Goal: Information Seeking & Learning: Compare options

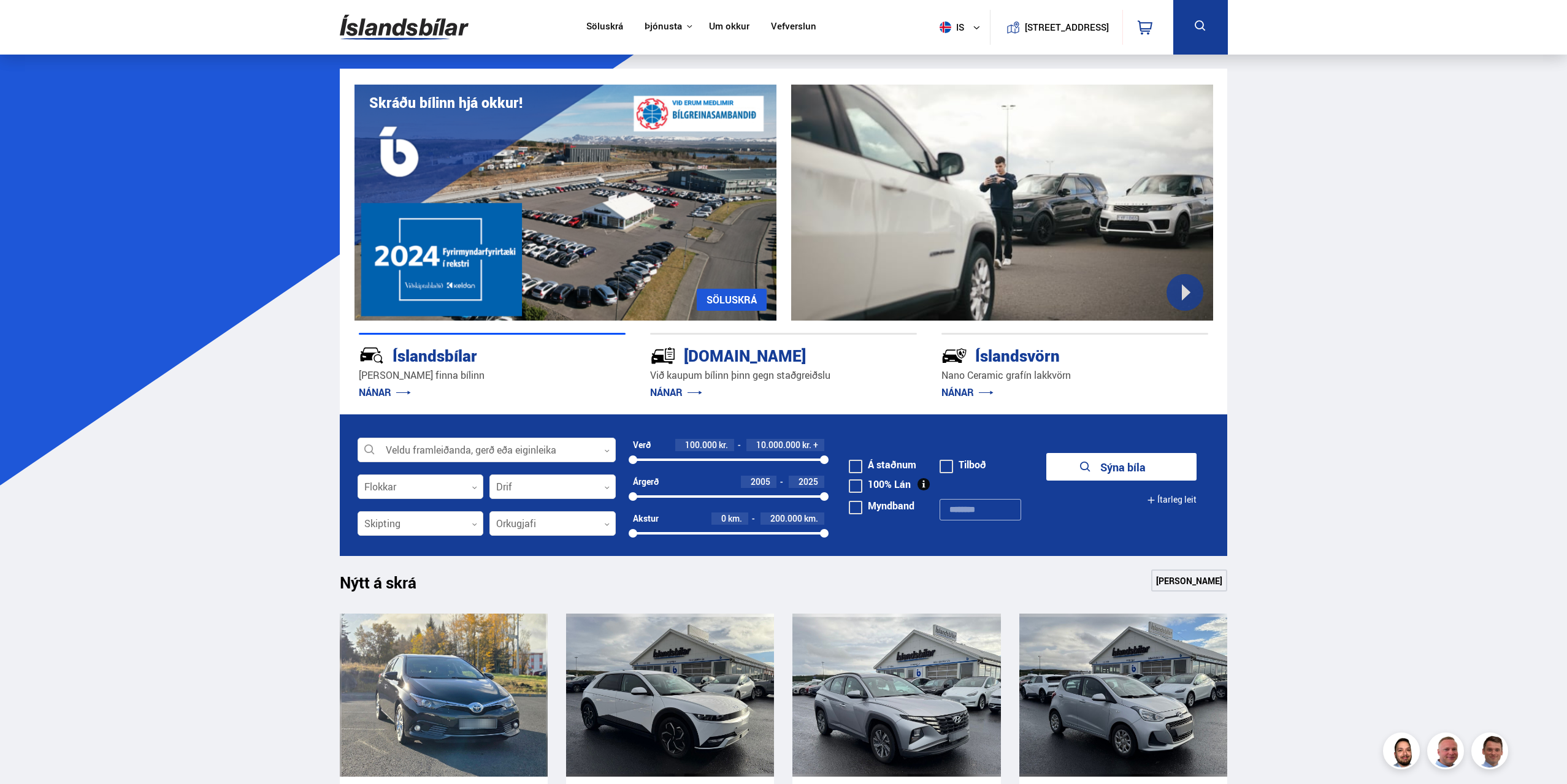
click at [586, 454] on div at bounding box center [486, 451] width 258 height 24
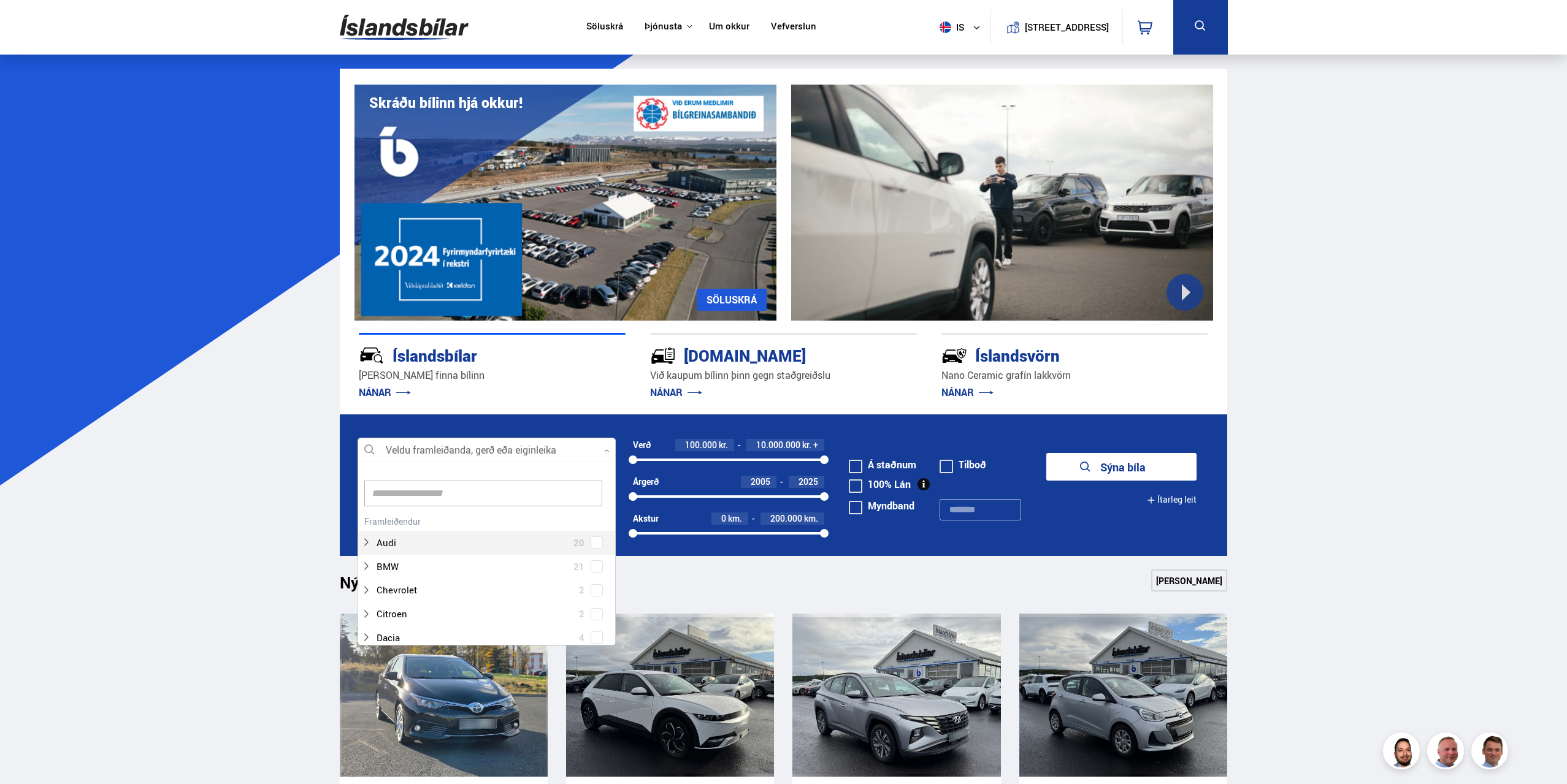
scroll to position [183, 255]
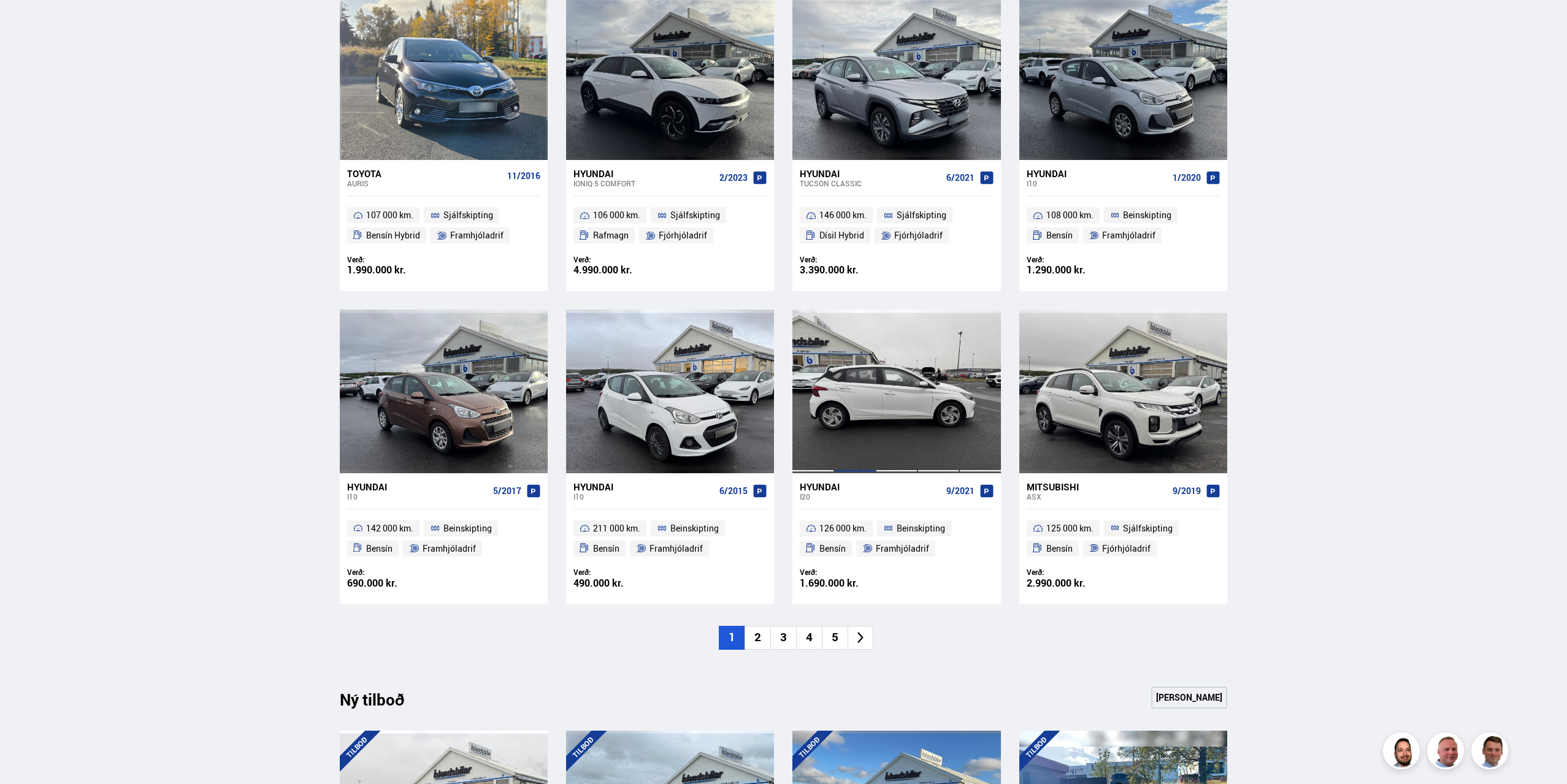
scroll to position [613, 0]
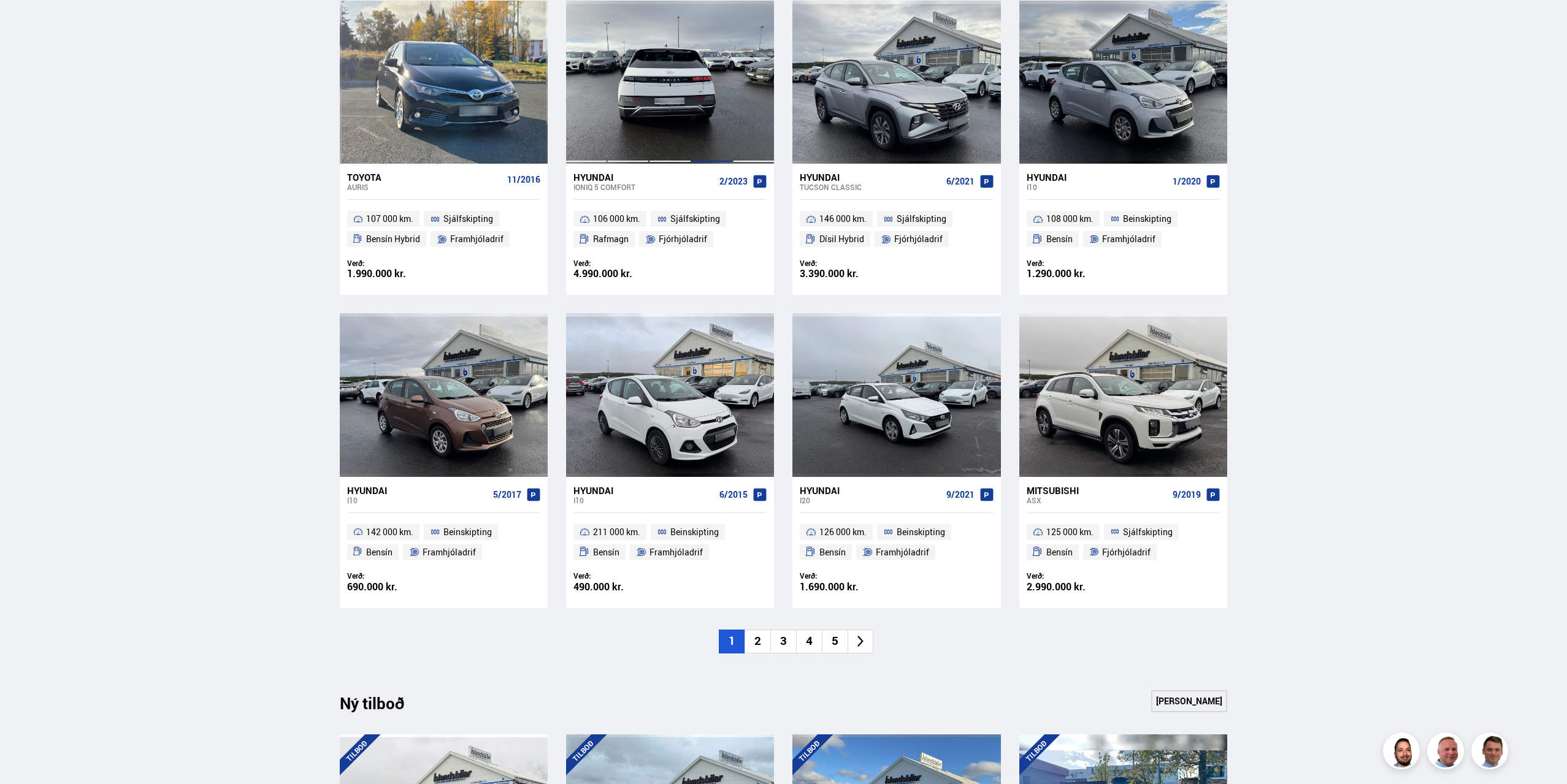
click at [703, 103] on div at bounding box center [712, 82] width 42 height 163
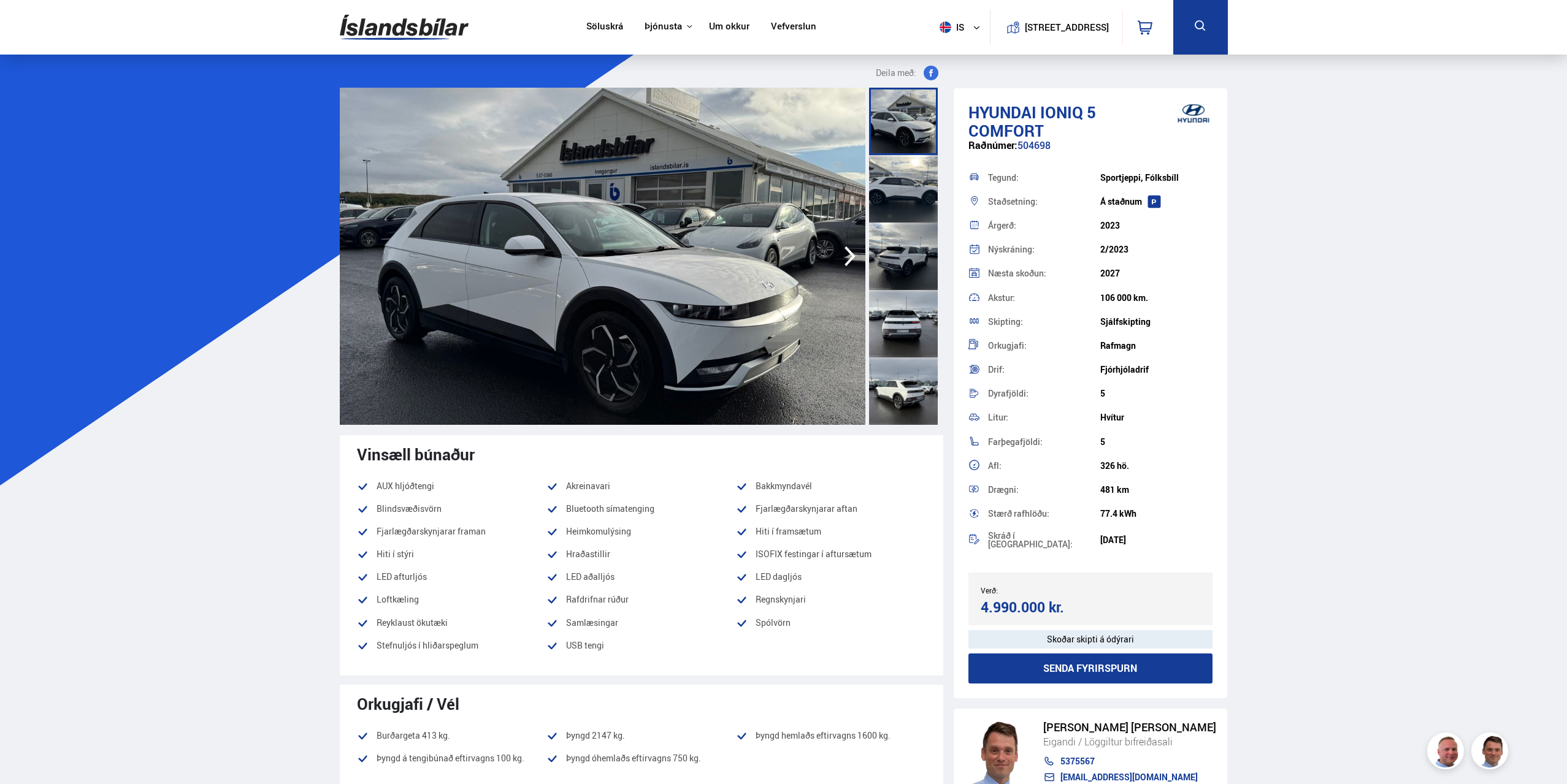
click at [837, 259] on img at bounding box center [602, 256] width 526 height 337
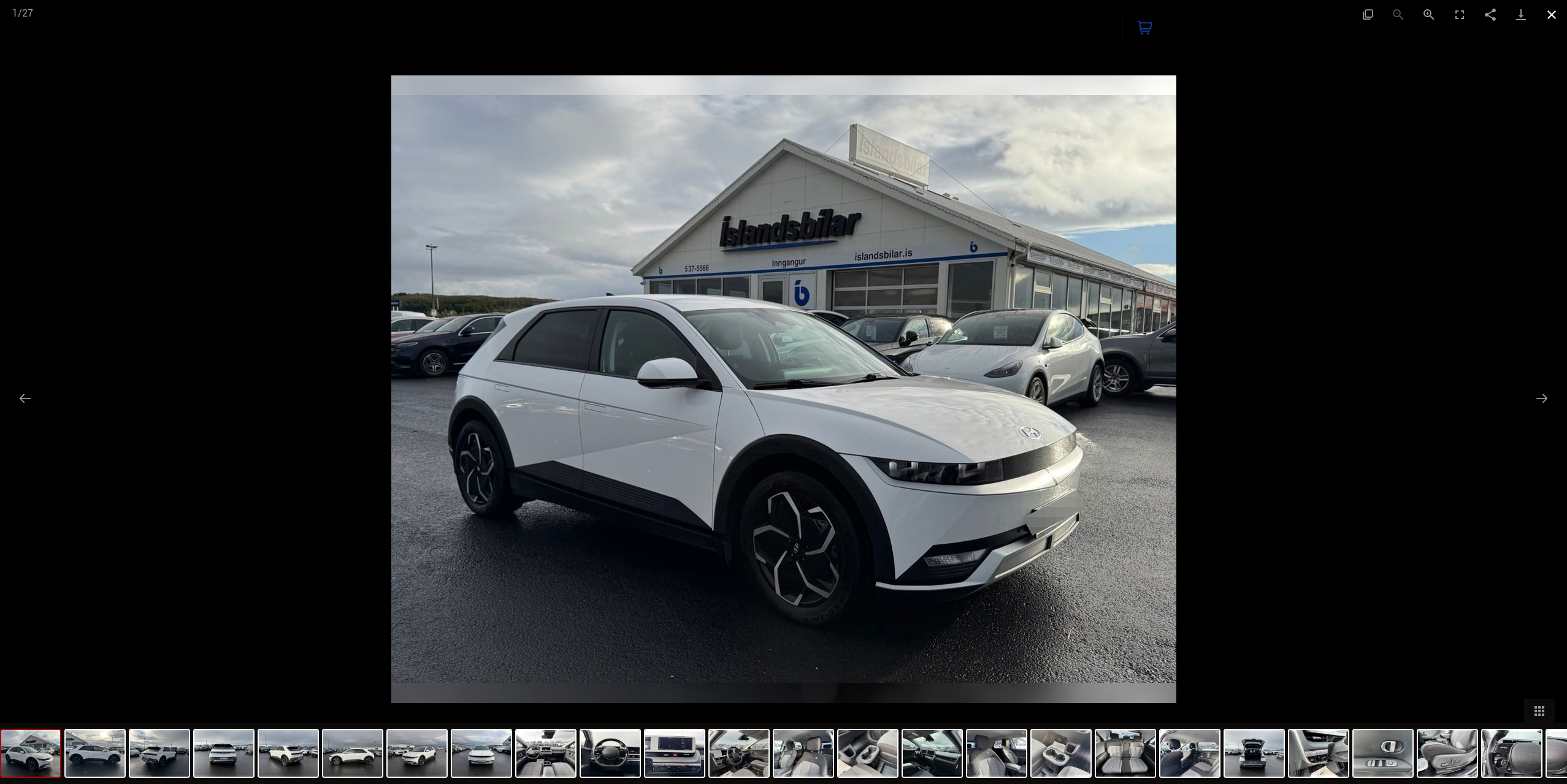
click at [1552, 8] on button "Close gallery" at bounding box center [1552, 14] width 30 height 29
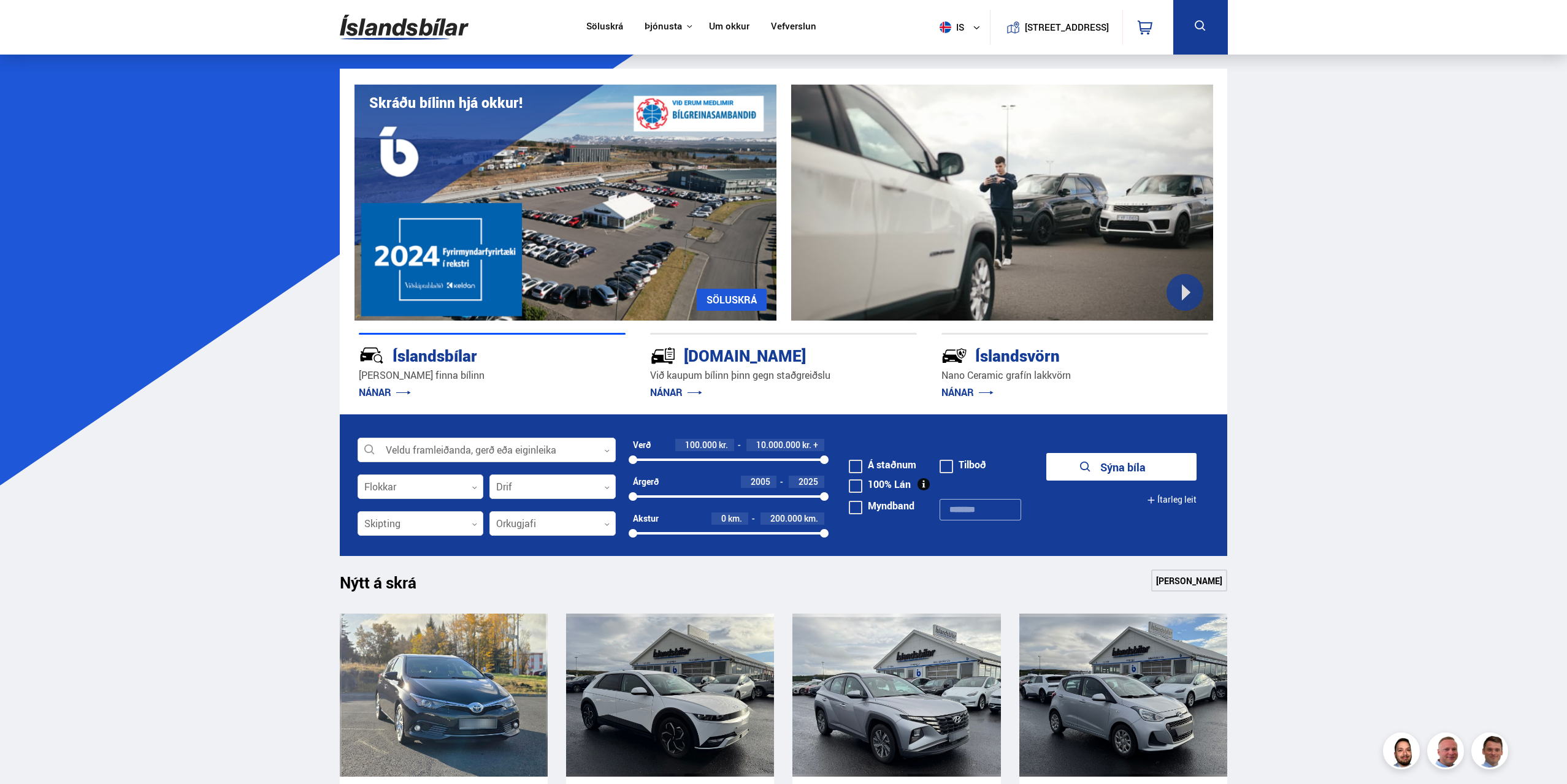
scroll to position [613, 0]
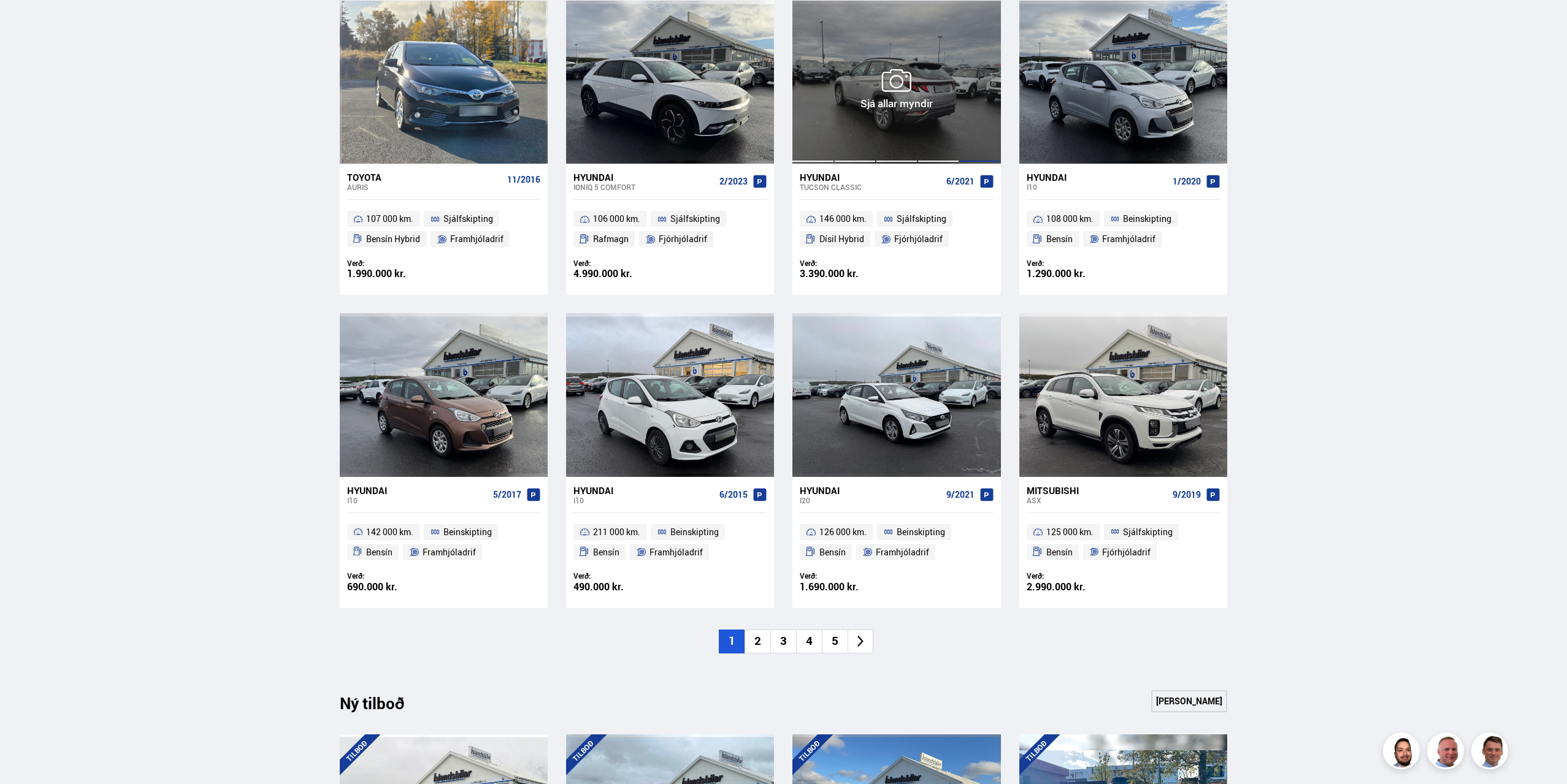
click at [974, 122] on div at bounding box center [980, 82] width 42 height 163
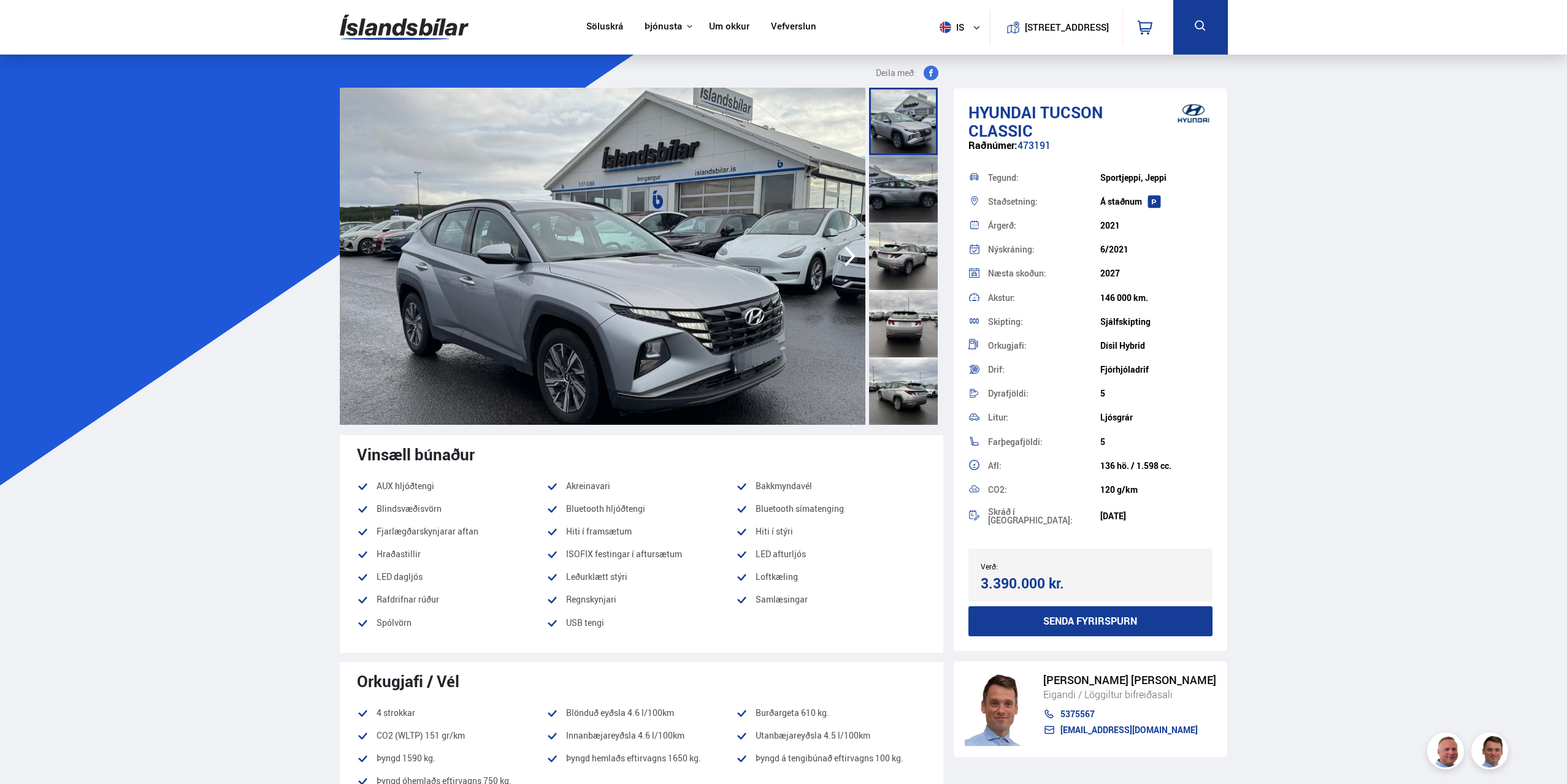
click at [922, 192] on div at bounding box center [904, 189] width 68 height 68
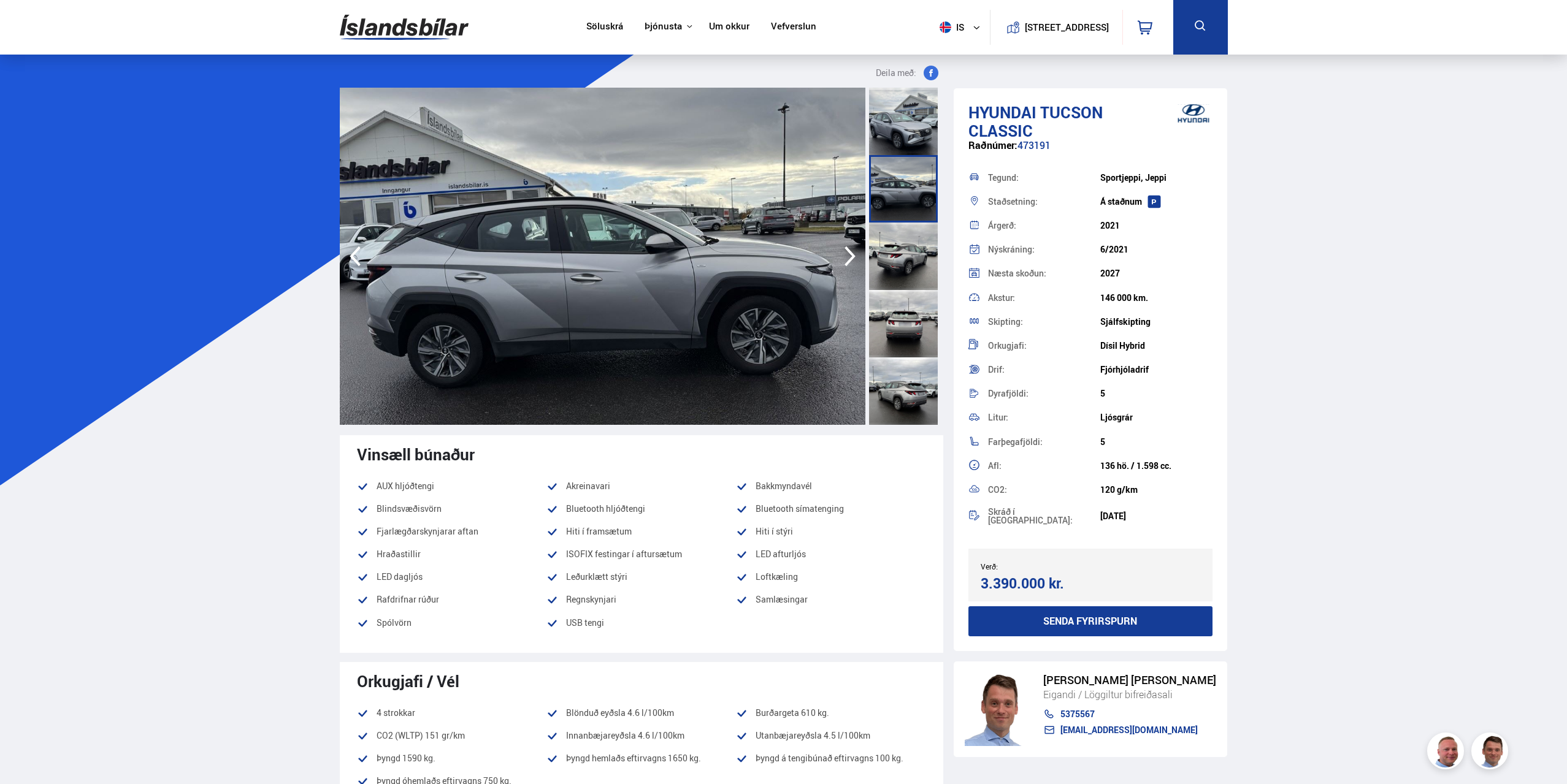
drag, startPoint x: 925, startPoint y: 228, endPoint x: 921, endPoint y: 241, distance: 13.6
click at [925, 229] on div at bounding box center [904, 256] width 68 height 68
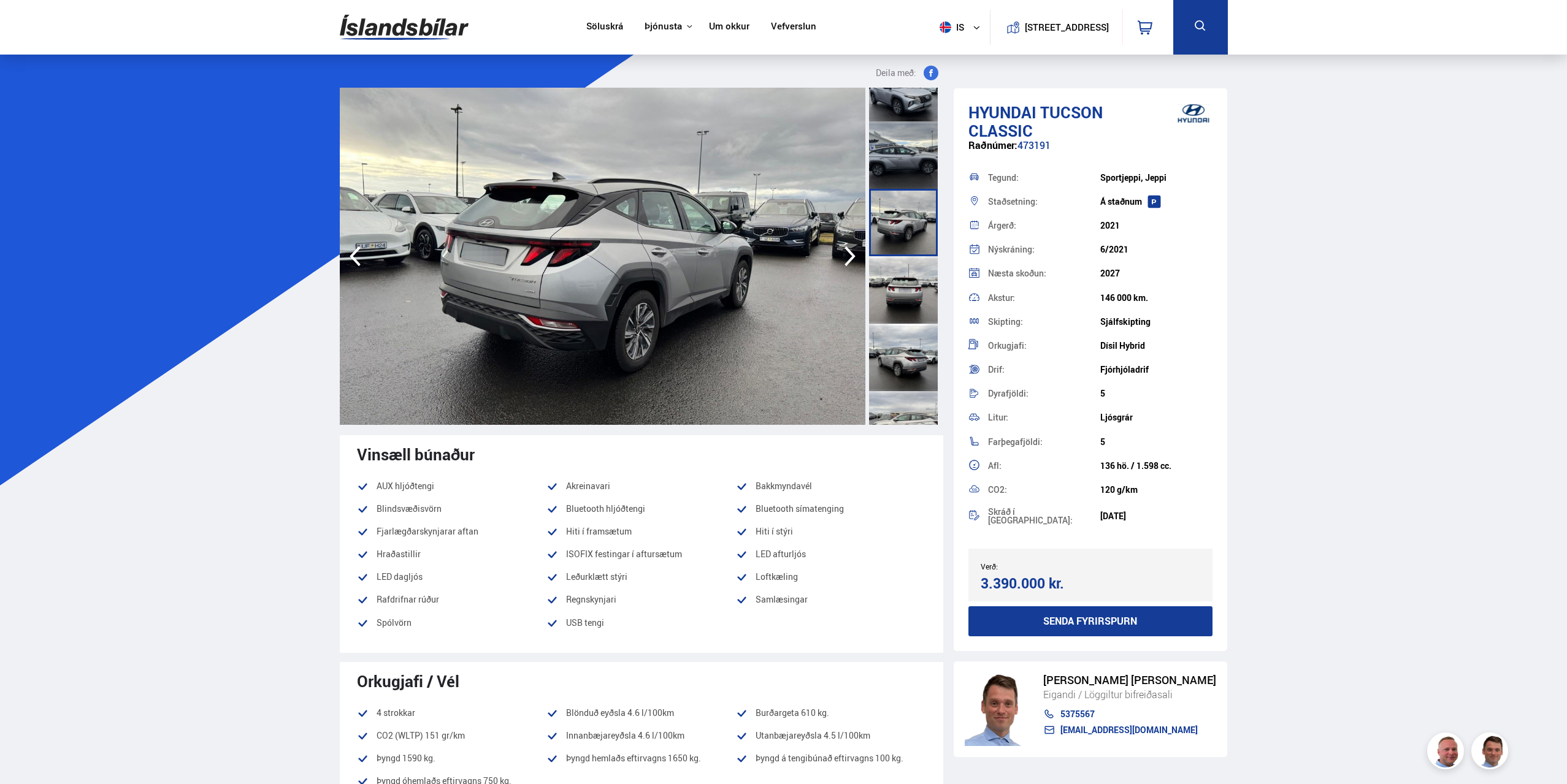
scroll to position [62, 0]
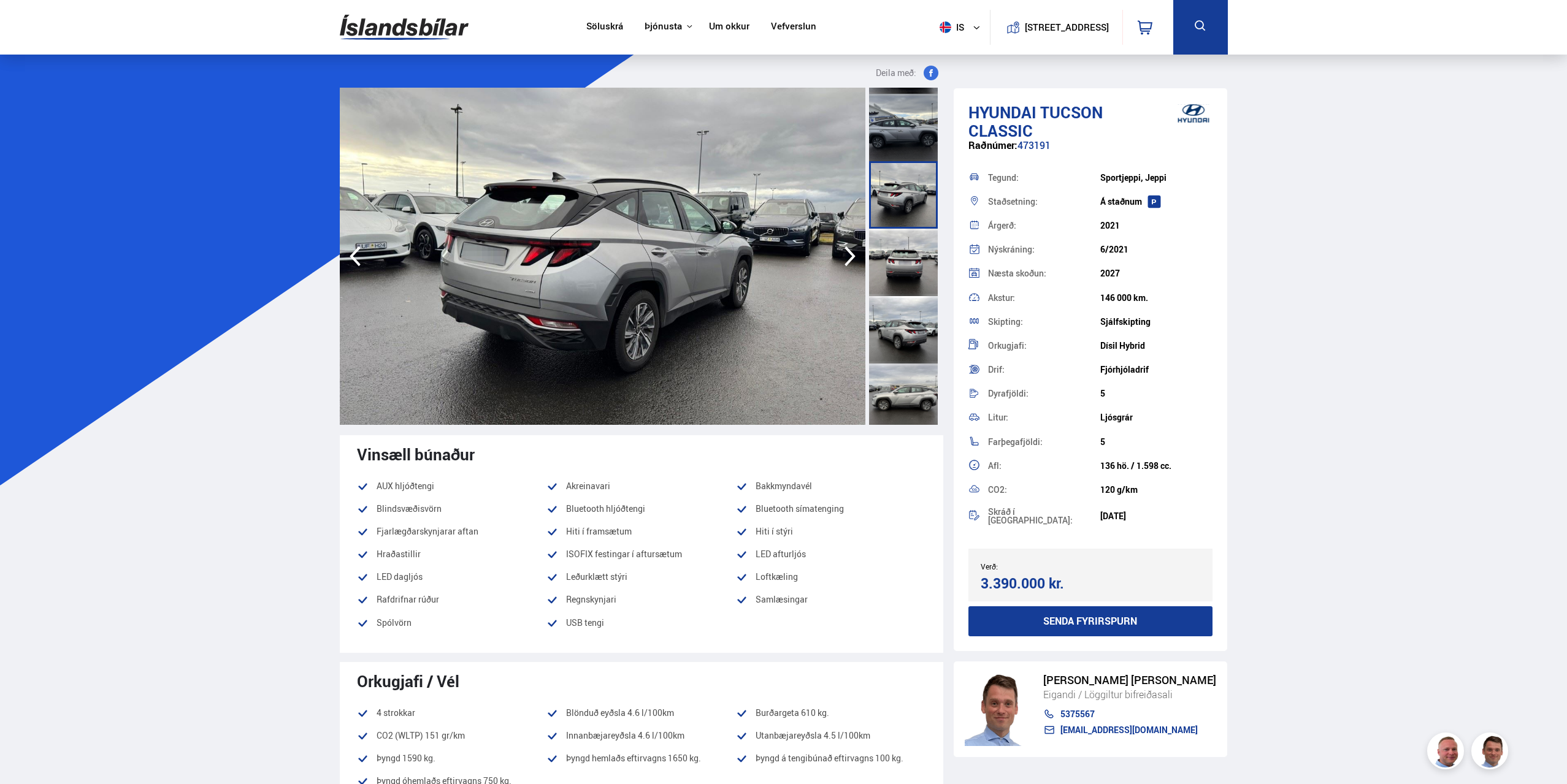
drag, startPoint x: 853, startPoint y: 245, endPoint x: 848, endPoint y: 253, distance: 9.4
click at [849, 253] on icon "button" at bounding box center [850, 256] width 24 height 30
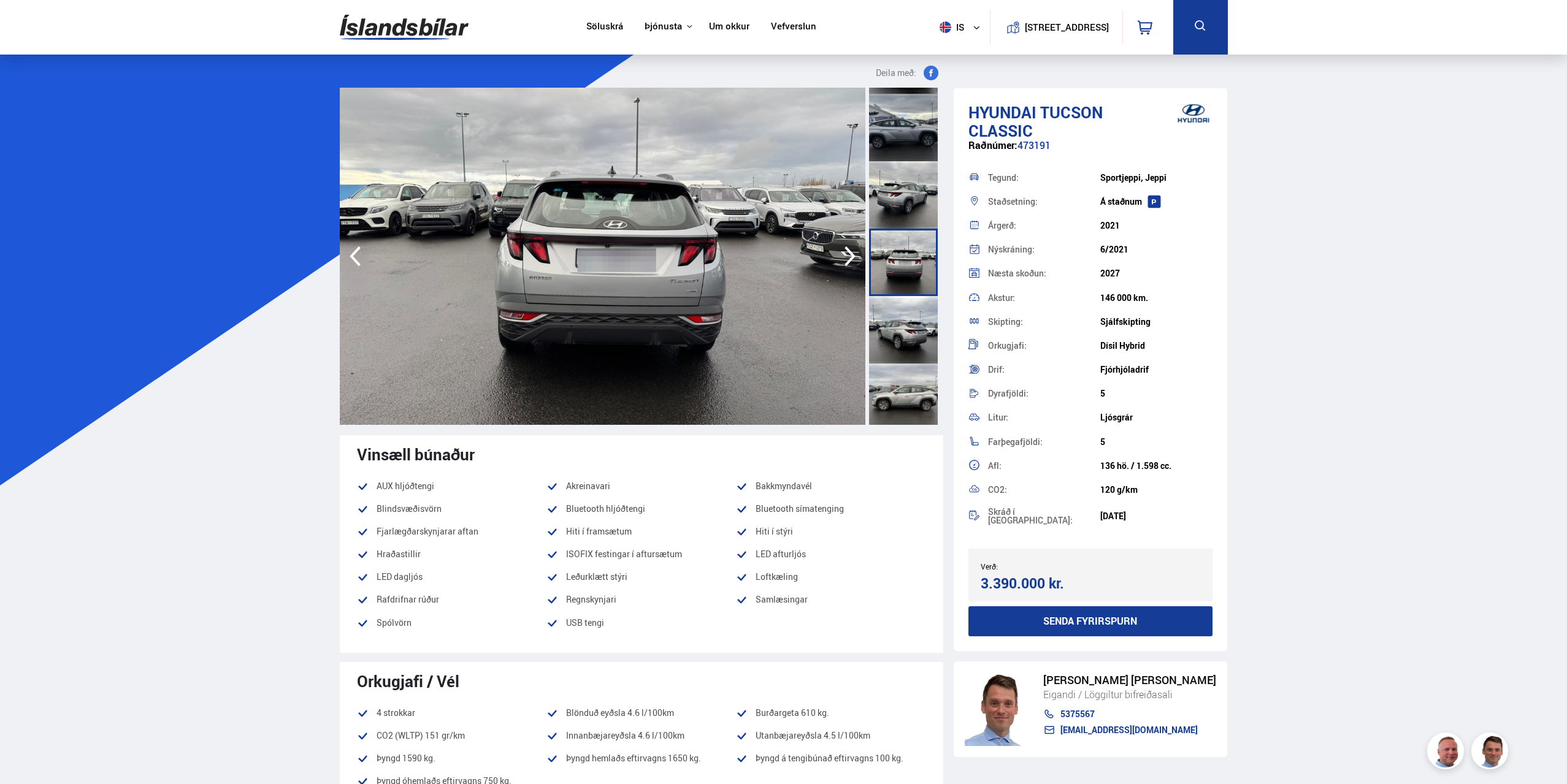
click at [848, 253] on icon "button" at bounding box center [850, 256] width 24 height 30
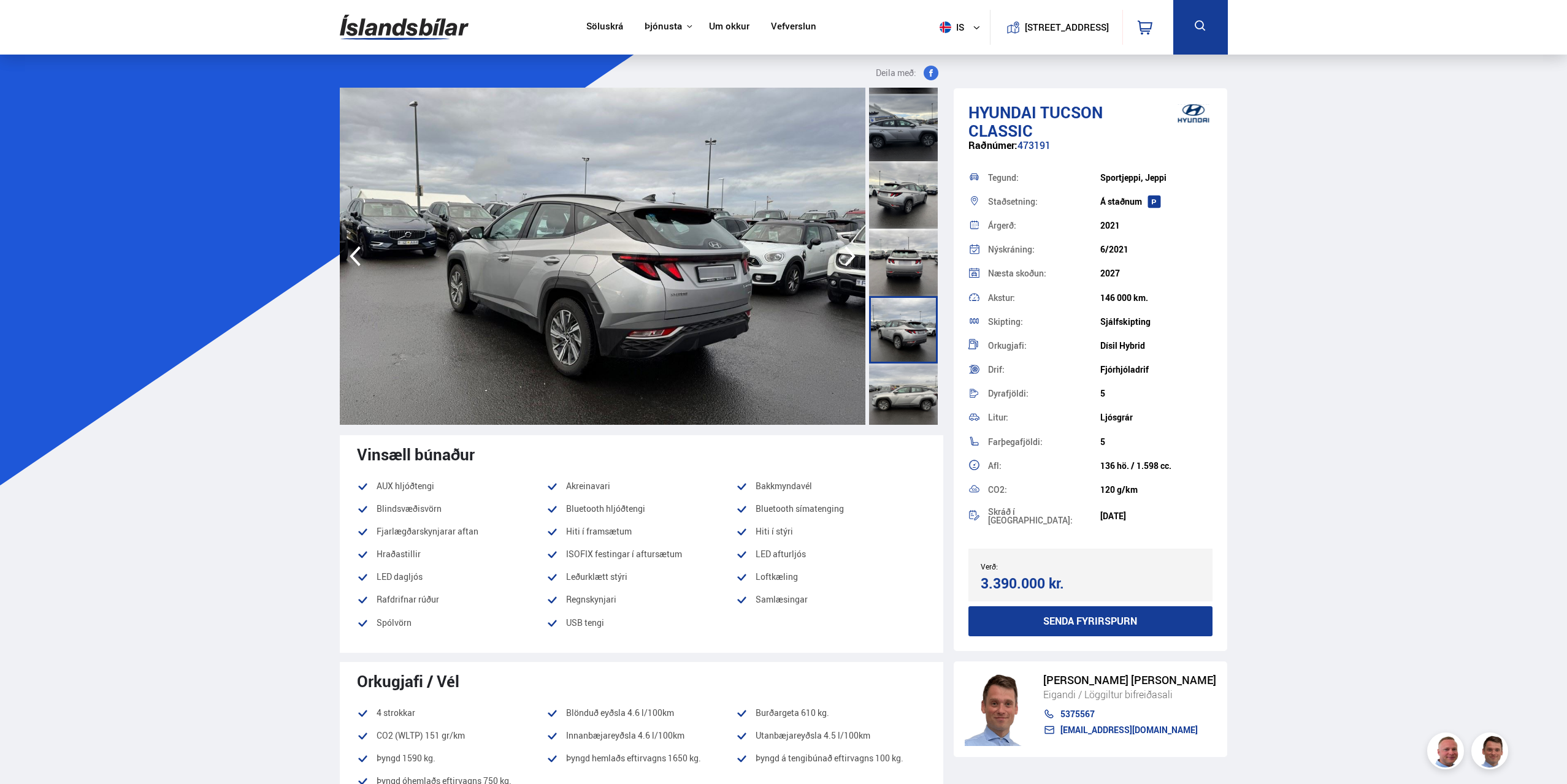
click at [848, 253] on icon "button" at bounding box center [850, 256] width 24 height 30
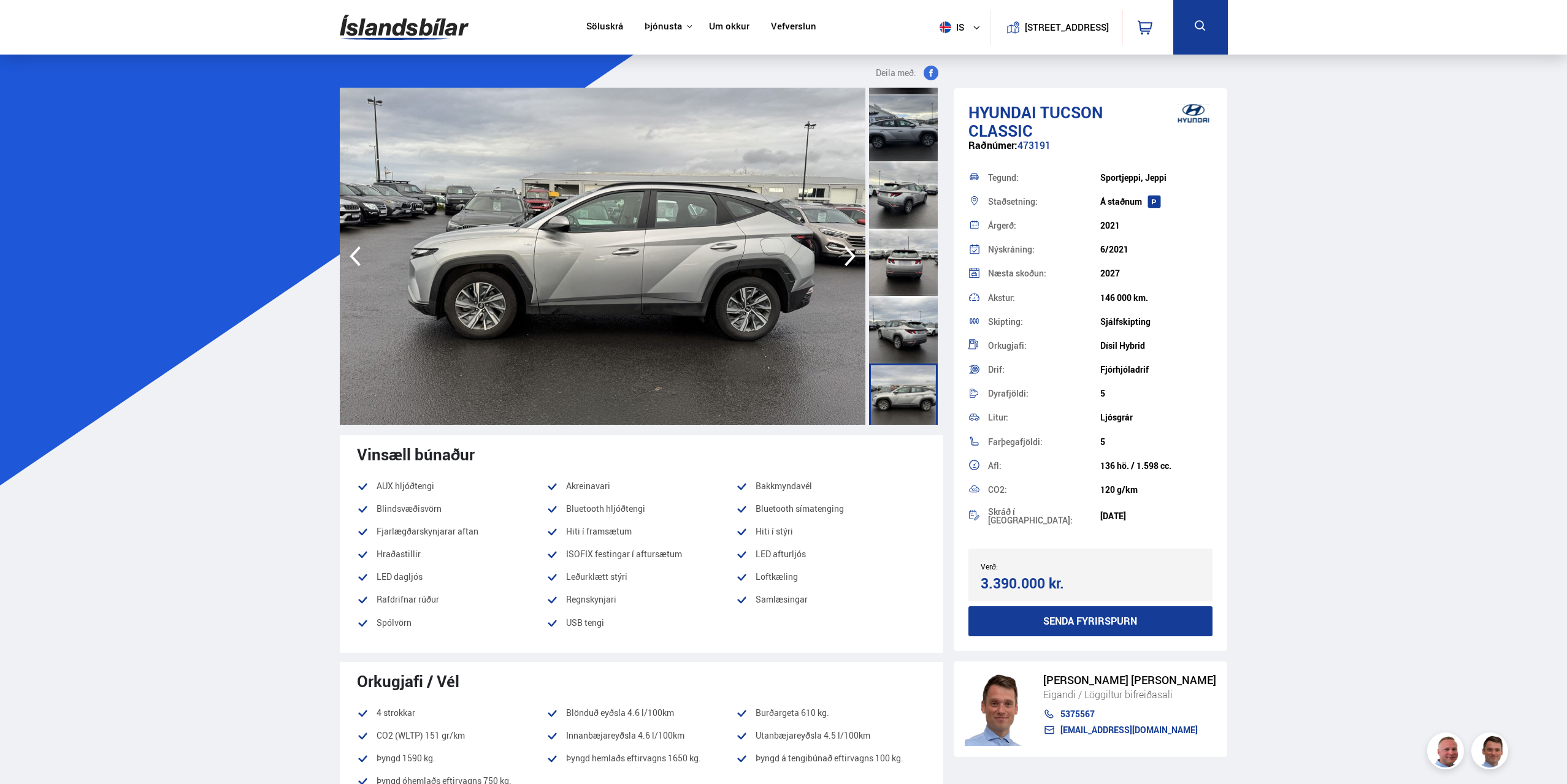
click at [848, 253] on icon "button" at bounding box center [850, 256] width 24 height 30
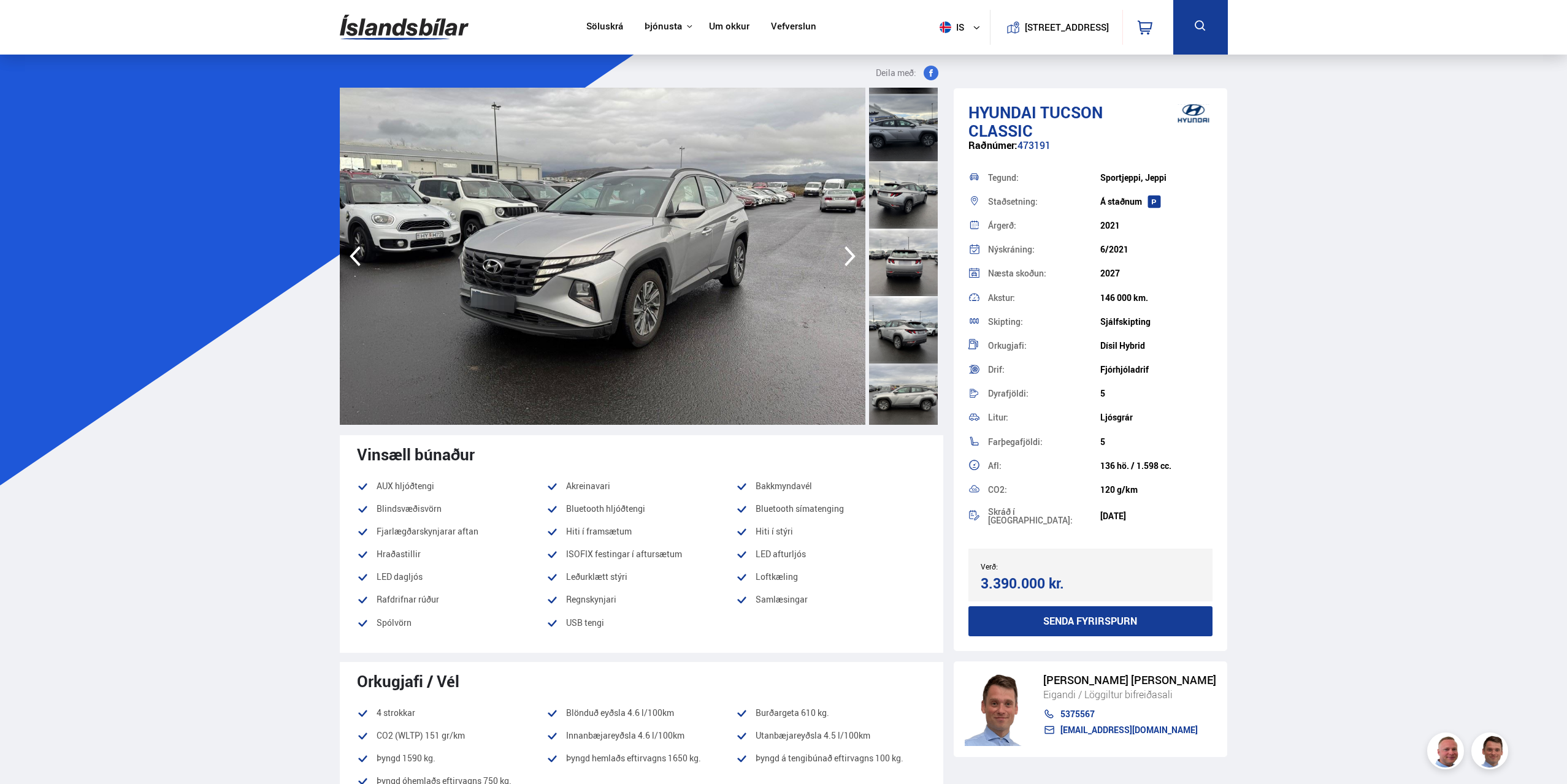
click at [848, 253] on icon "button" at bounding box center [850, 256] width 24 height 30
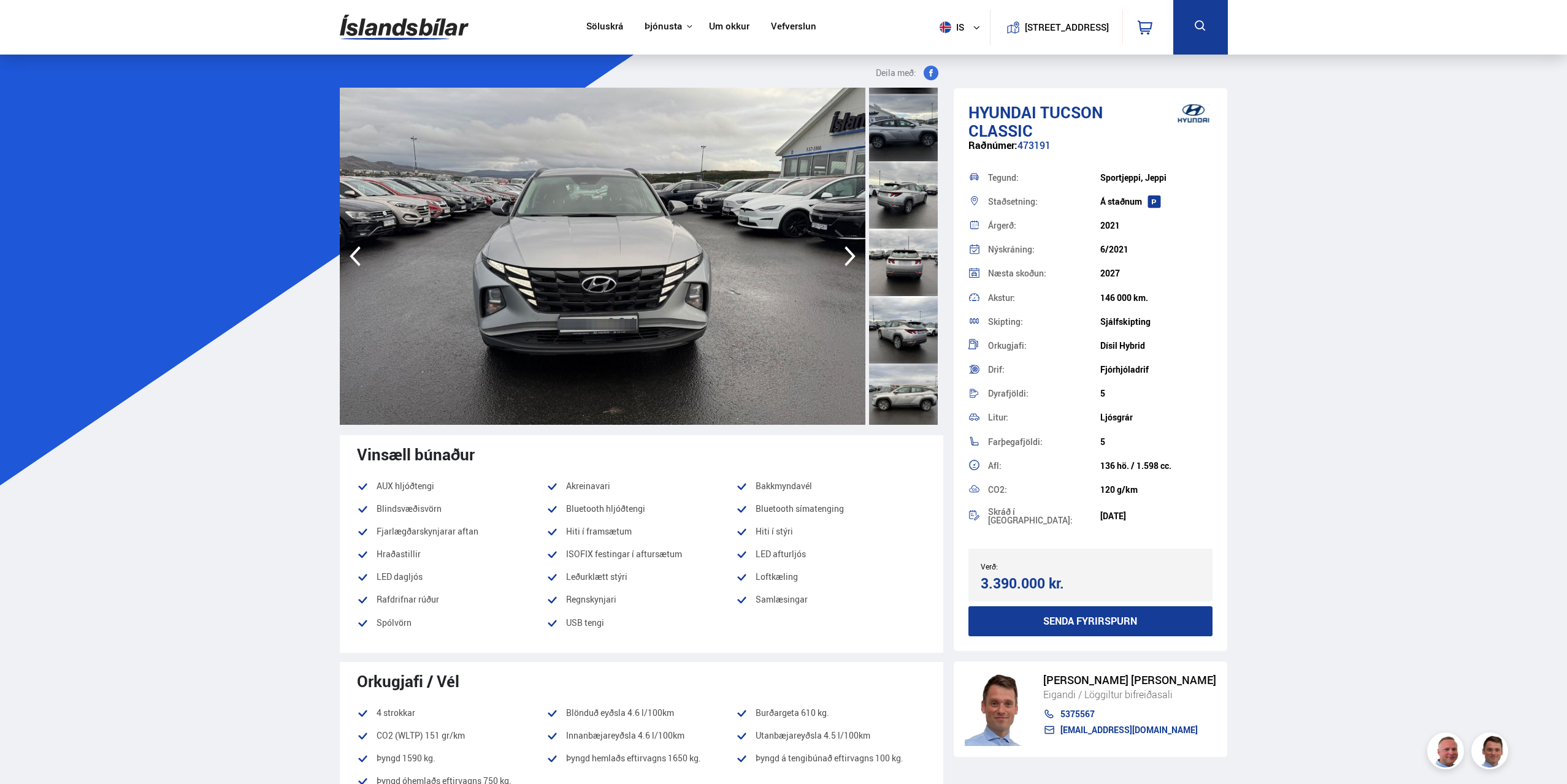
click at [848, 253] on icon "button" at bounding box center [850, 256] width 24 height 30
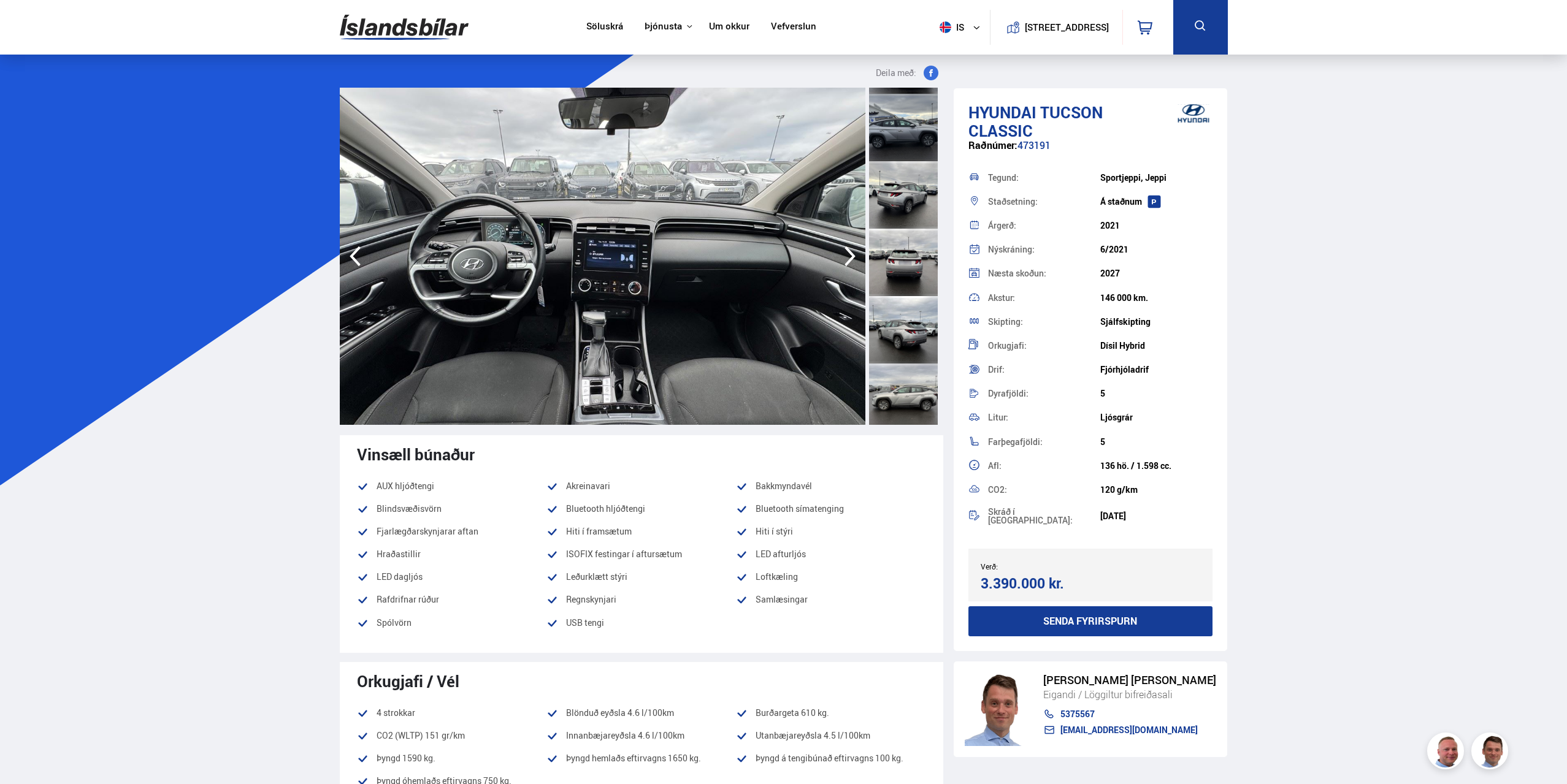
click at [848, 253] on icon "button" at bounding box center [850, 256] width 24 height 30
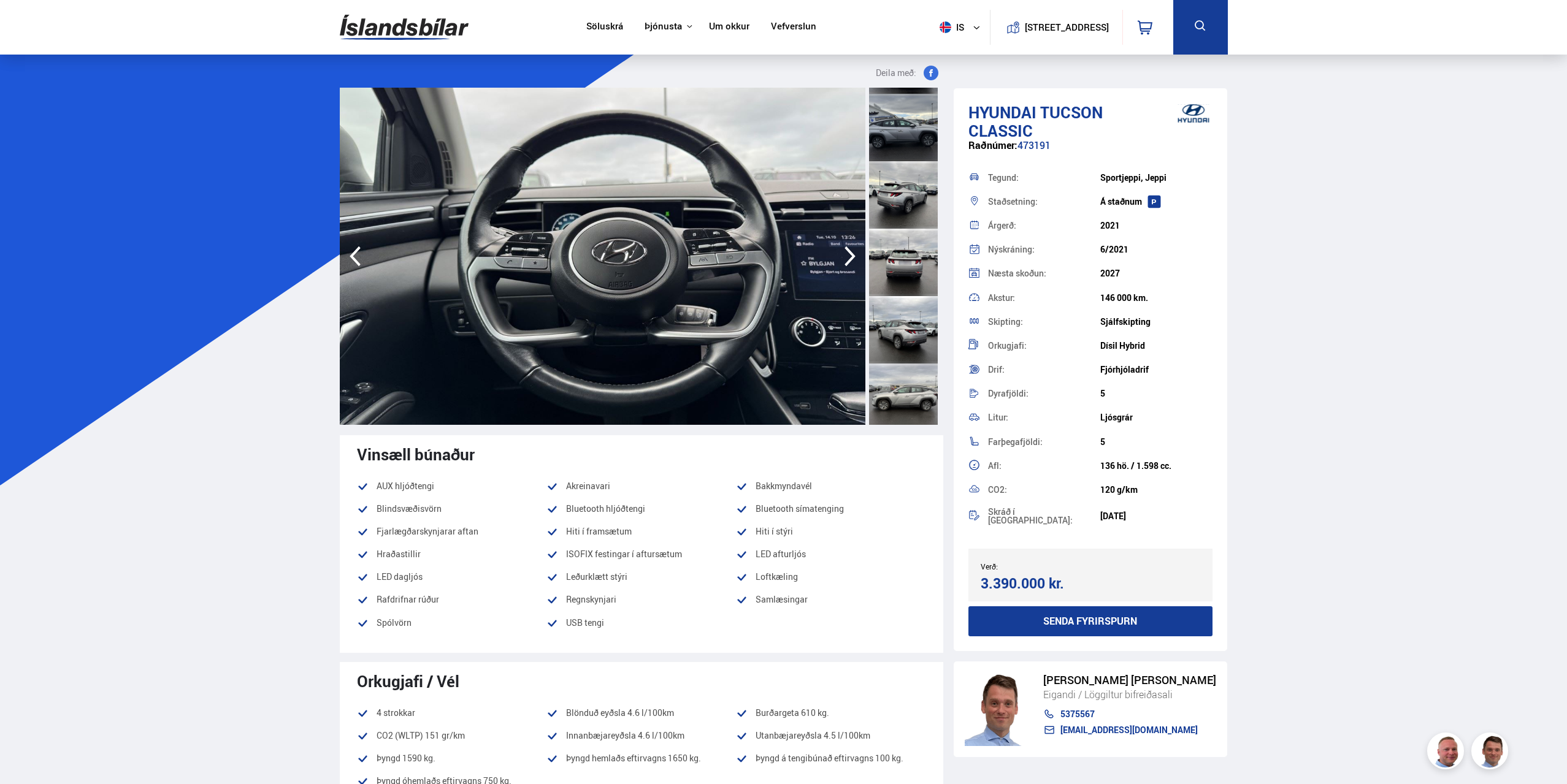
click at [848, 253] on icon "button" at bounding box center [850, 256] width 24 height 30
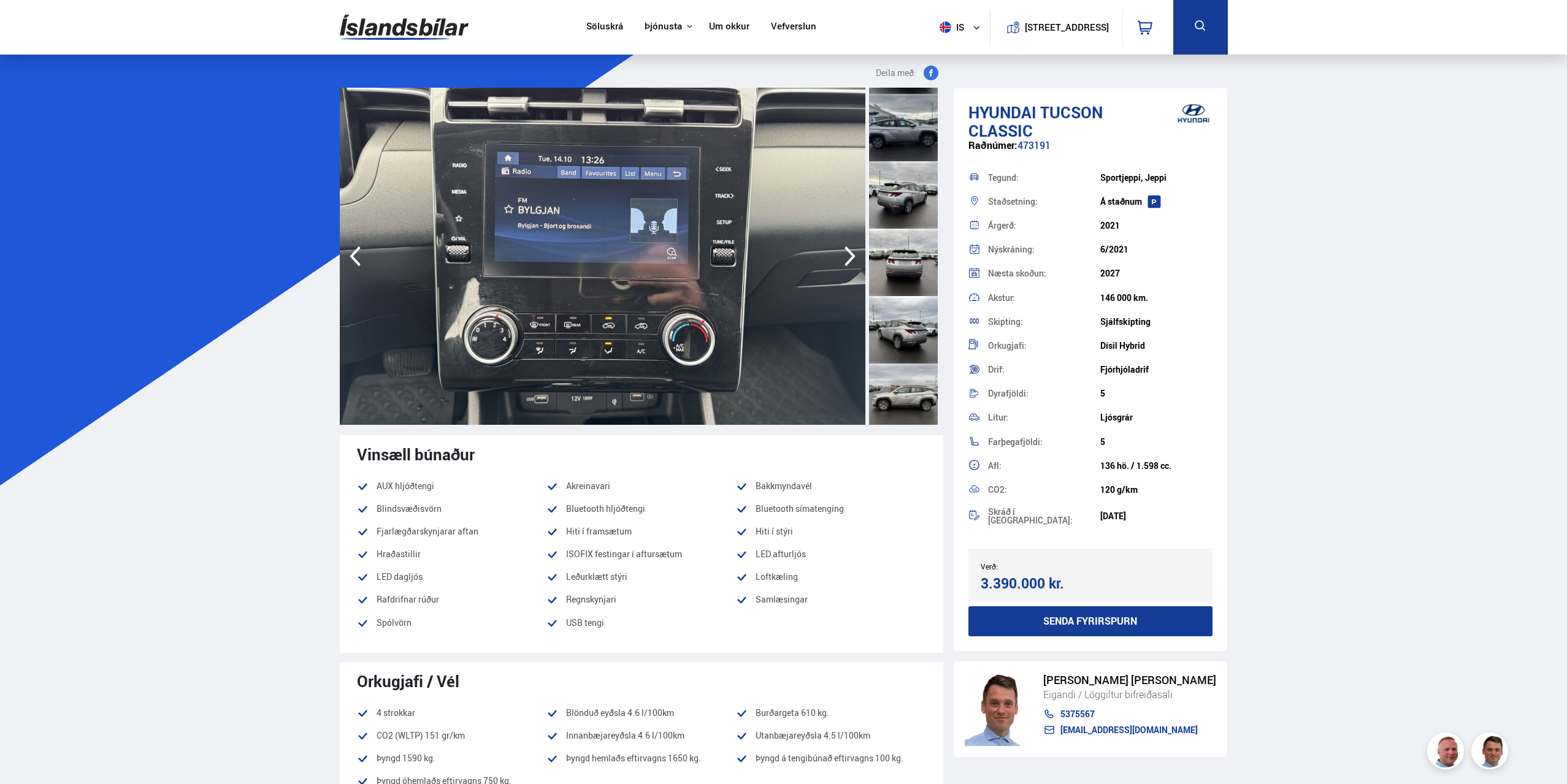
click at [848, 253] on icon "button" at bounding box center [850, 256] width 24 height 30
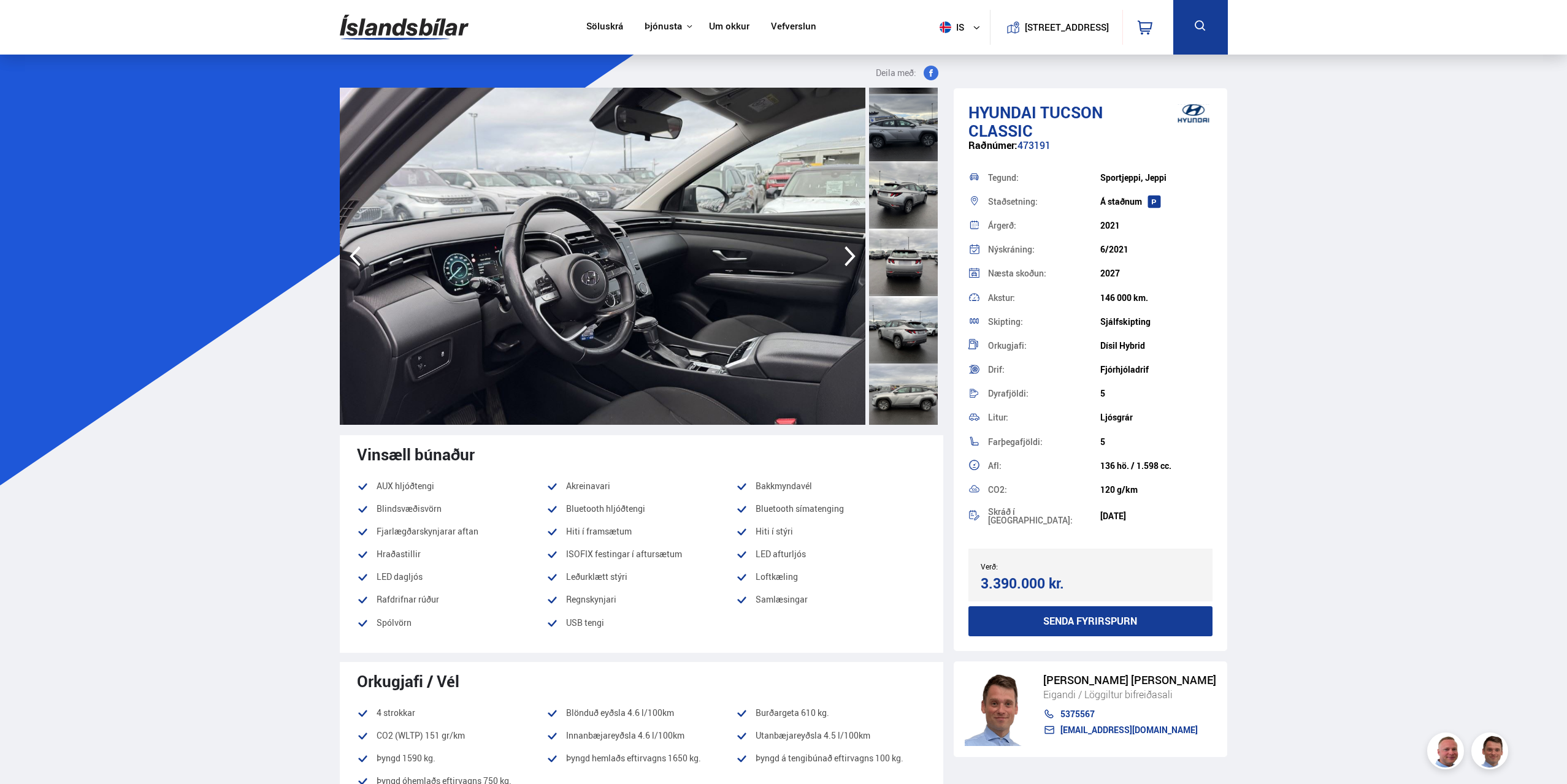
click at [848, 253] on icon "button" at bounding box center [850, 256] width 24 height 30
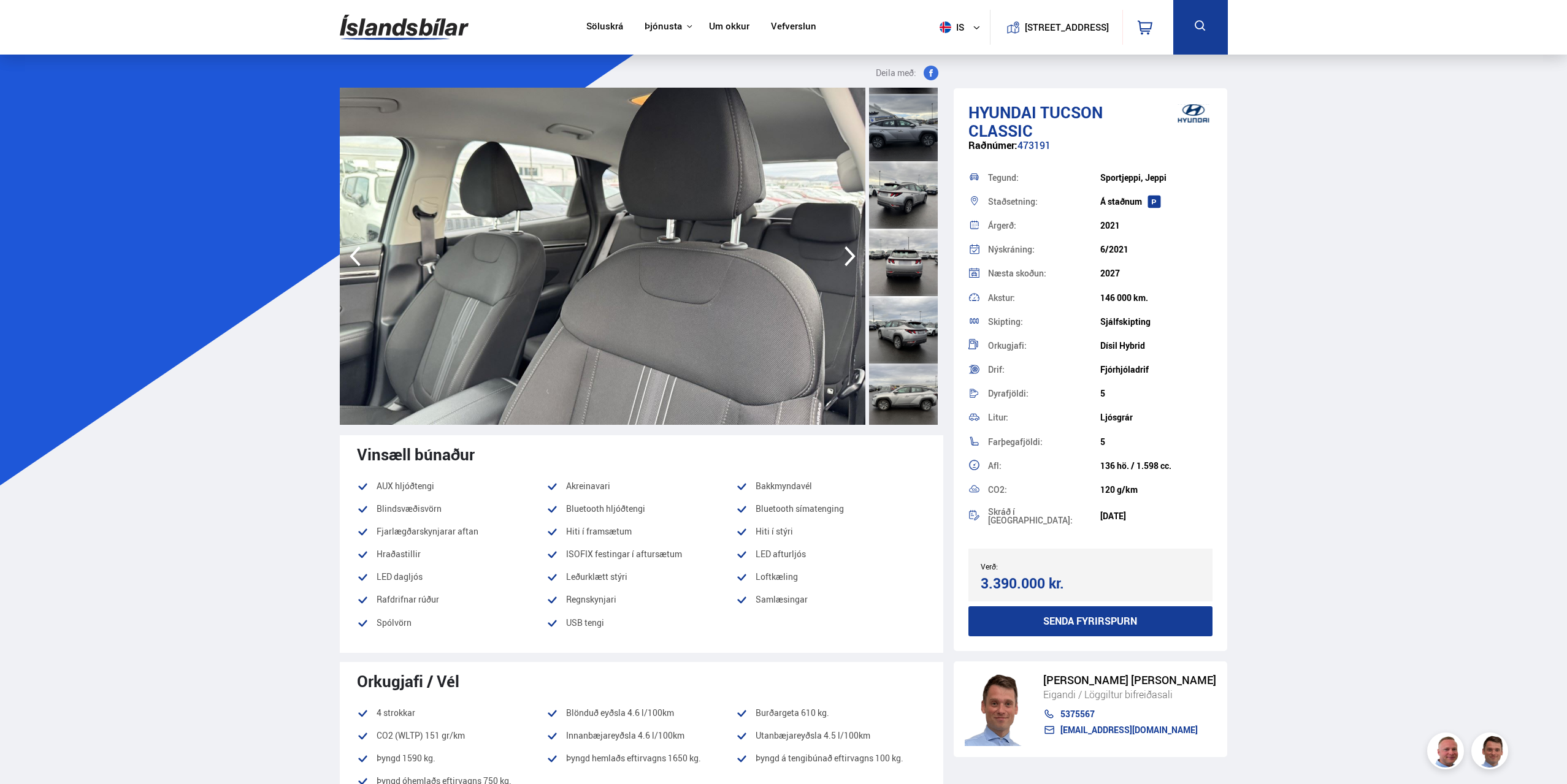
click at [848, 253] on icon "button" at bounding box center [850, 256] width 24 height 30
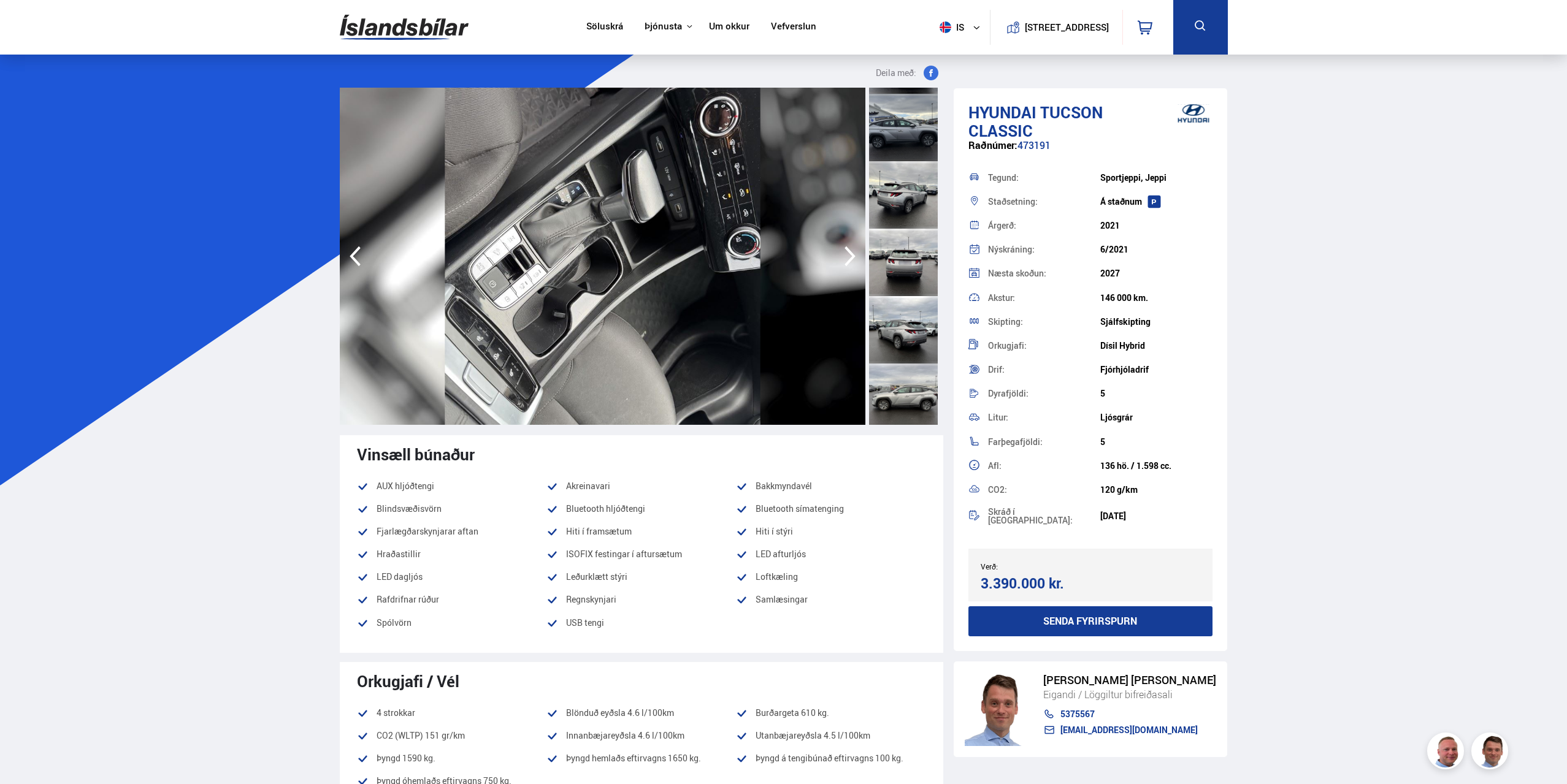
click at [848, 253] on icon "button" at bounding box center [850, 256] width 24 height 30
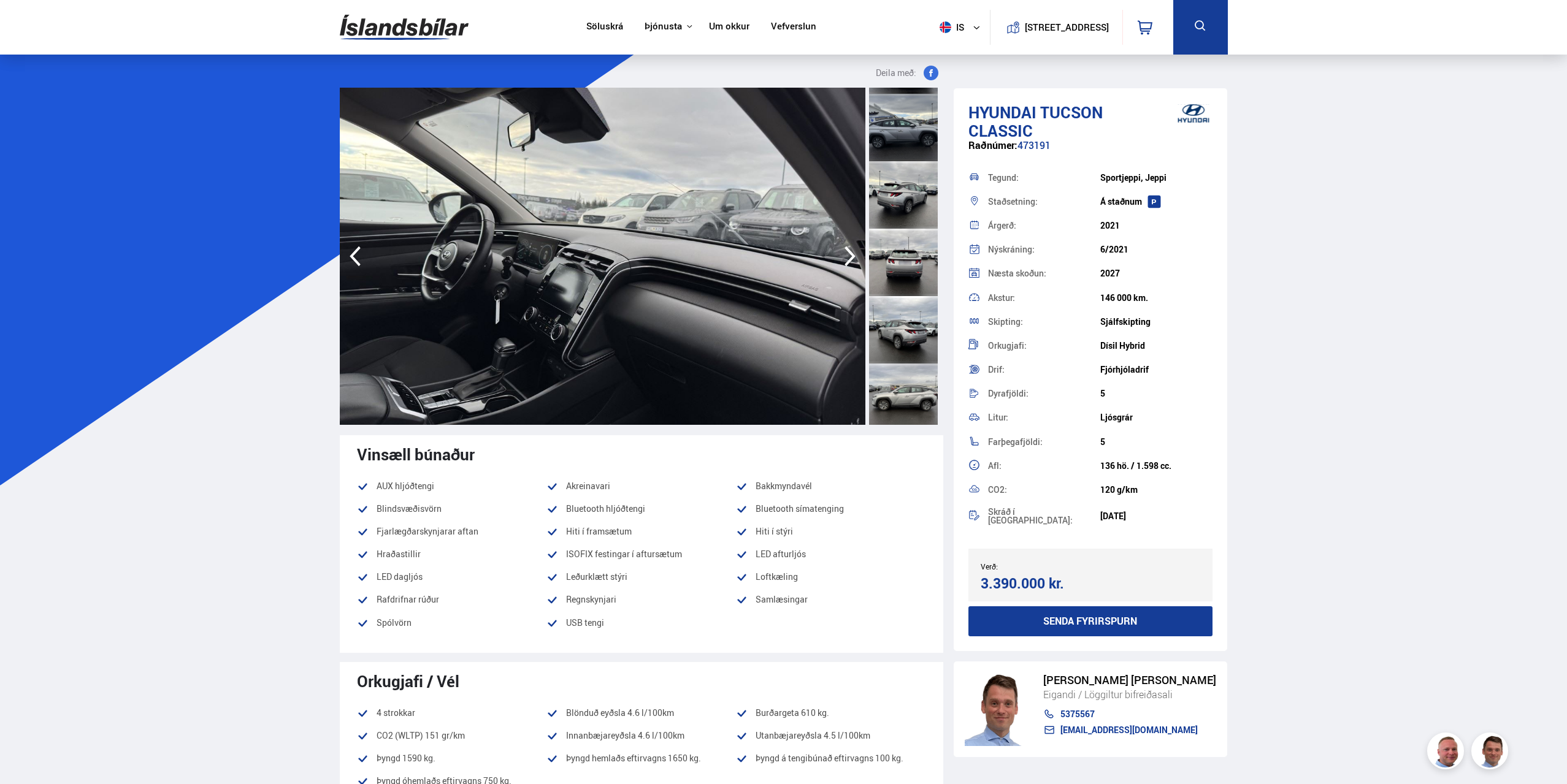
click at [848, 253] on icon "button" at bounding box center [850, 256] width 24 height 30
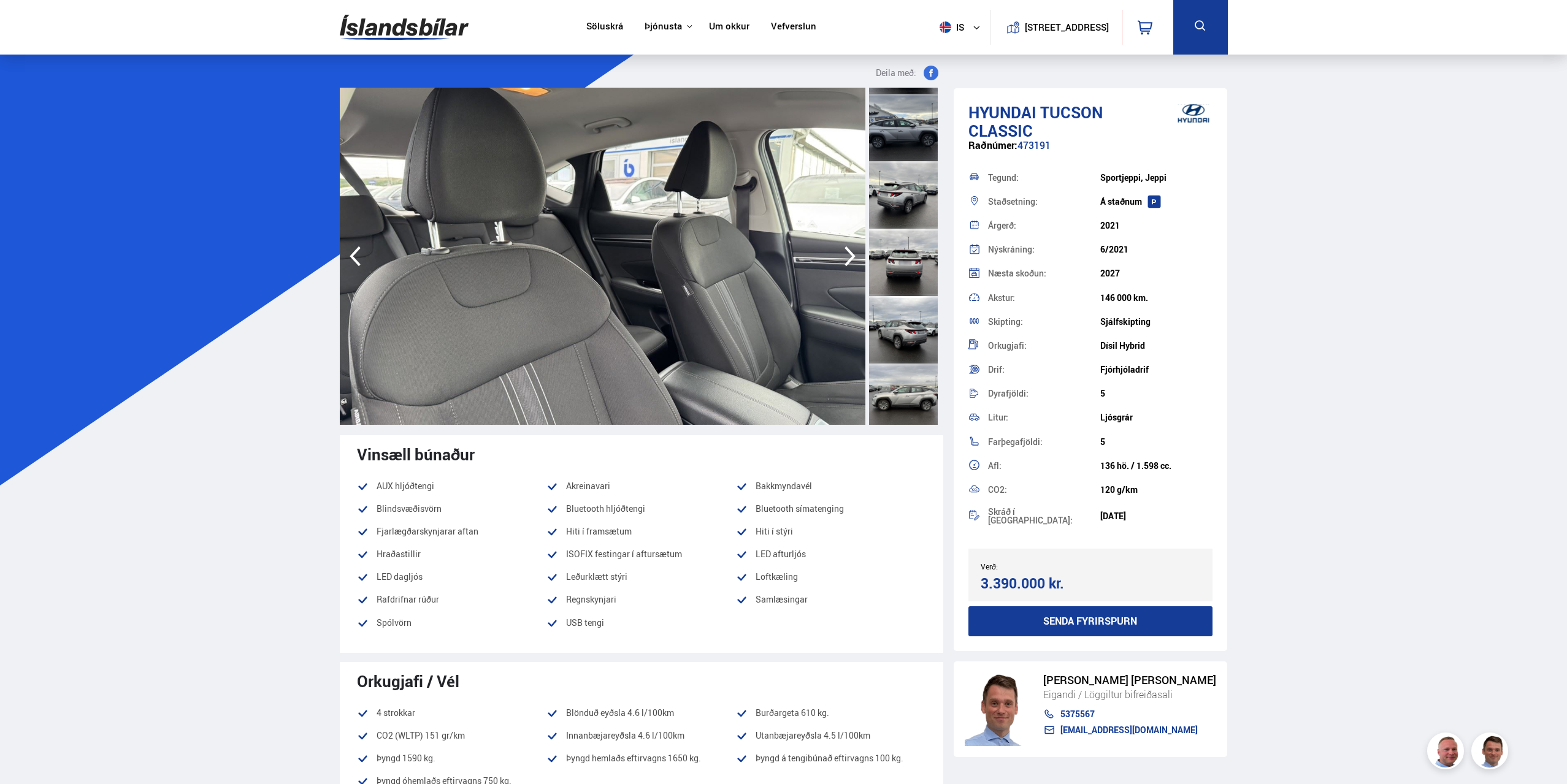
click at [424, 34] on img at bounding box center [404, 27] width 129 height 40
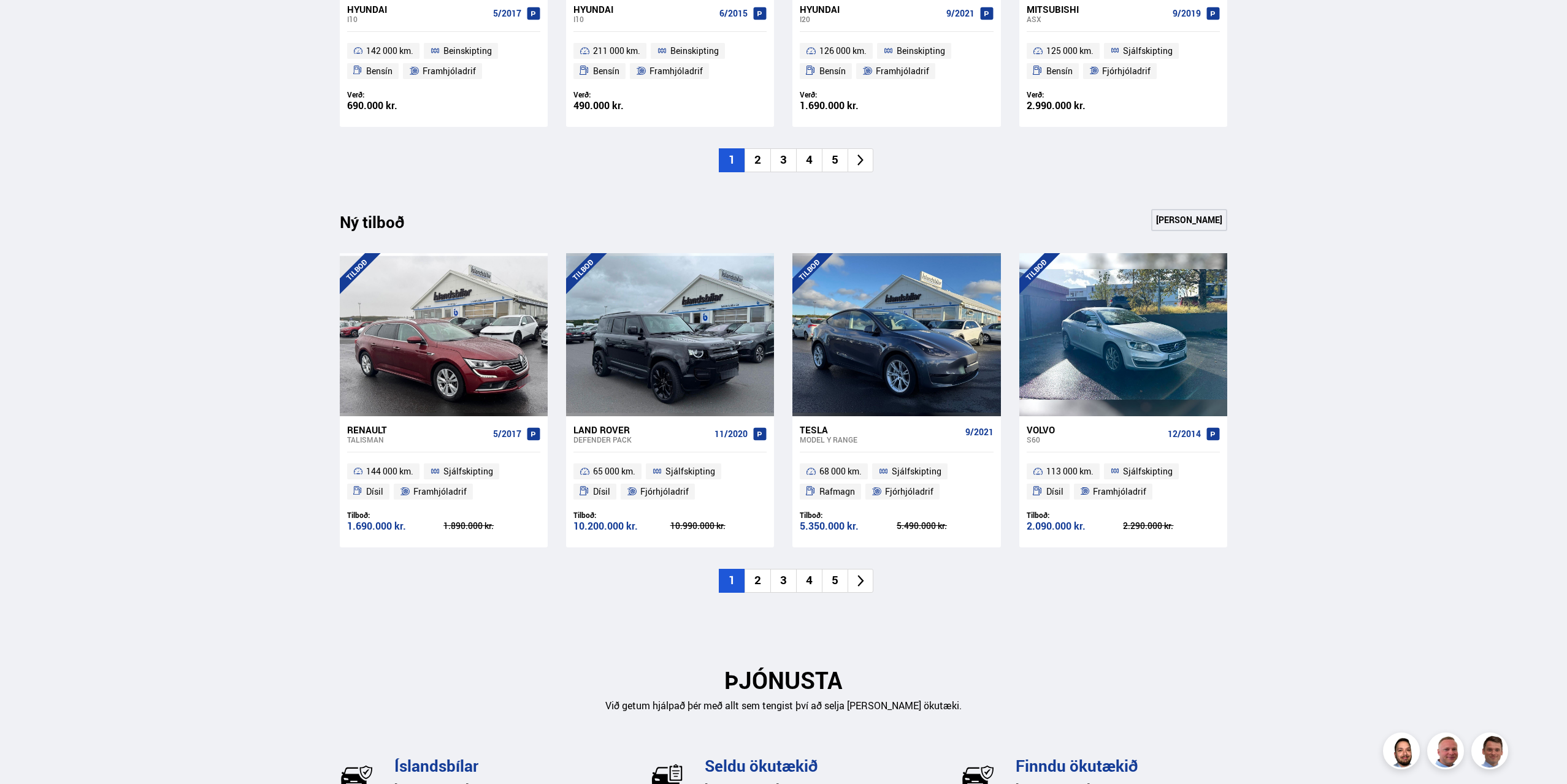
scroll to position [1103, 0]
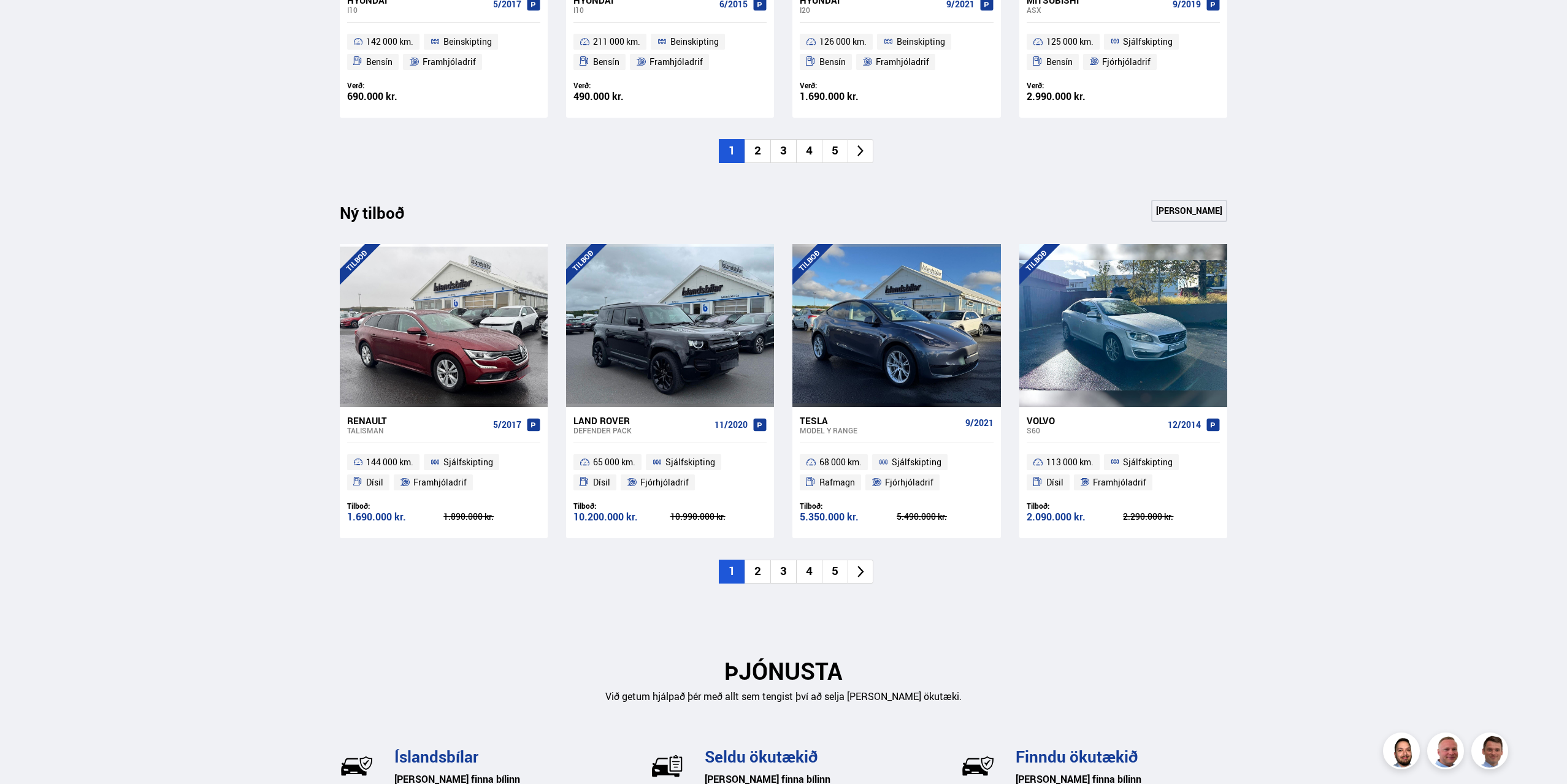
click at [860, 156] on icon at bounding box center [860, 151] width 14 height 14
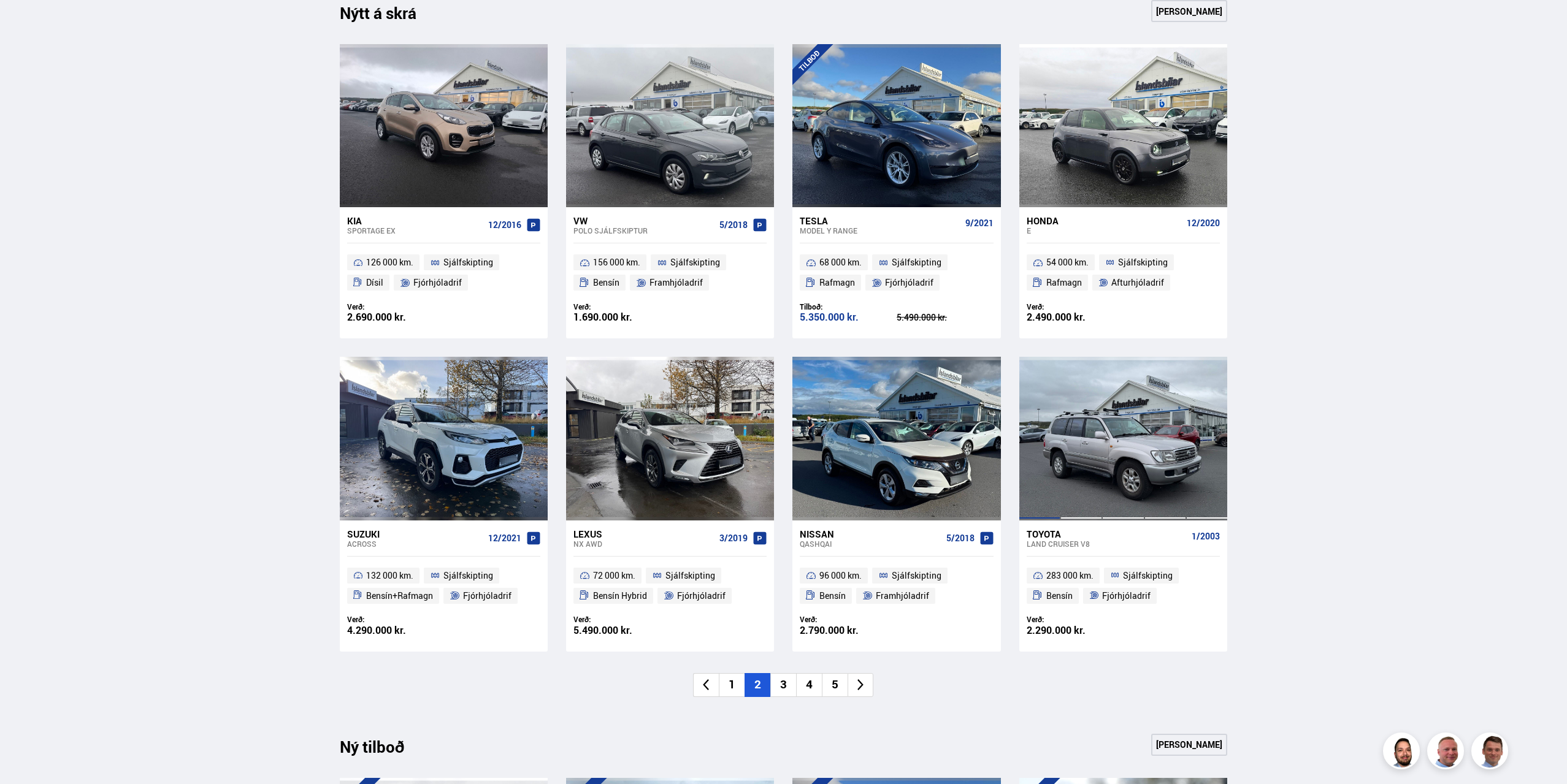
scroll to position [552, 0]
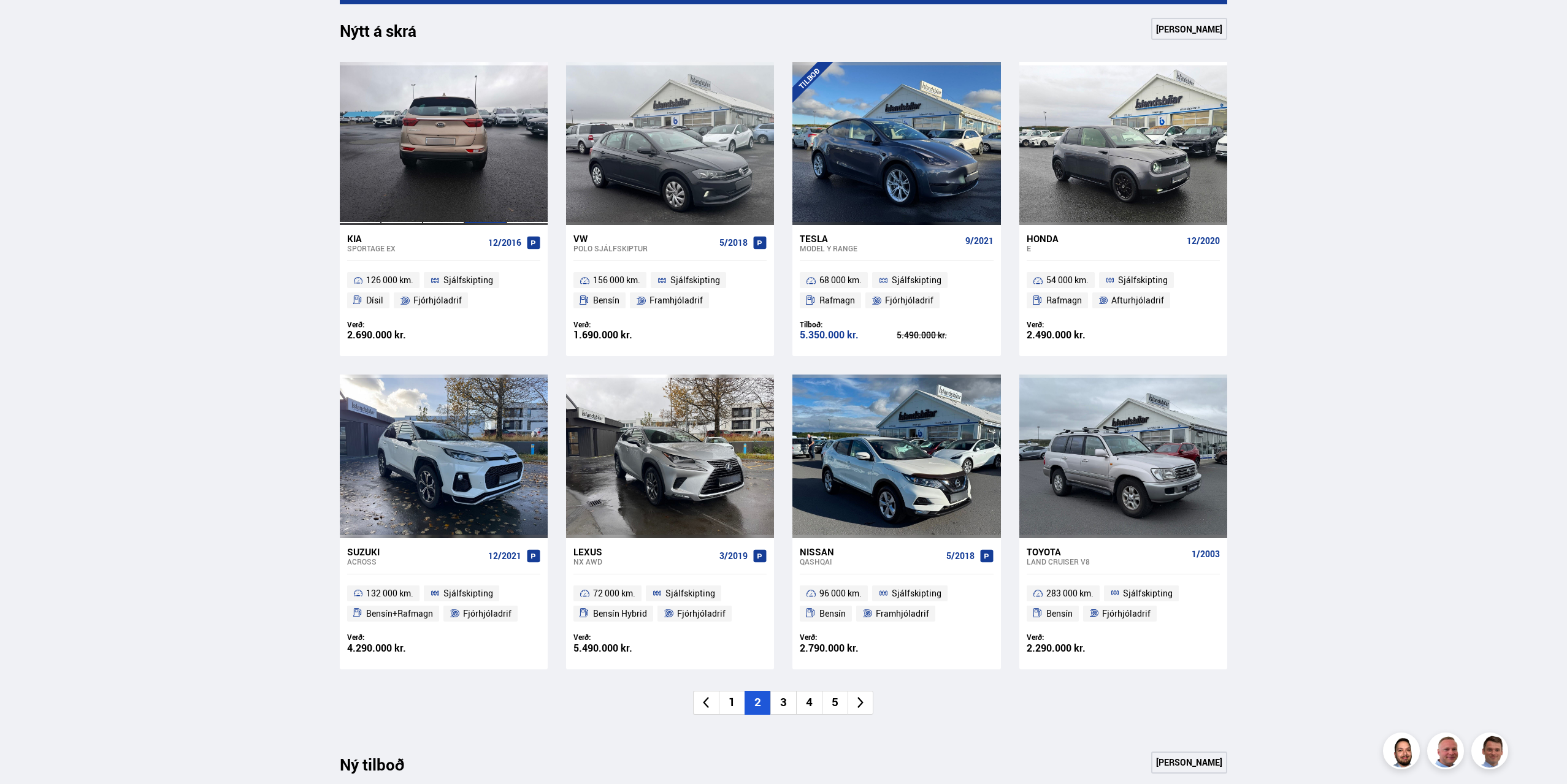
click at [476, 129] on div at bounding box center [485, 143] width 42 height 163
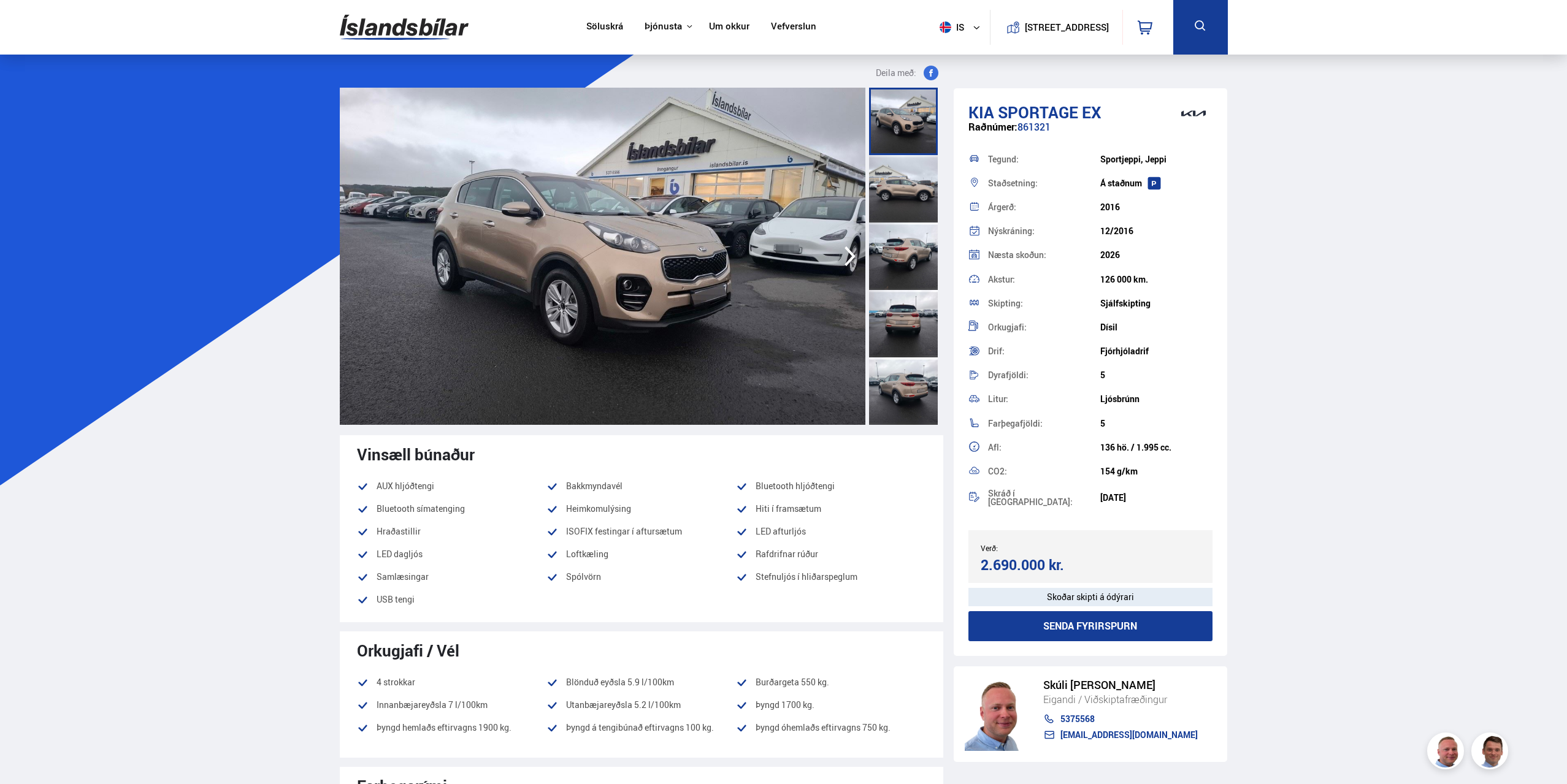
click at [844, 249] on icon "button" at bounding box center [850, 256] width 24 height 30
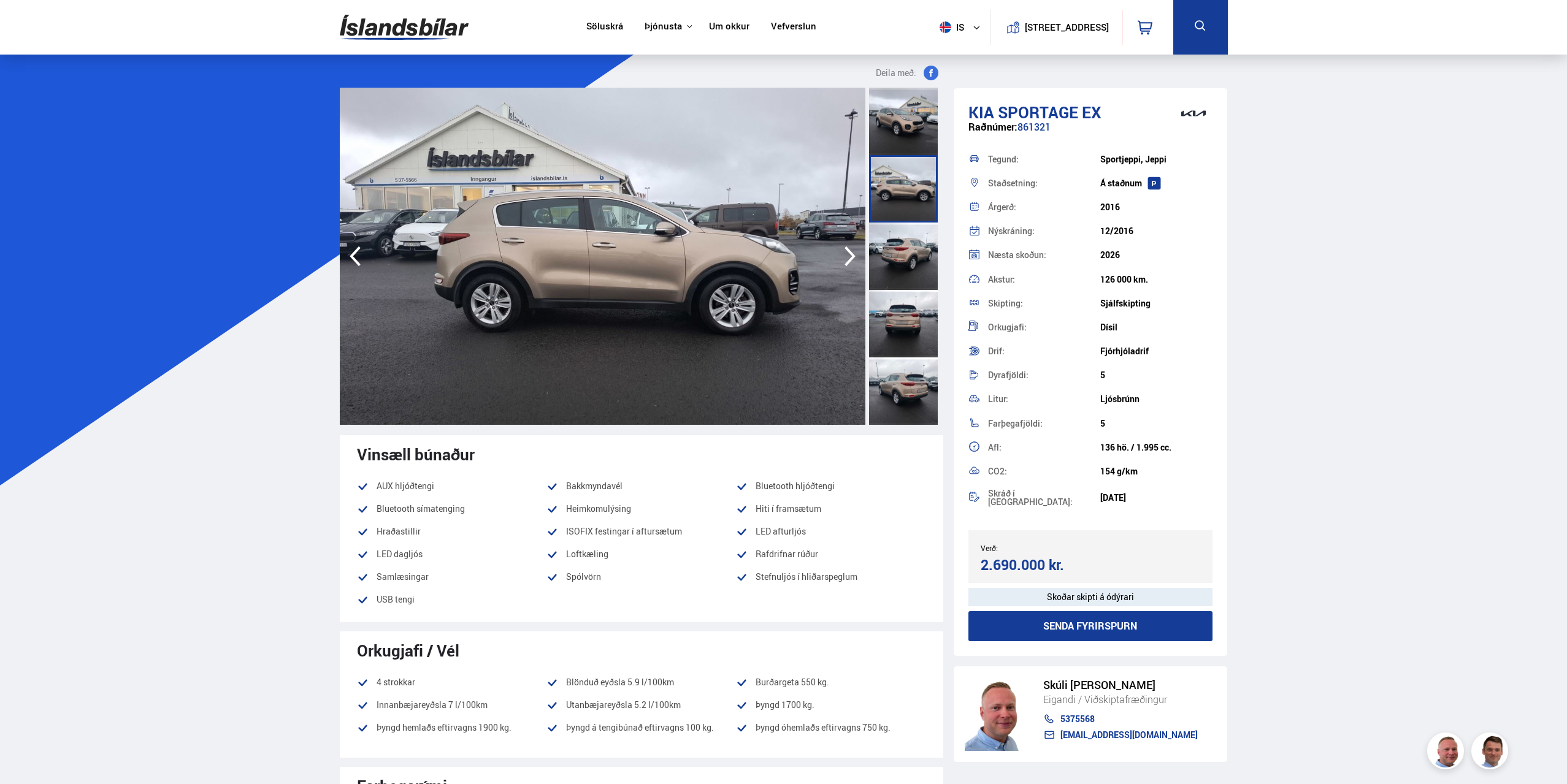
click at [844, 249] on icon "button" at bounding box center [850, 256] width 24 height 30
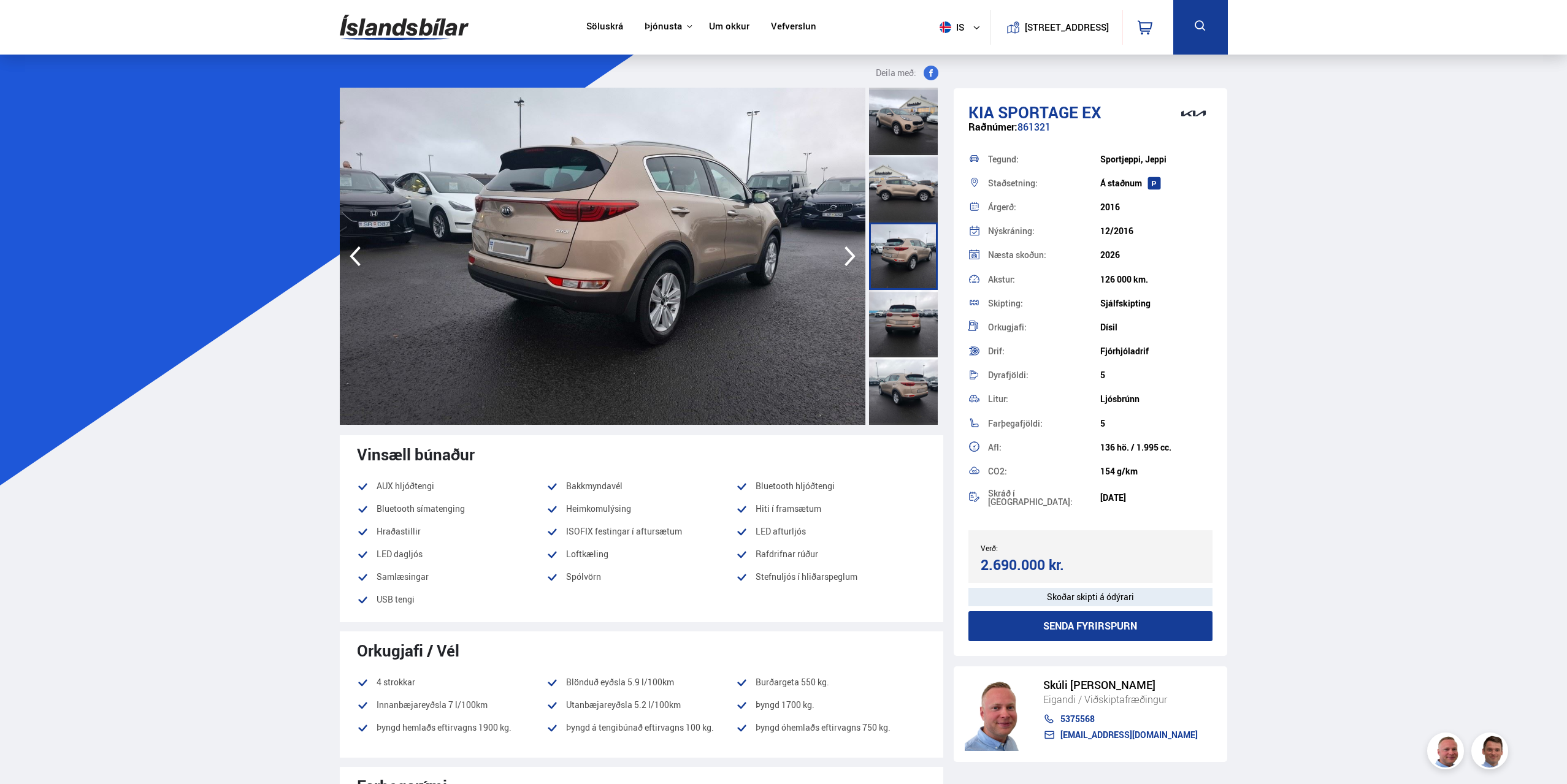
click at [846, 249] on icon "button" at bounding box center [850, 256] width 11 height 21
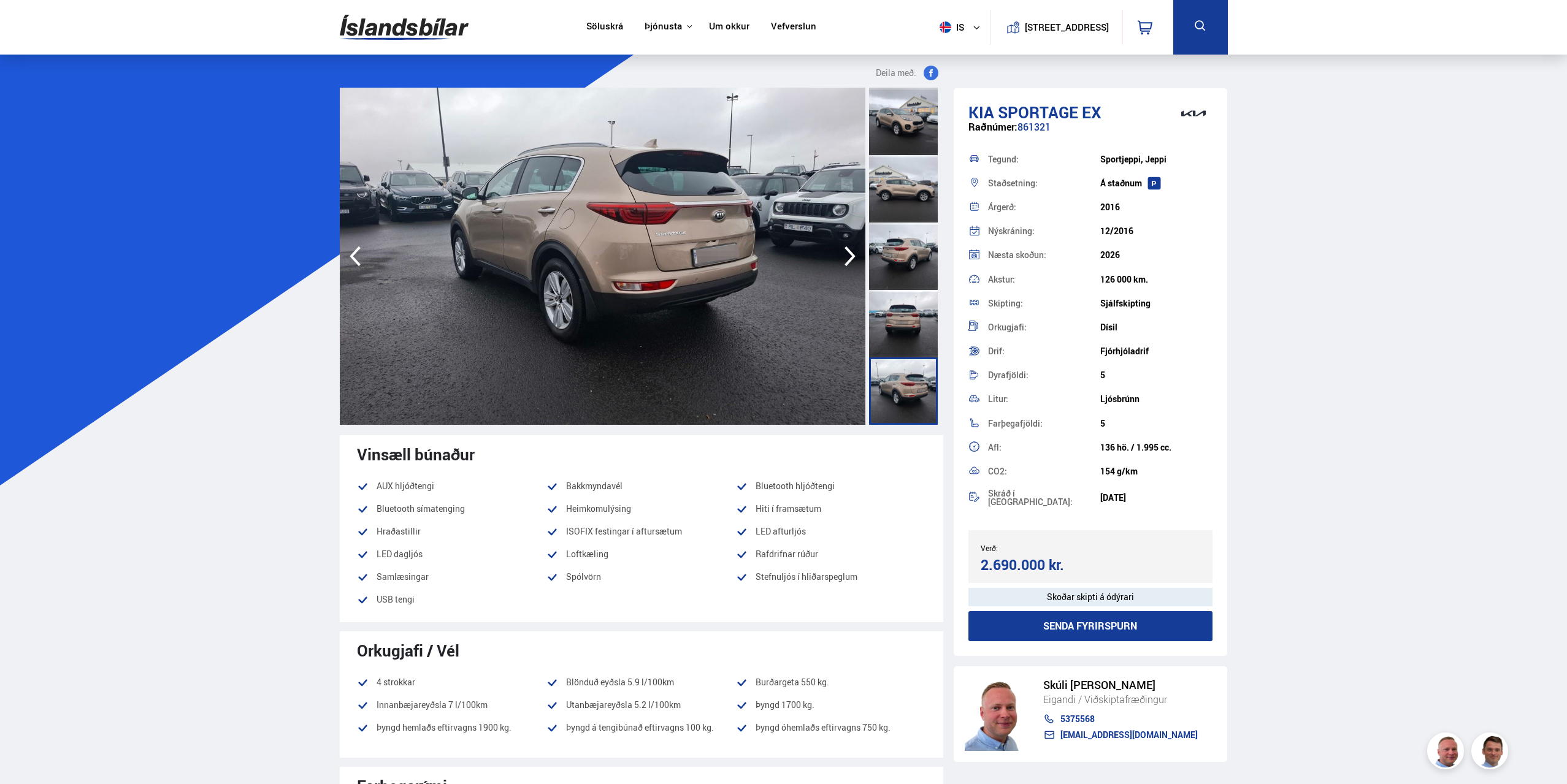
click at [846, 249] on icon "button" at bounding box center [850, 256] width 11 height 21
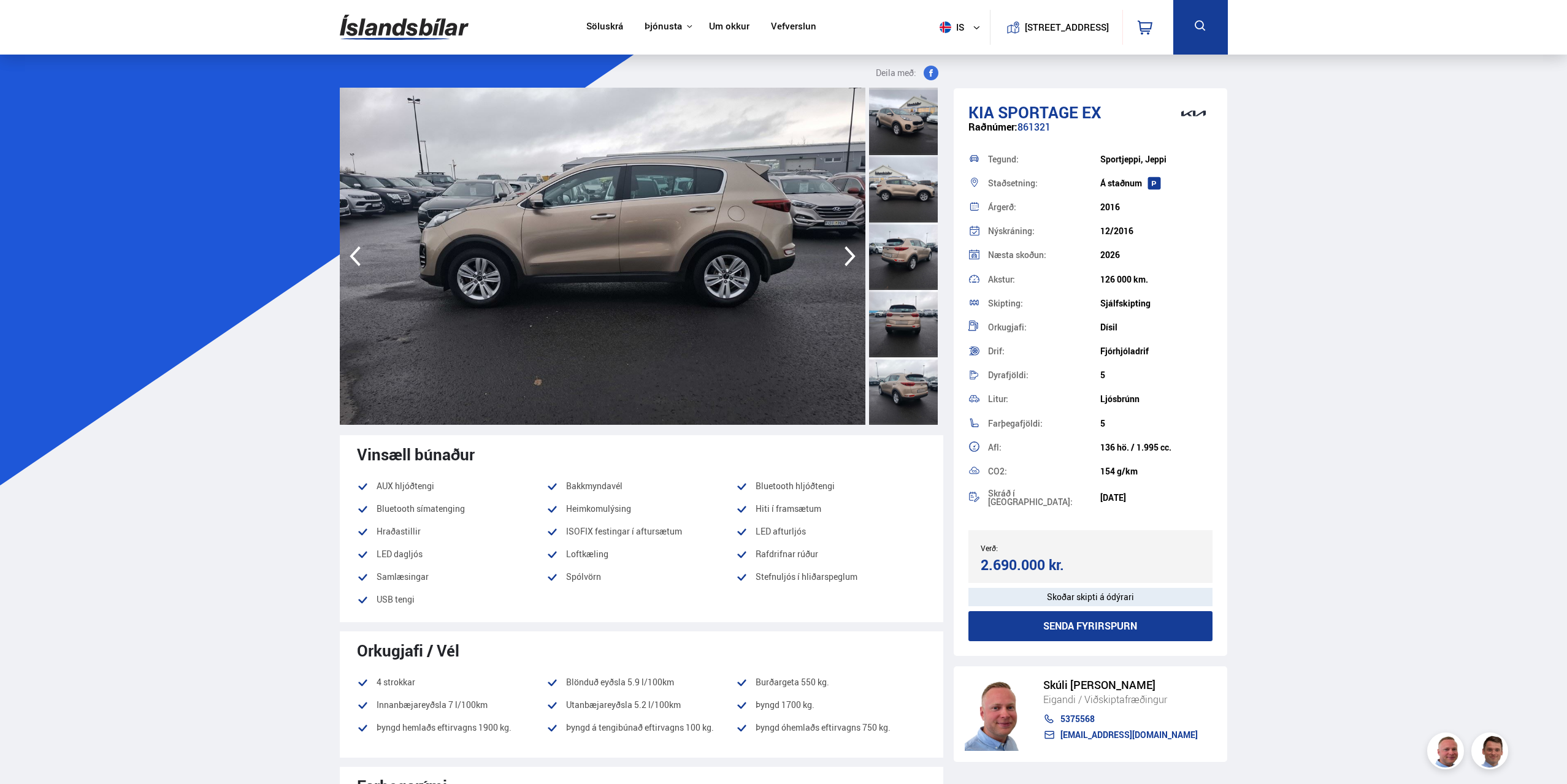
click at [846, 249] on icon "button" at bounding box center [850, 256] width 11 height 21
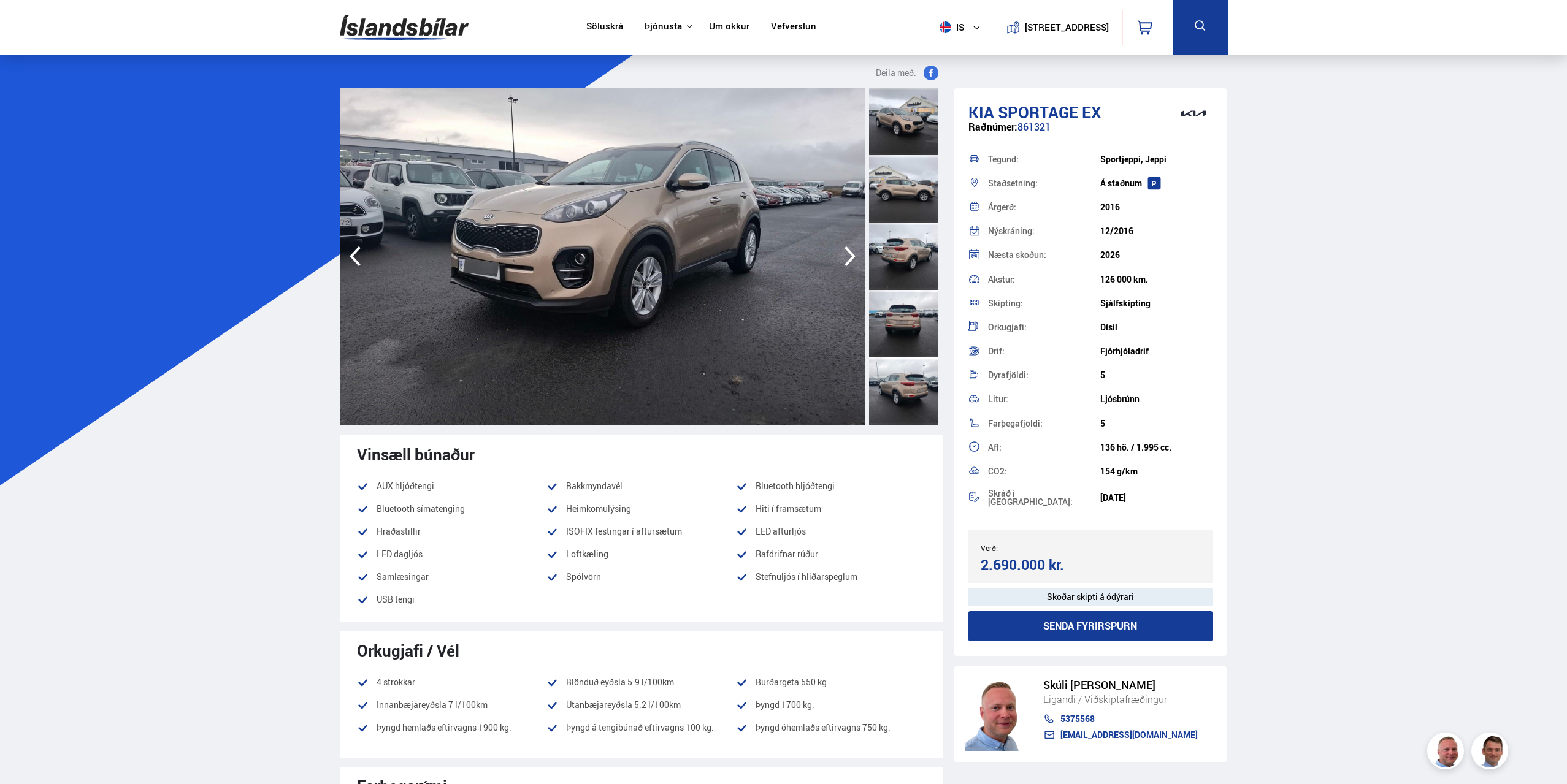
click at [846, 249] on icon "button" at bounding box center [850, 256] width 11 height 21
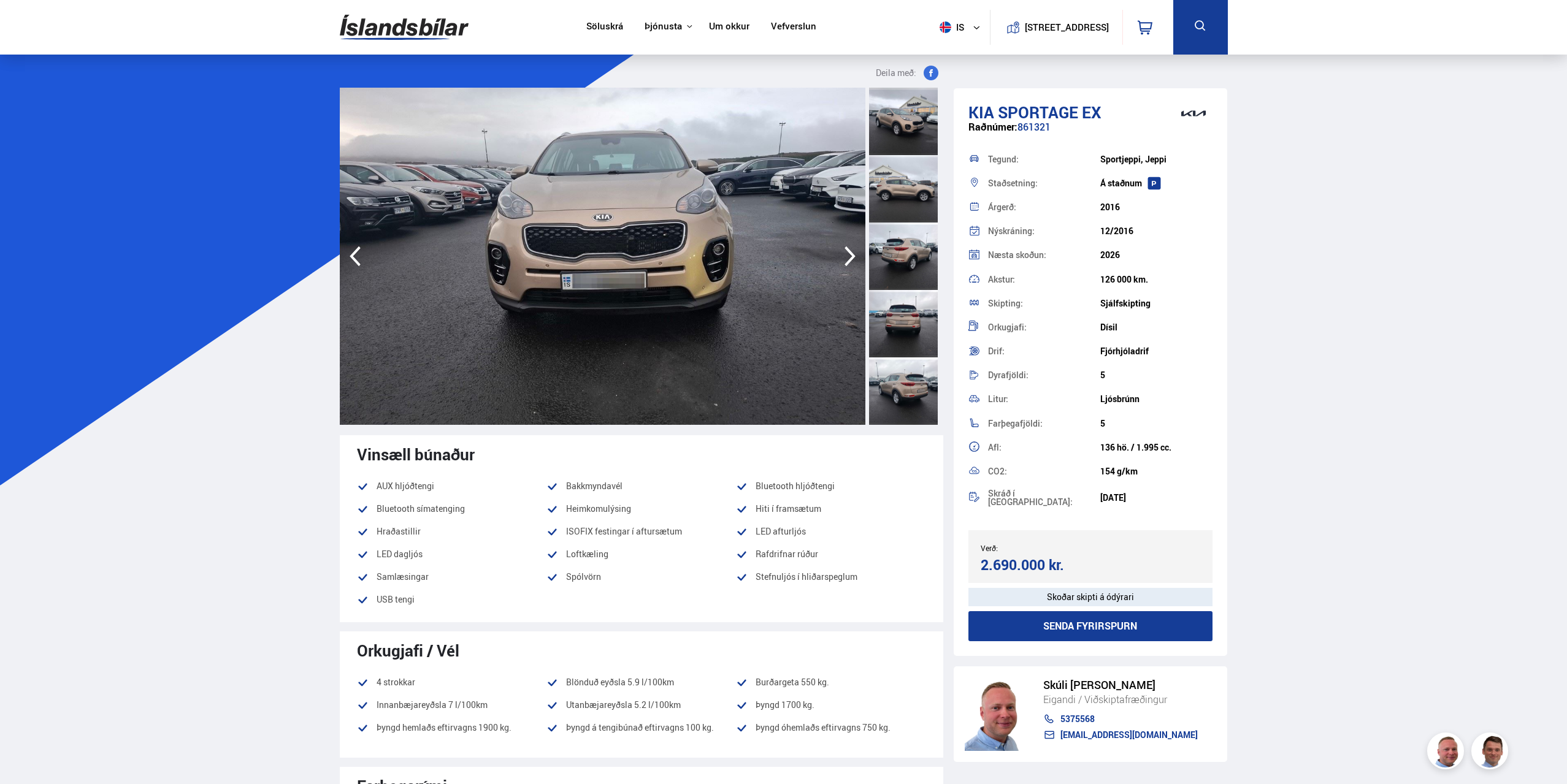
click at [846, 249] on icon "button" at bounding box center [850, 256] width 11 height 21
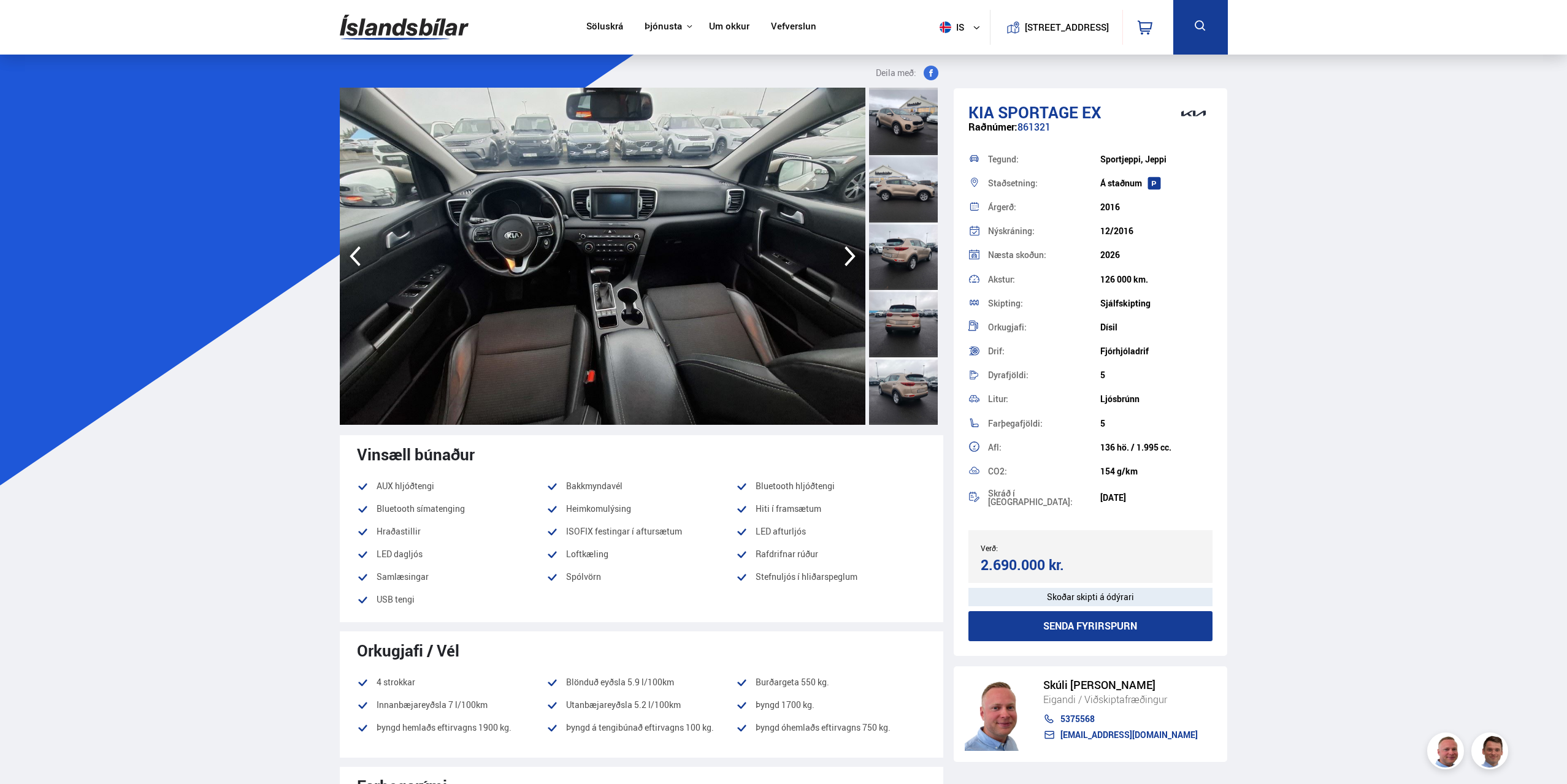
click at [846, 249] on icon "button" at bounding box center [850, 256] width 11 height 21
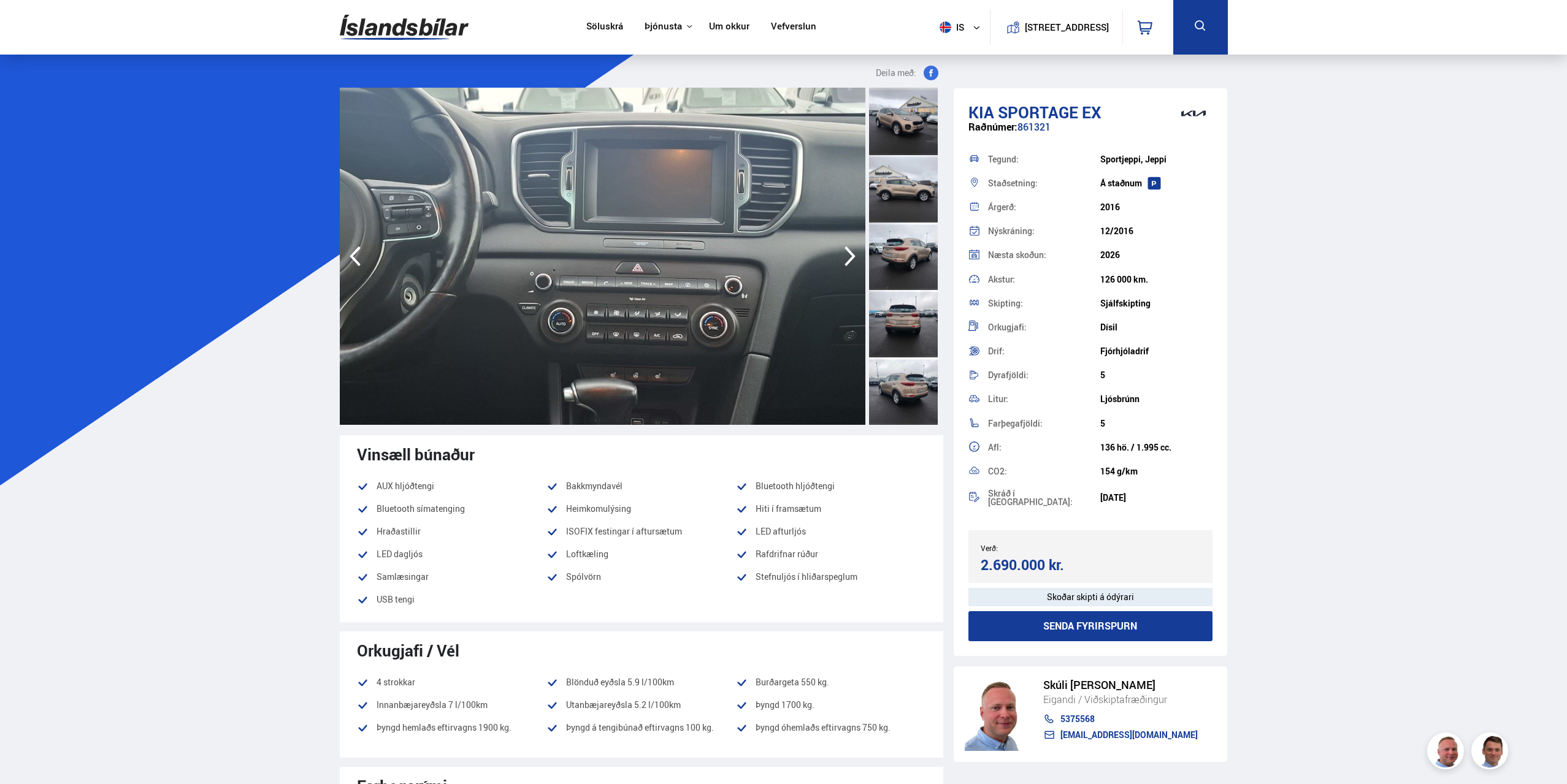
click at [846, 249] on icon "button" at bounding box center [850, 256] width 11 height 21
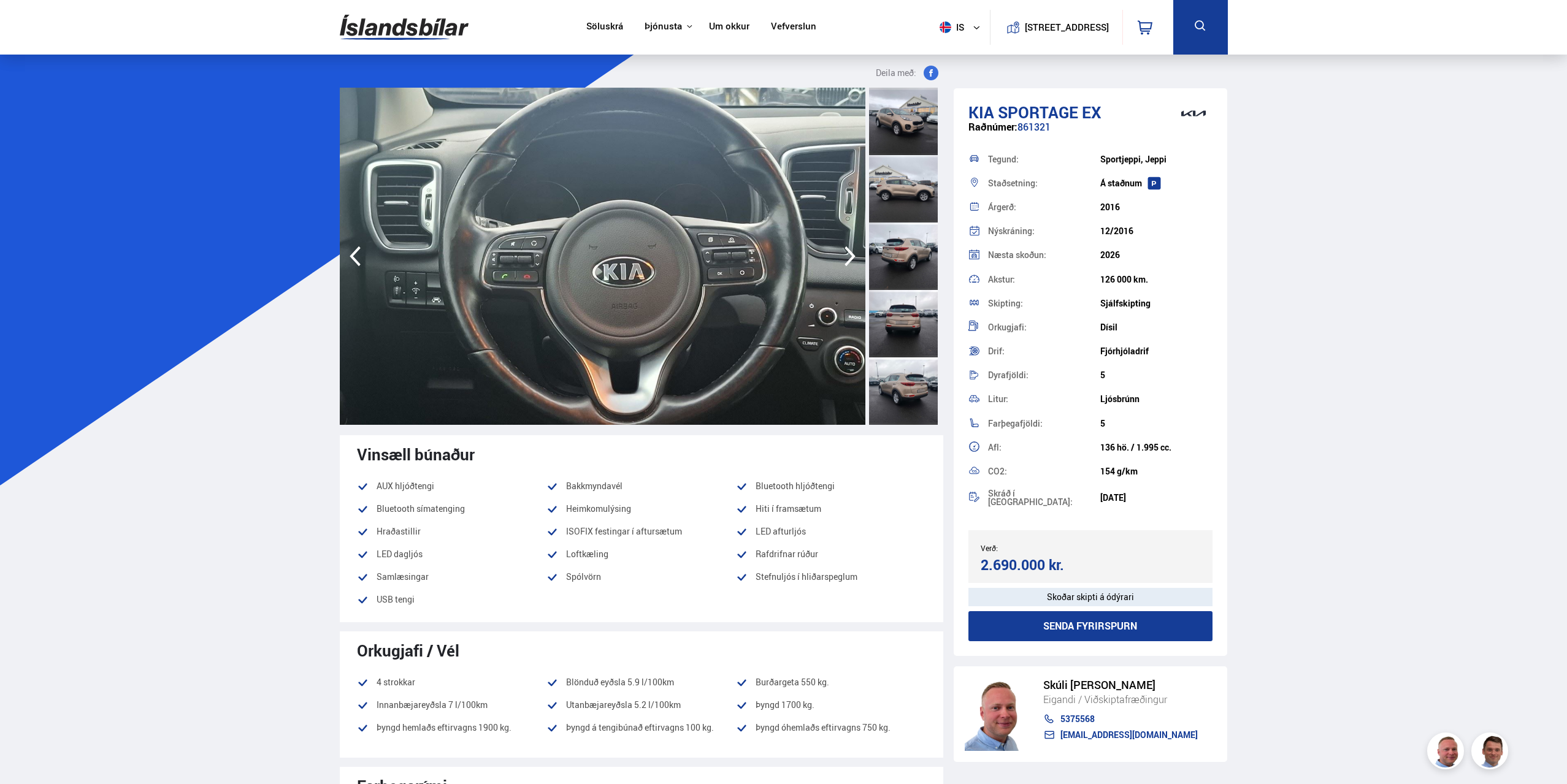
click at [846, 249] on icon "button" at bounding box center [850, 256] width 11 height 21
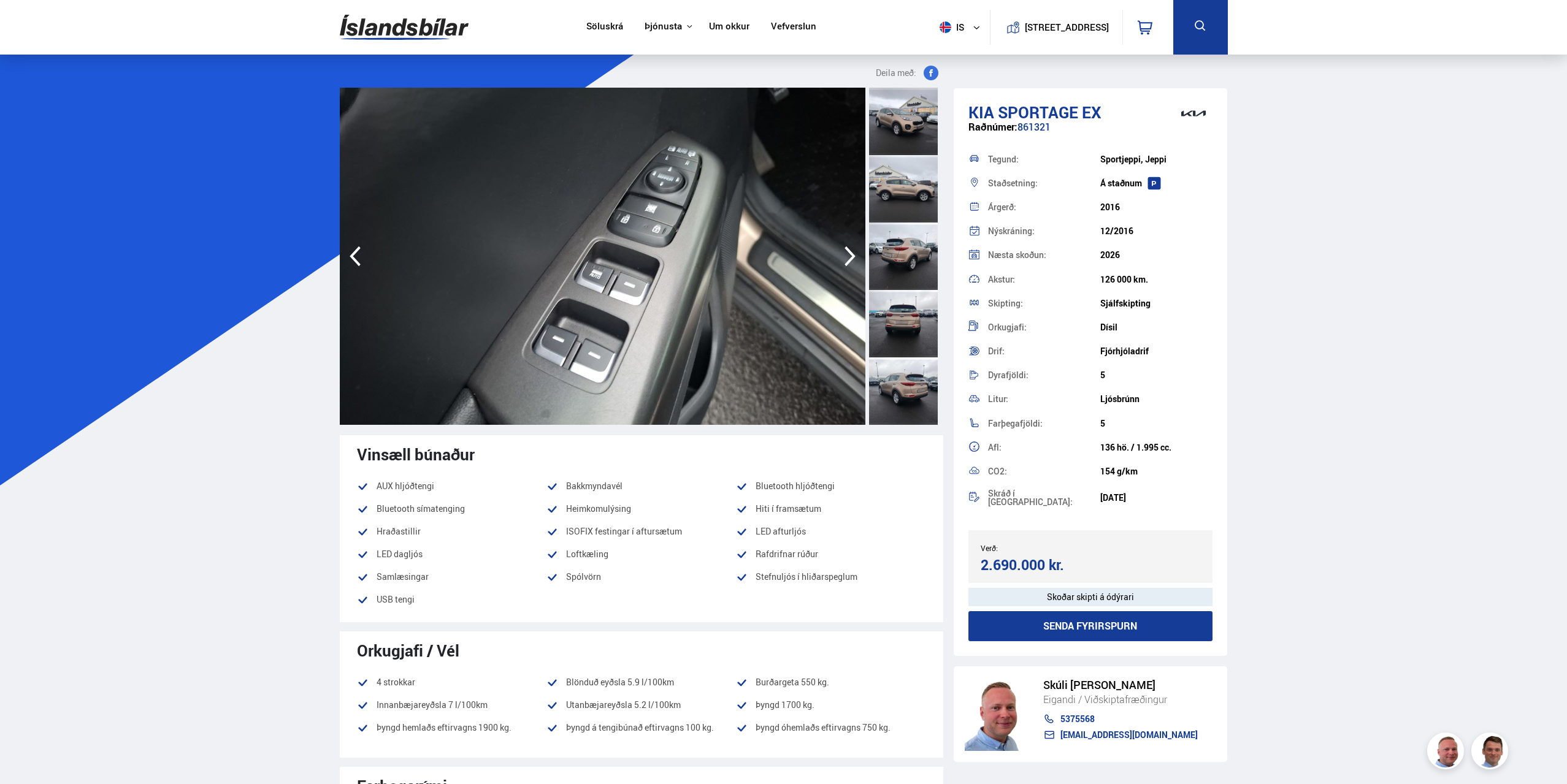
click at [846, 249] on icon "button" at bounding box center [850, 256] width 11 height 21
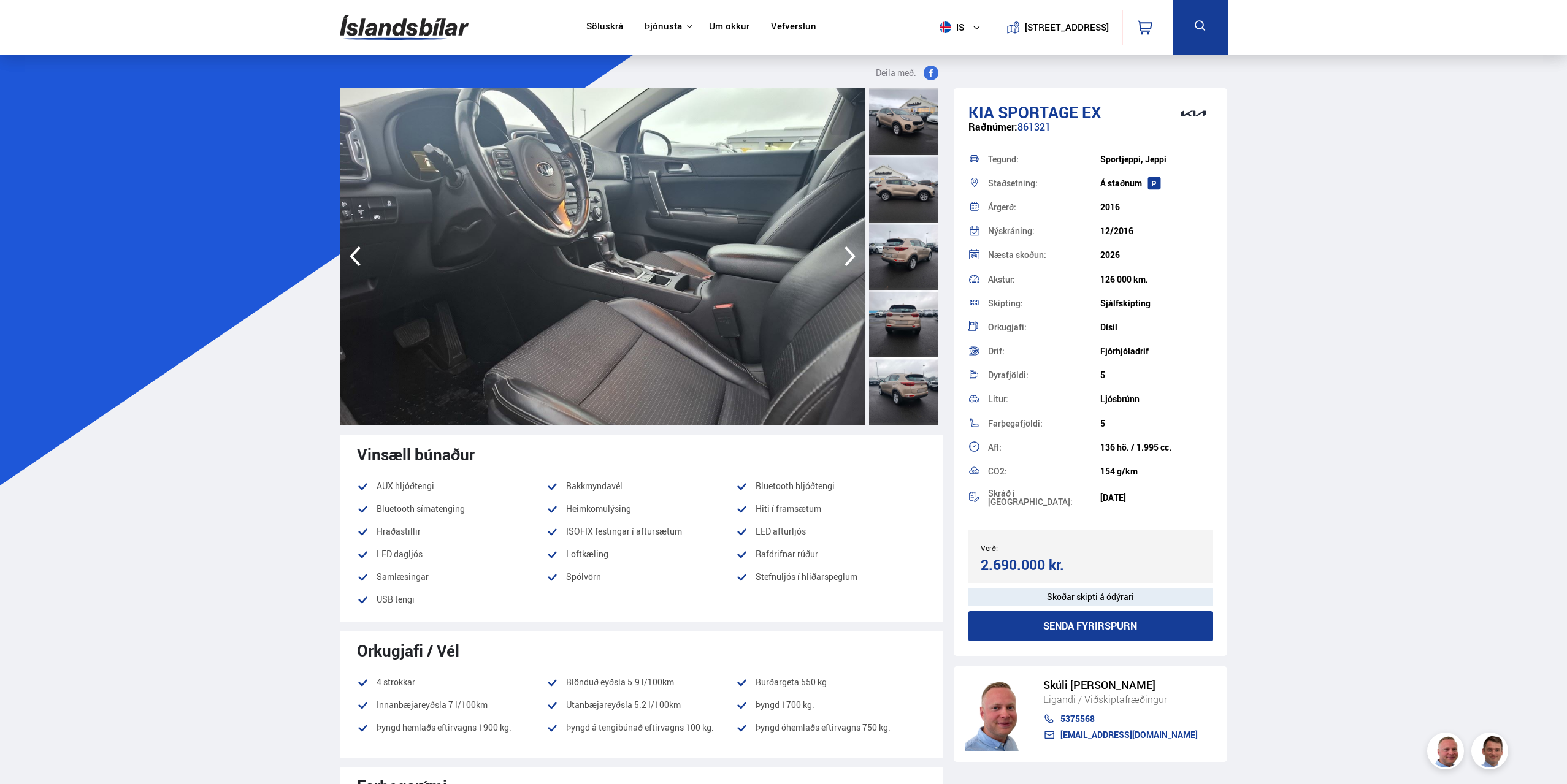
click at [846, 249] on icon "button" at bounding box center [850, 256] width 11 height 21
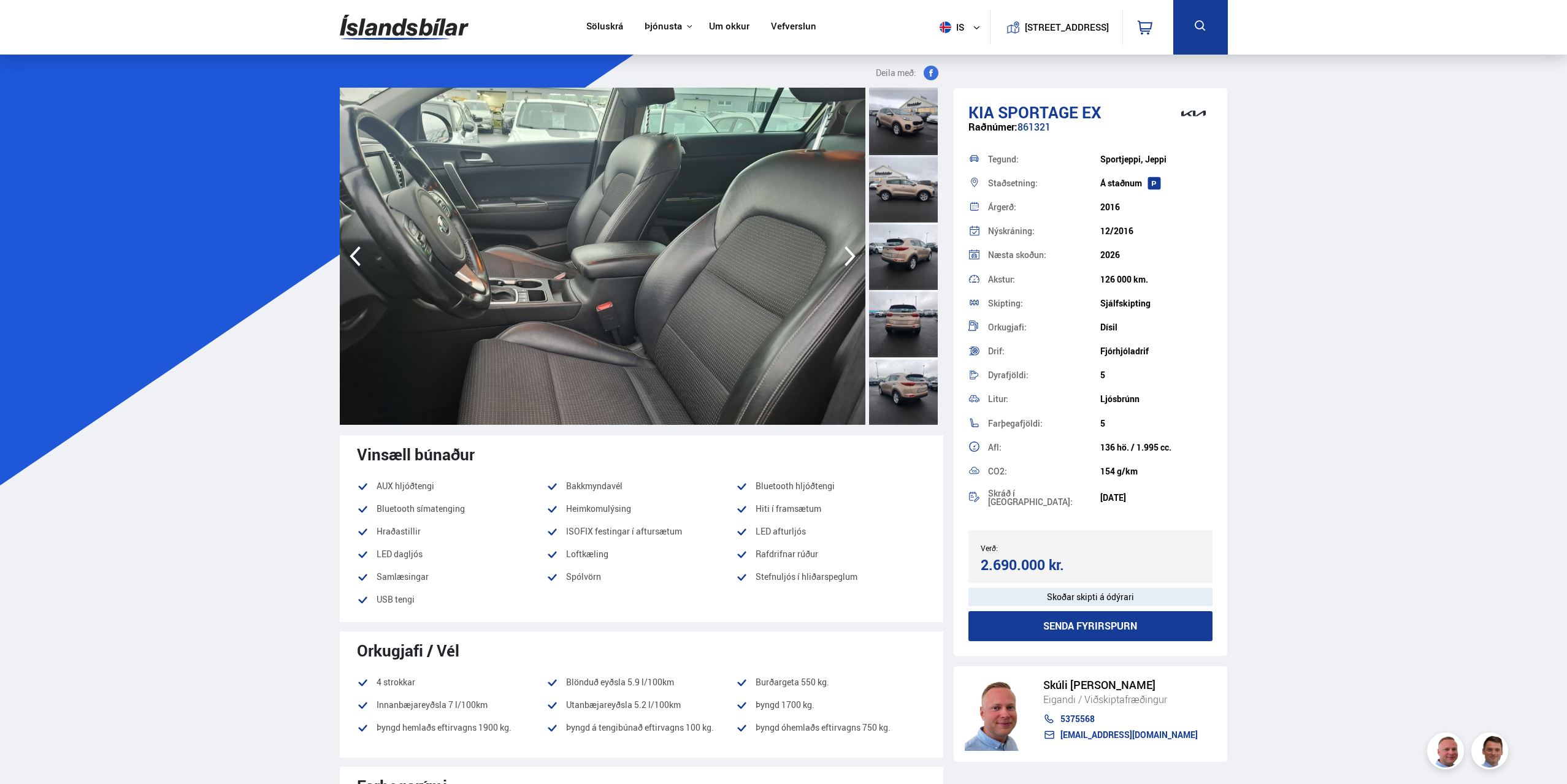
click at [846, 249] on icon "button" at bounding box center [850, 256] width 11 height 21
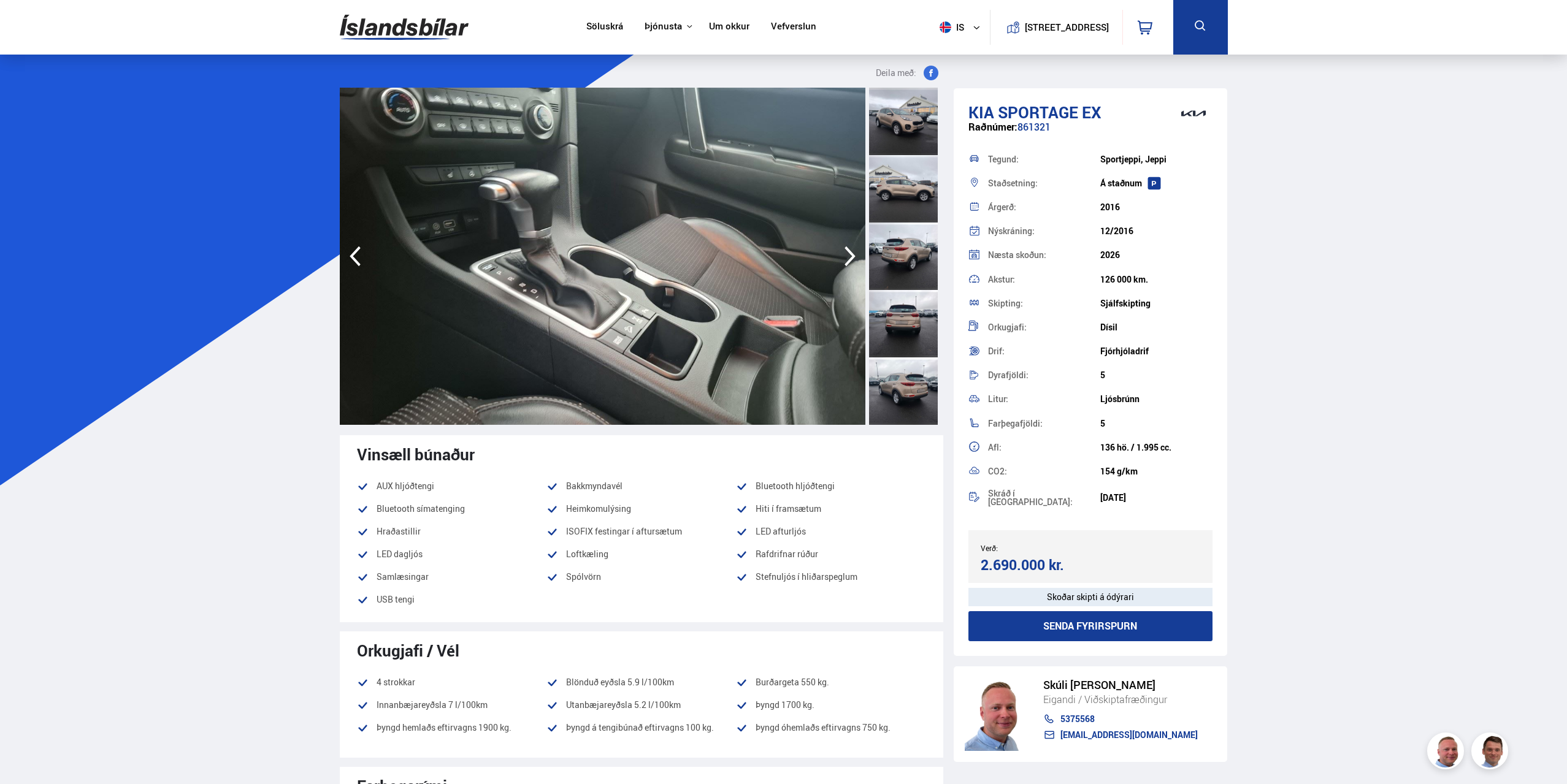
click at [846, 249] on icon "button" at bounding box center [850, 256] width 11 height 21
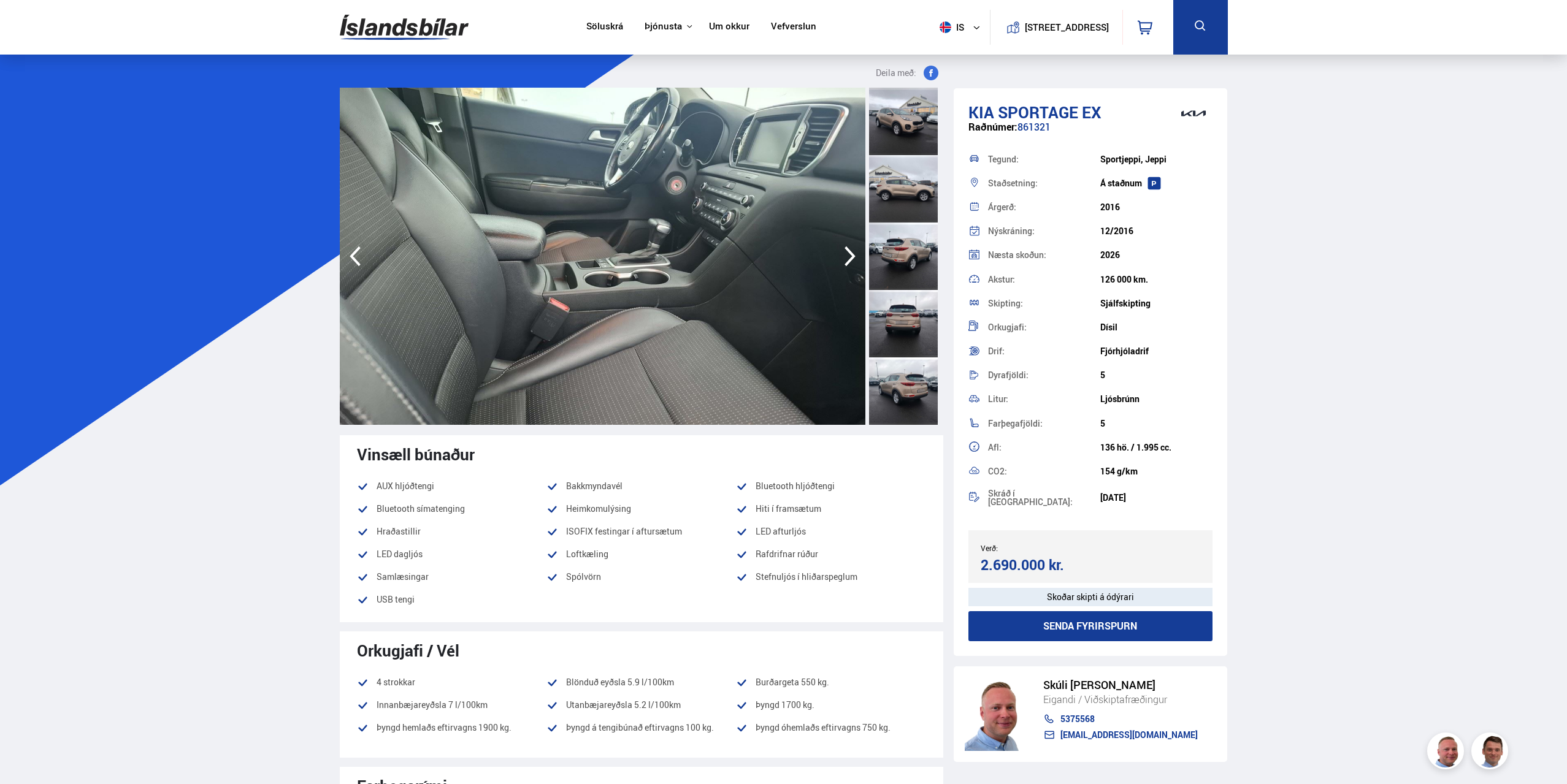
click at [416, 30] on img at bounding box center [404, 27] width 129 height 40
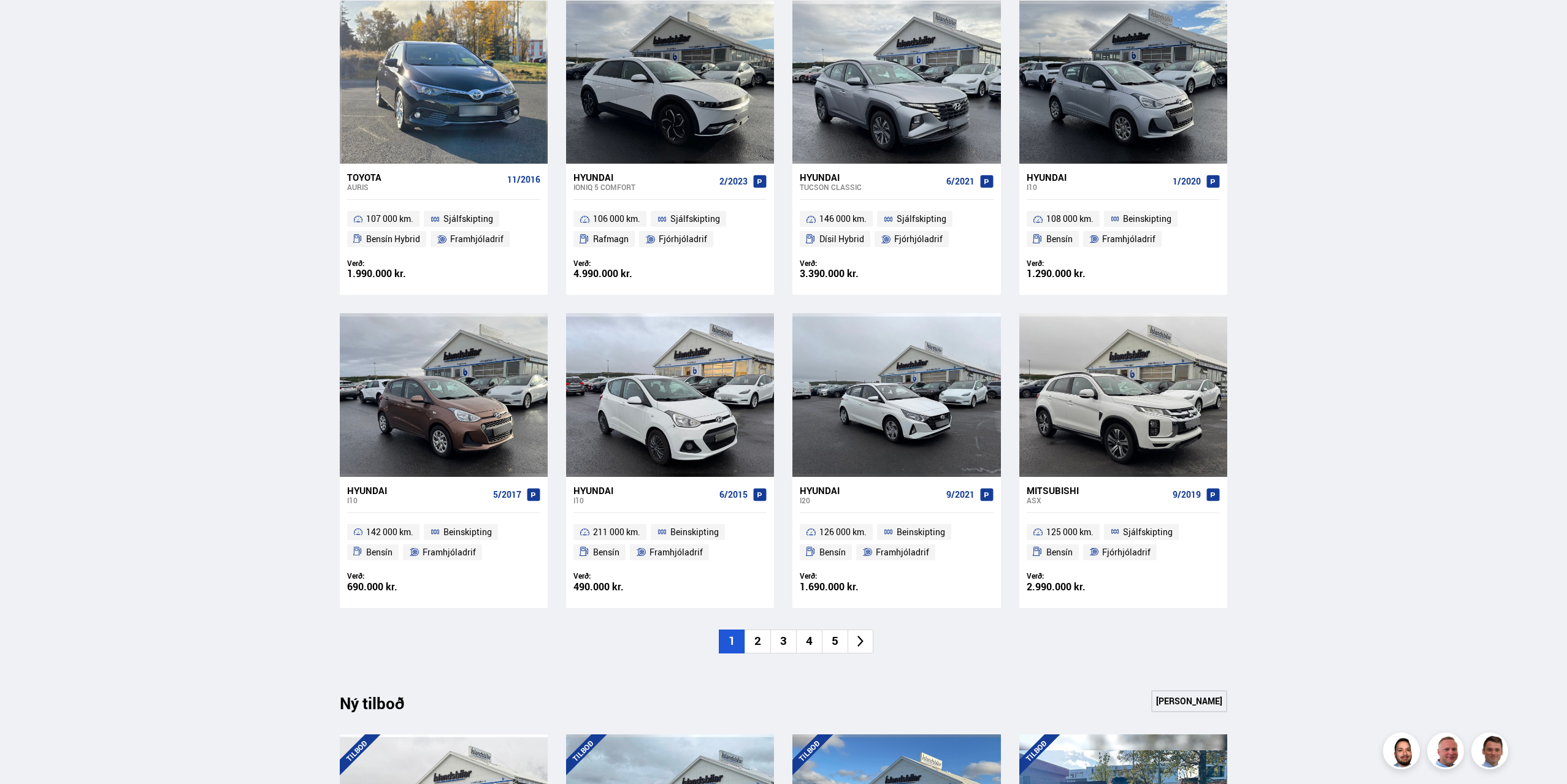
scroll to position [674, 0]
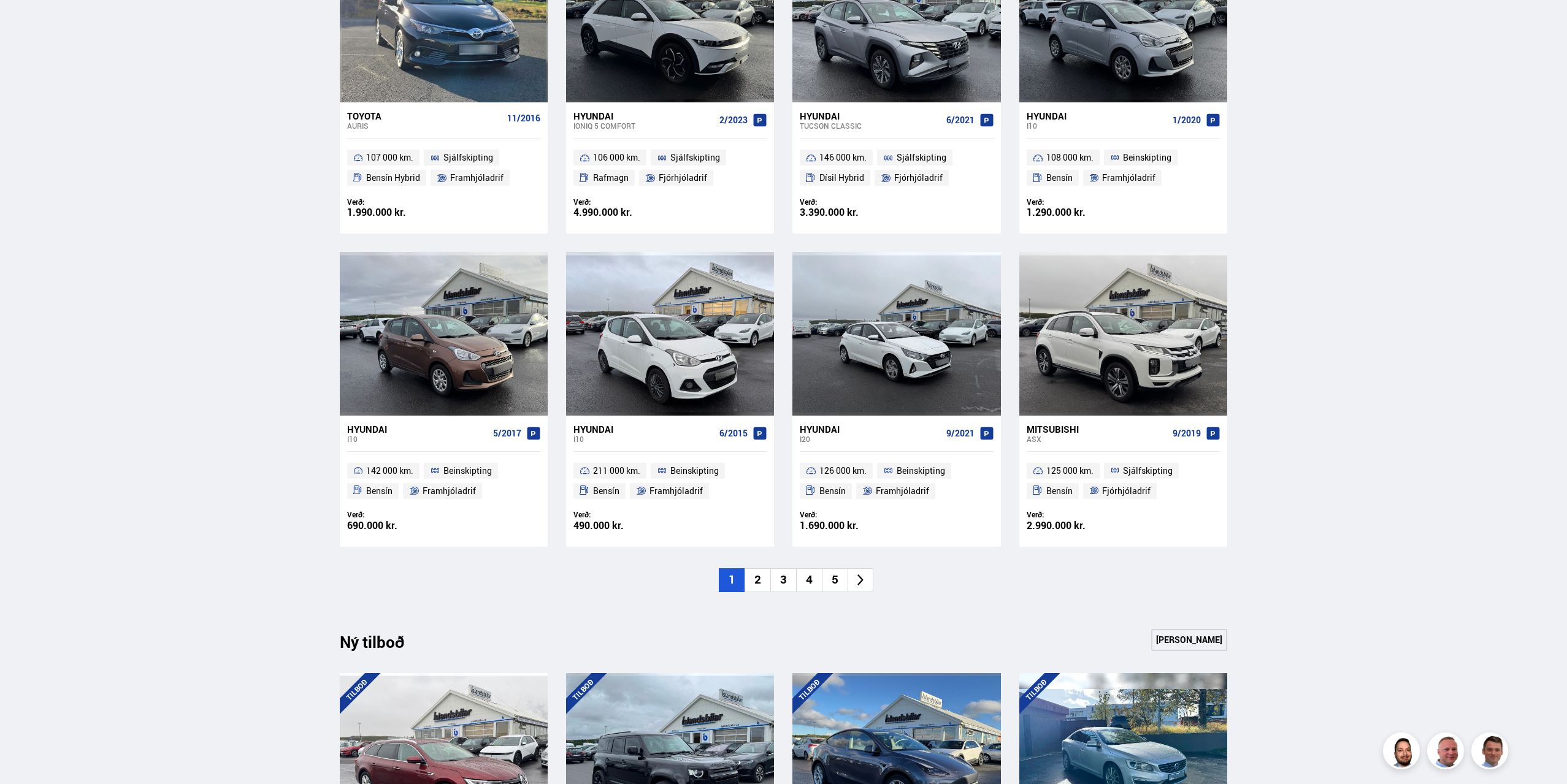
click at [752, 581] on li "2" at bounding box center [758, 579] width 26 height 24
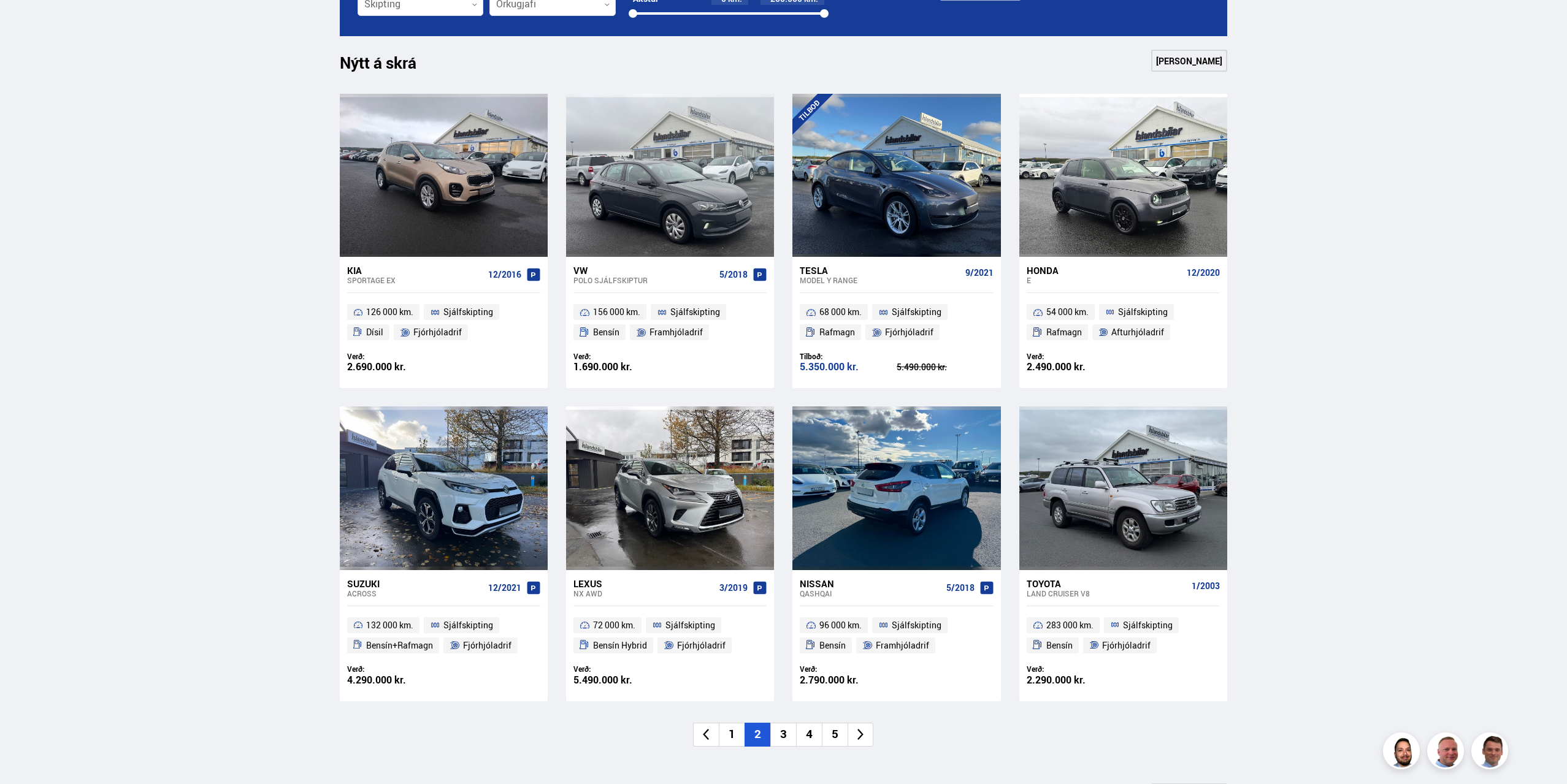
scroll to position [490, 0]
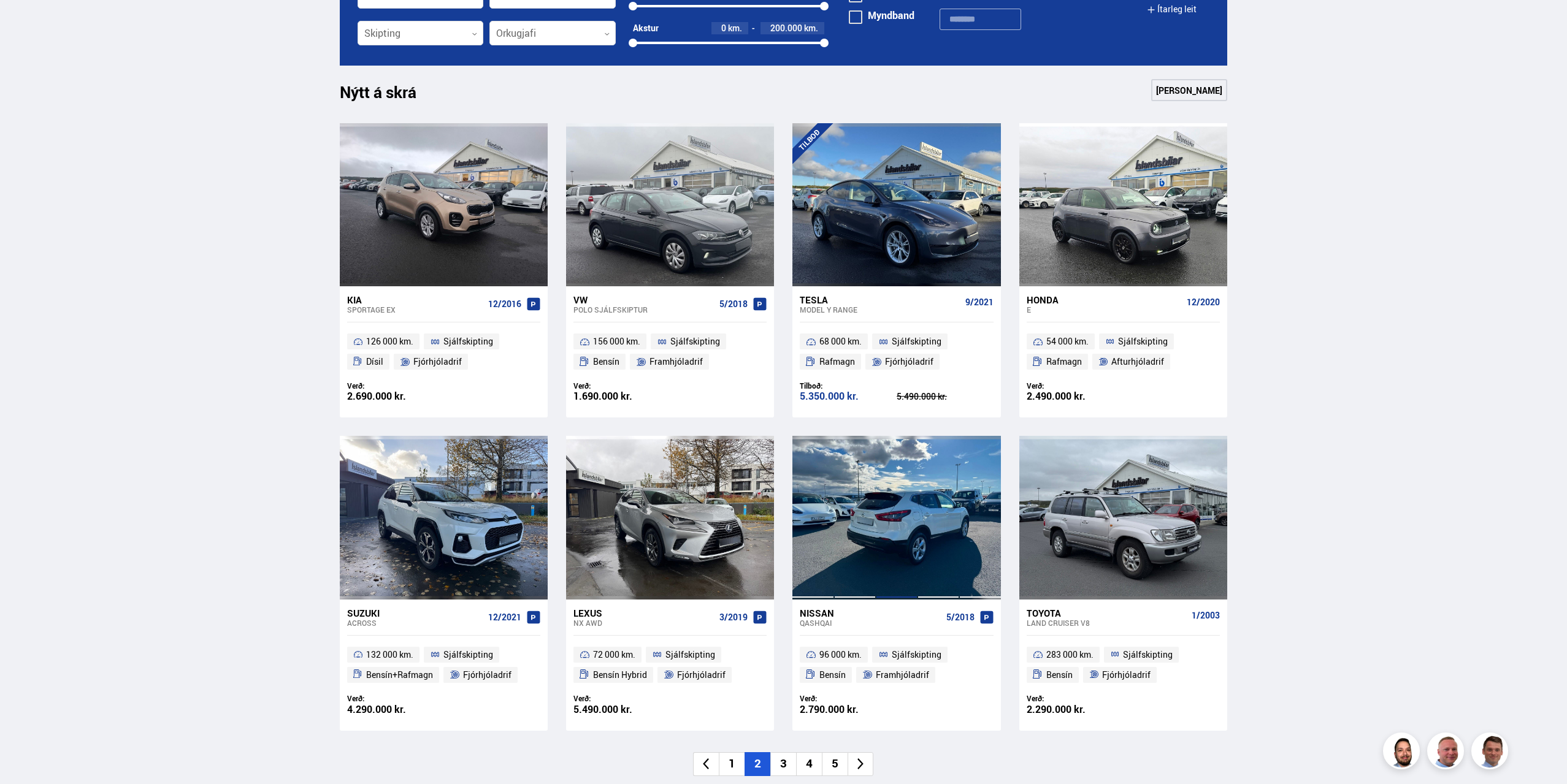
click at [899, 515] on div at bounding box center [896, 517] width 42 height 163
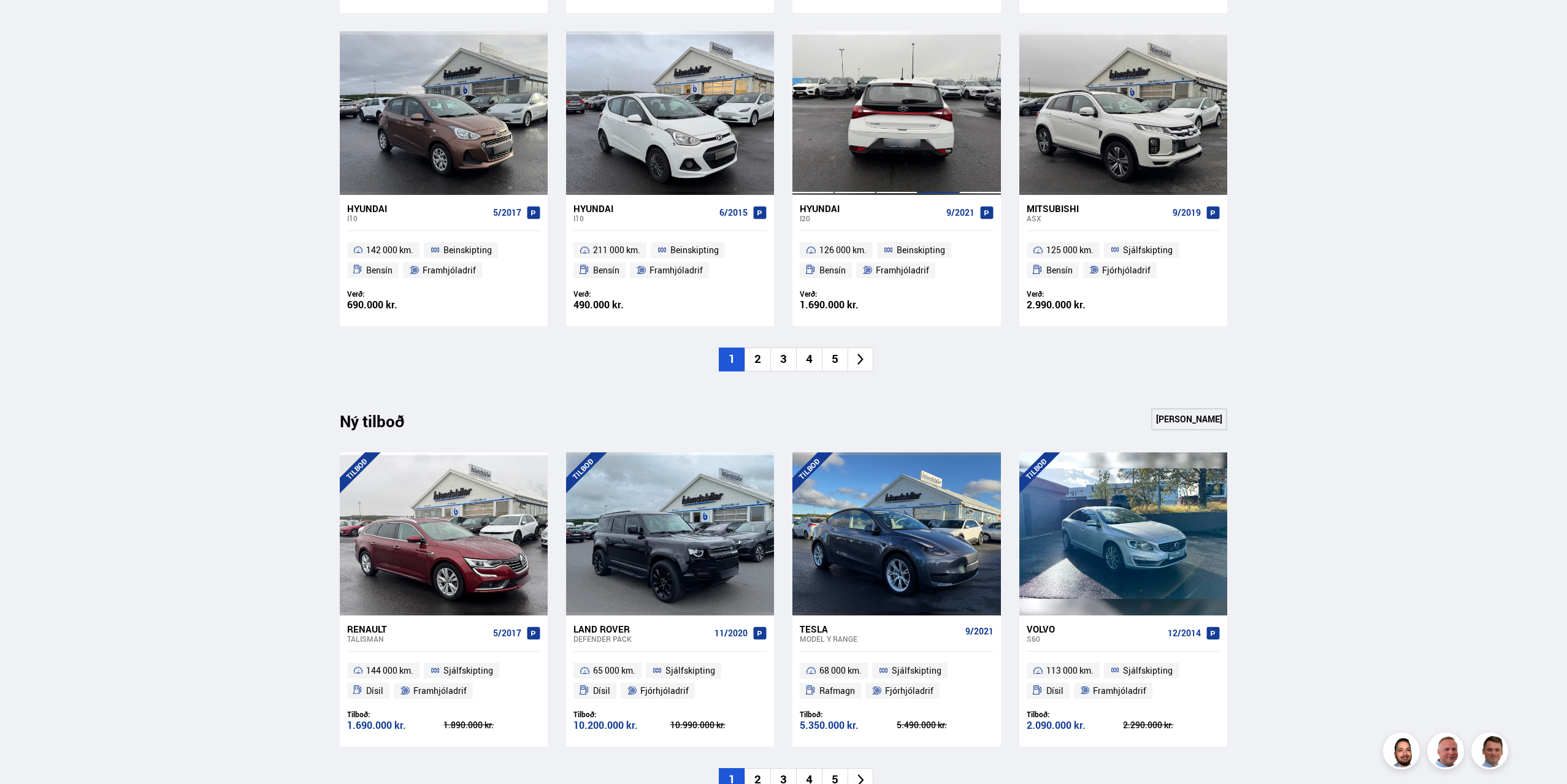
scroll to position [919, 0]
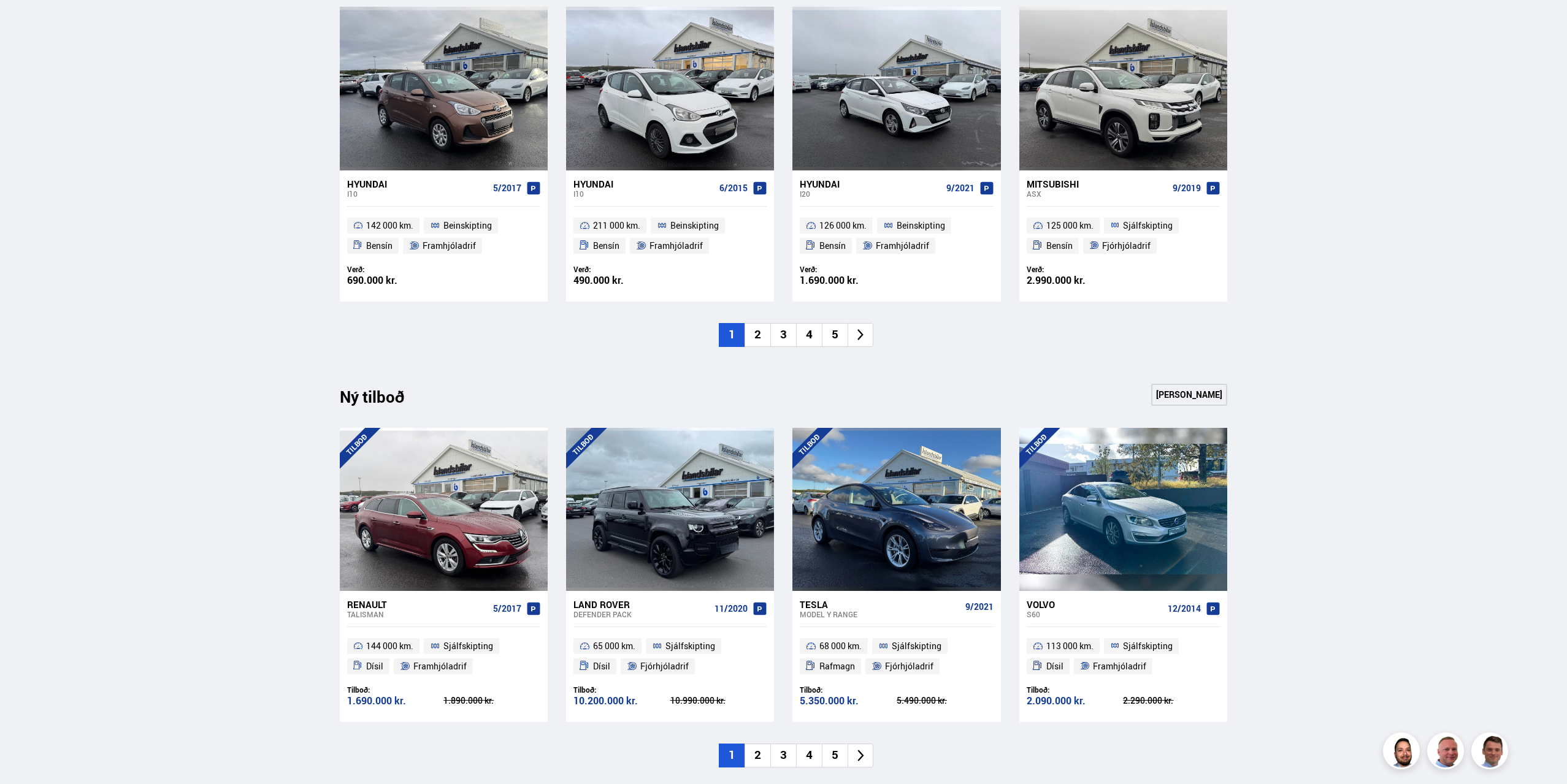
click at [863, 344] on li at bounding box center [860, 335] width 26 height 24
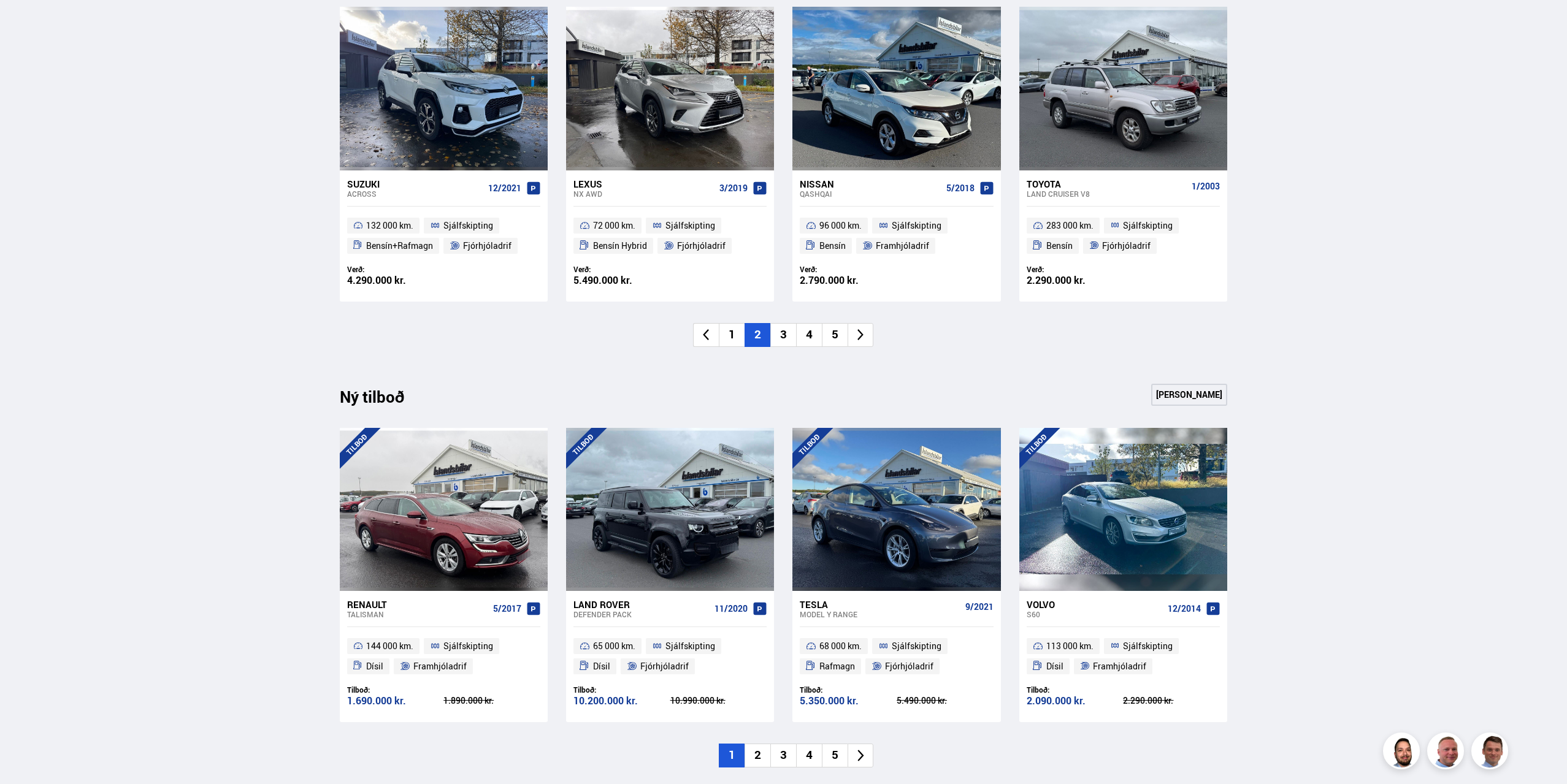
click at [863, 344] on li at bounding box center [860, 335] width 26 height 24
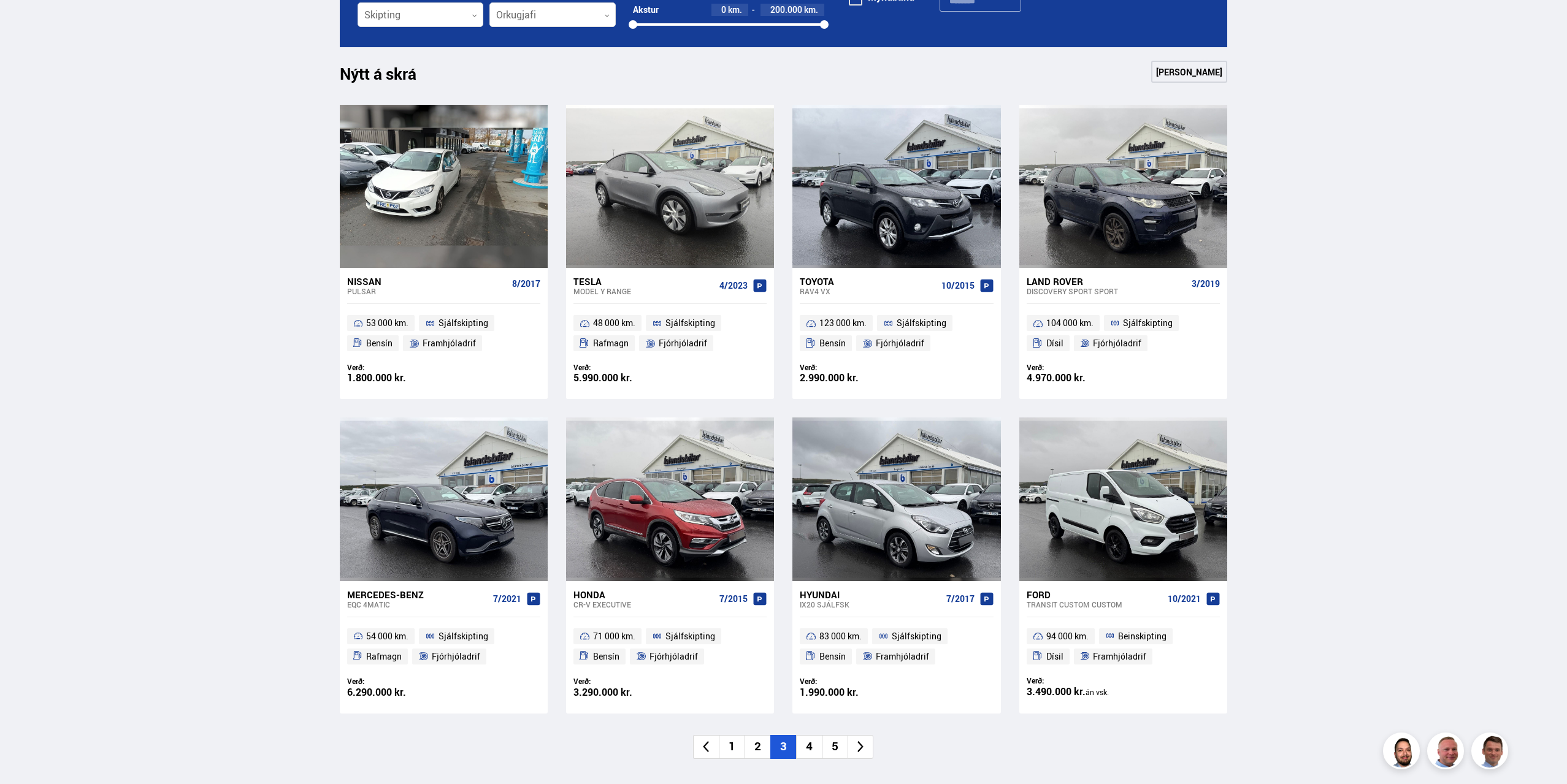
scroll to position [490, 0]
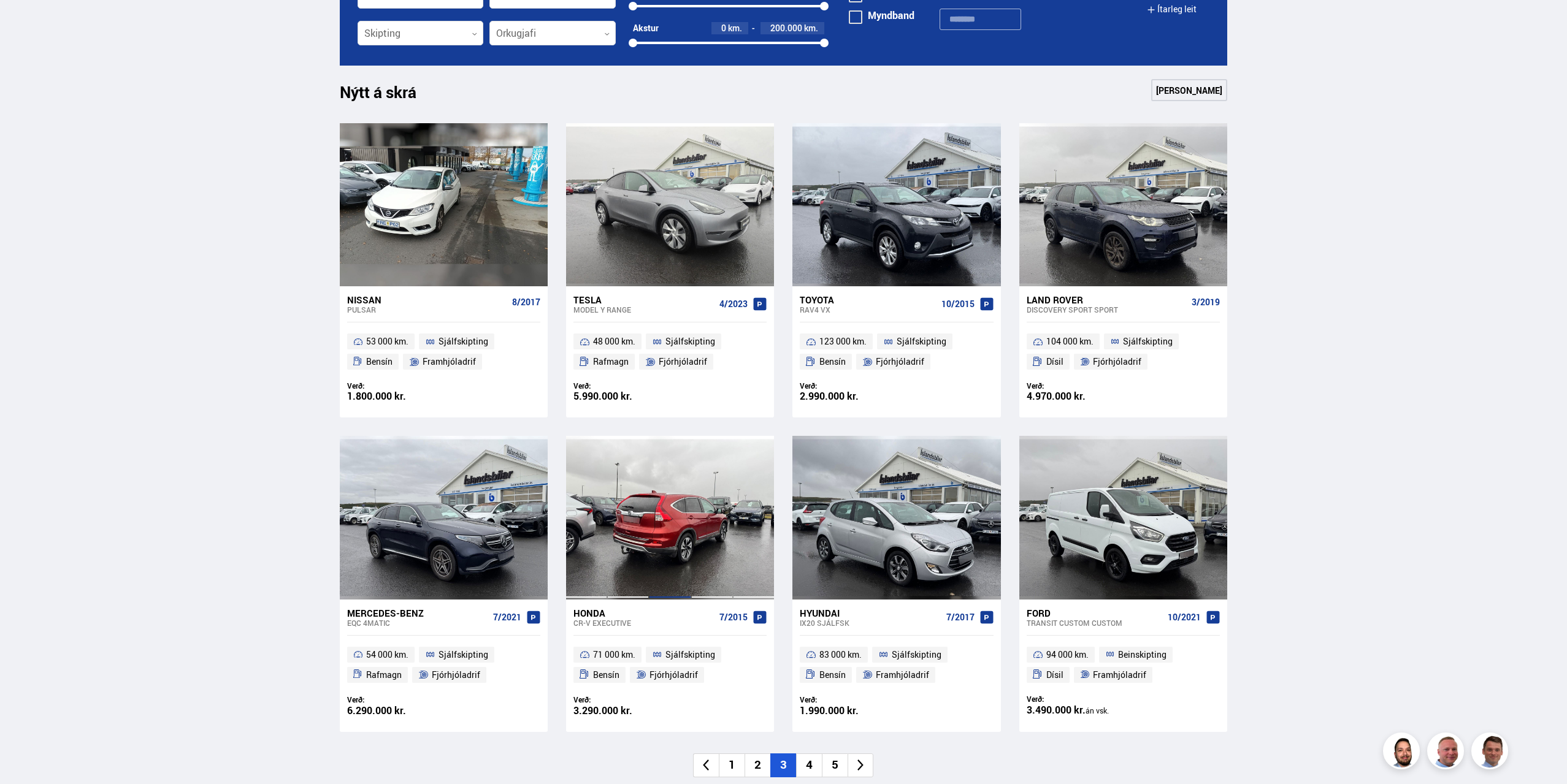
click at [683, 528] on div at bounding box center [669, 517] width 42 height 163
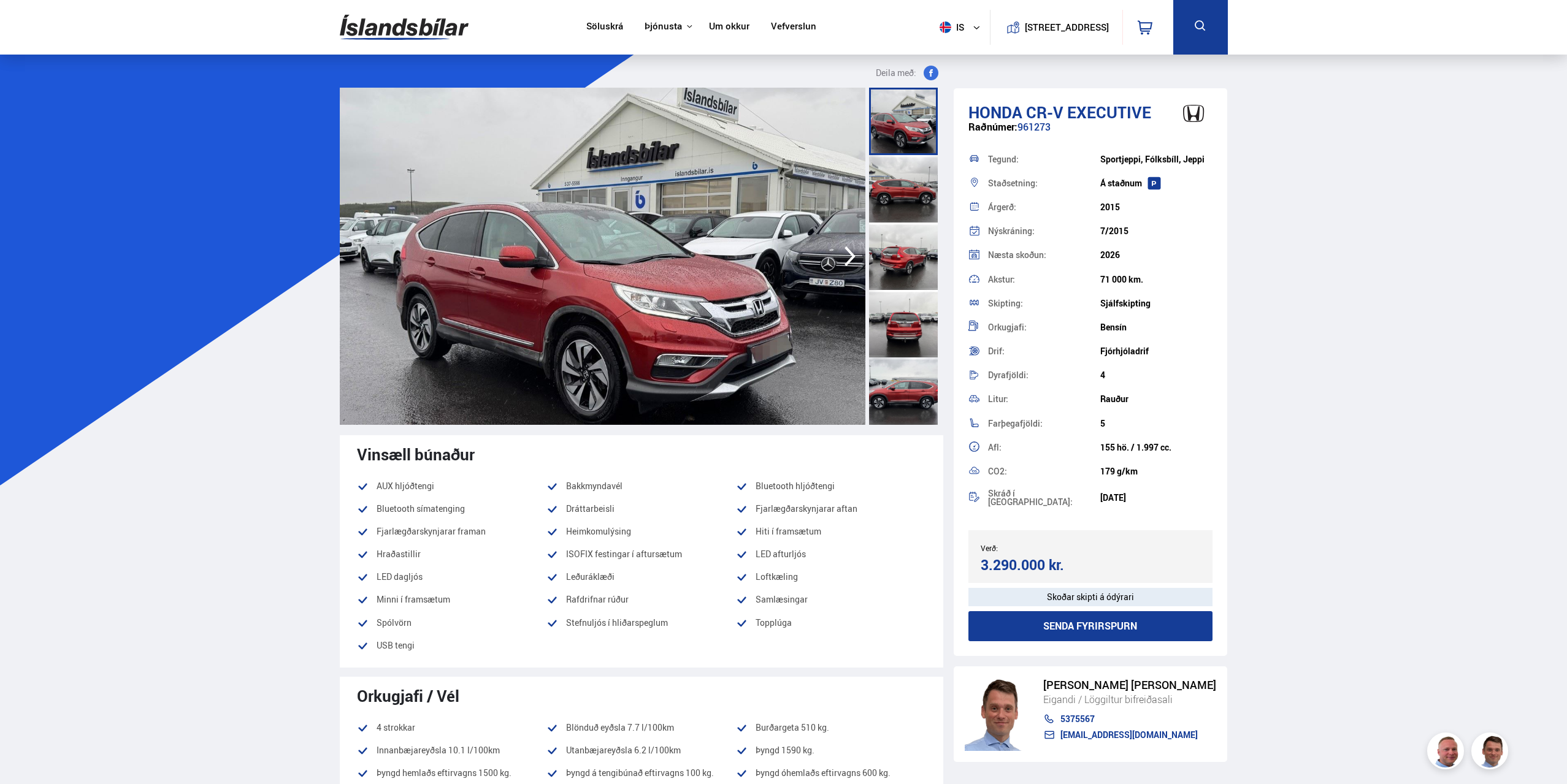
click at [838, 246] on icon "button" at bounding box center [850, 256] width 24 height 30
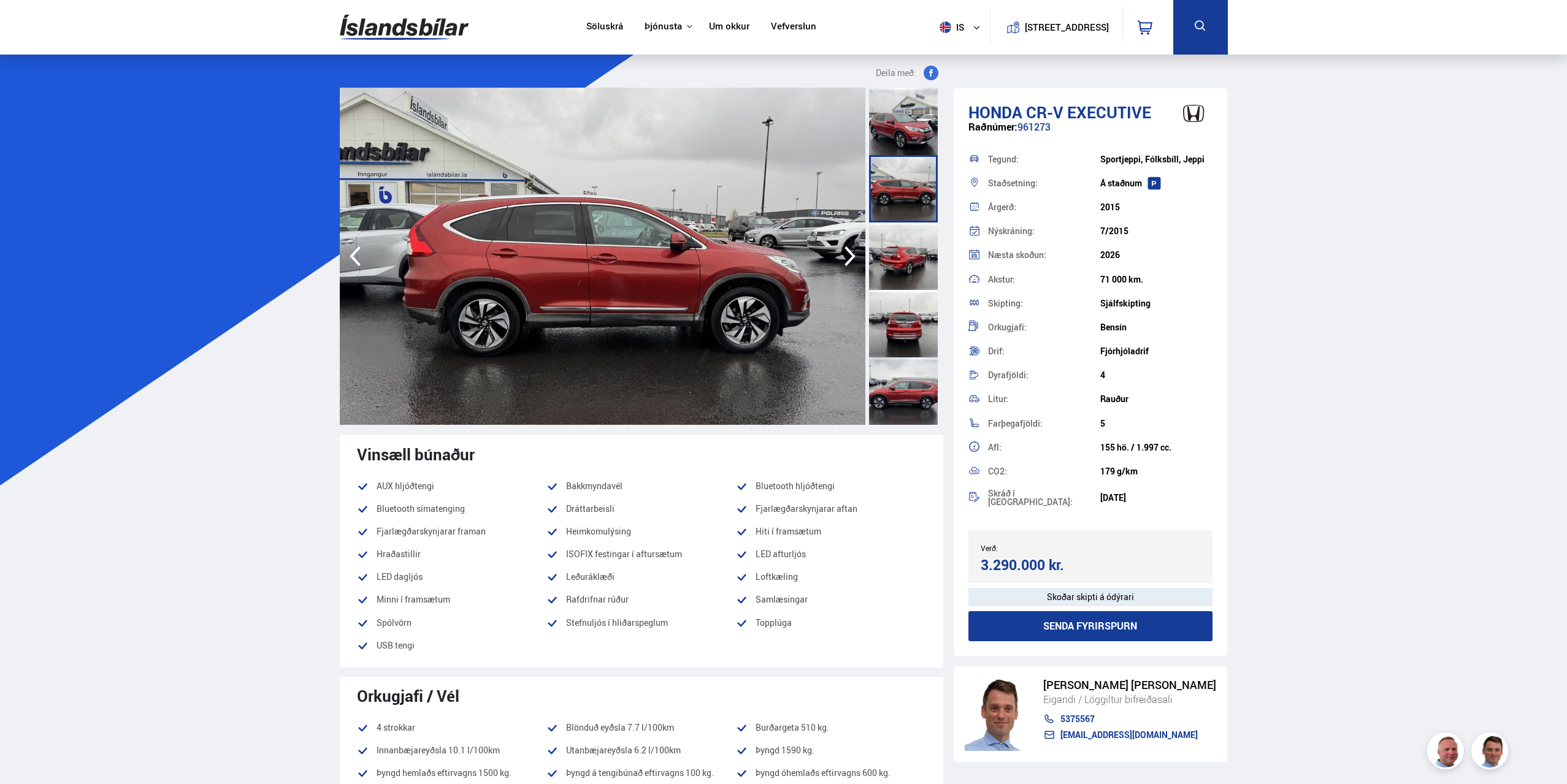
click at [841, 249] on icon "button" at bounding box center [850, 256] width 24 height 30
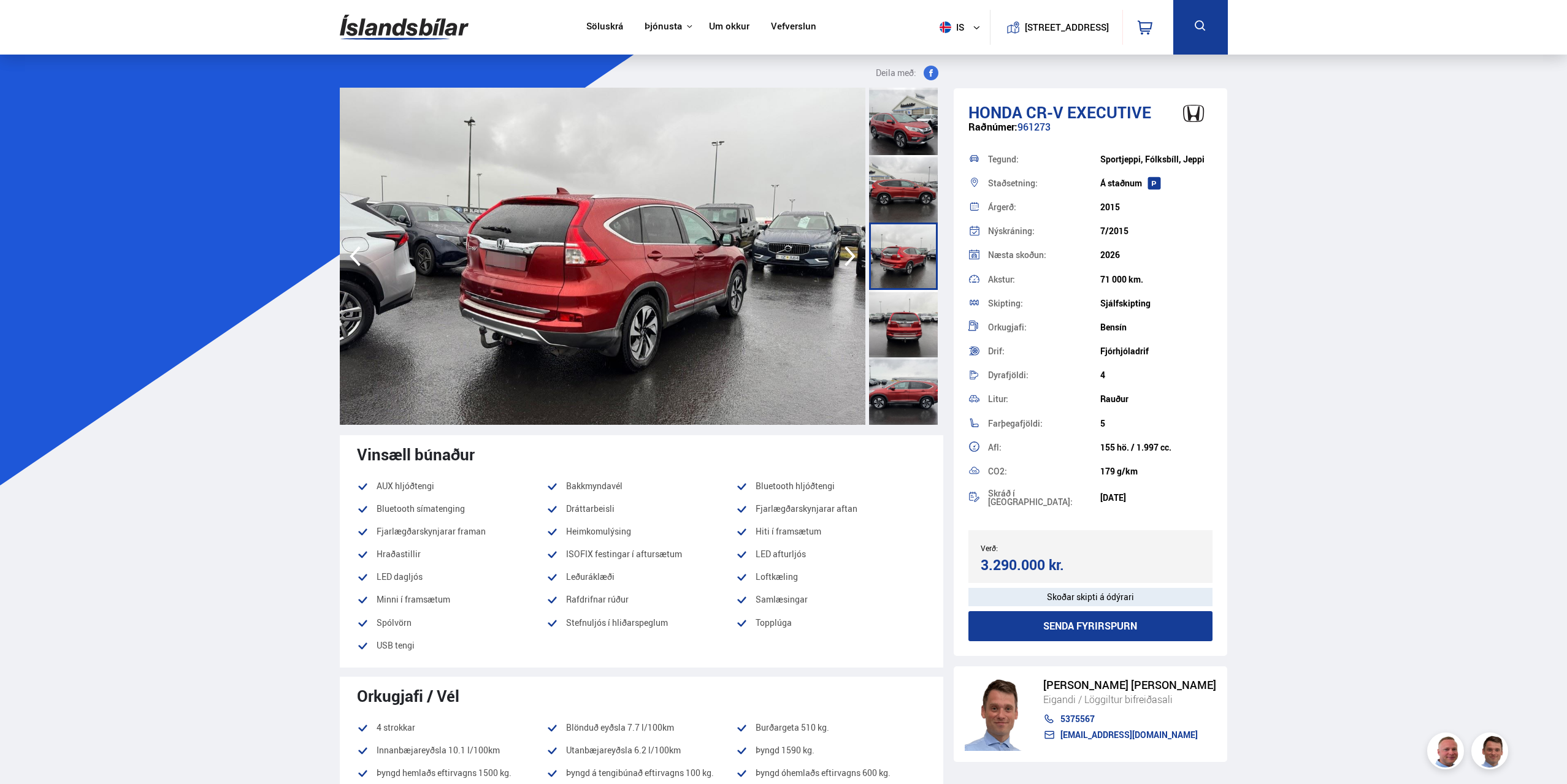
click at [841, 249] on icon "button" at bounding box center [850, 256] width 24 height 30
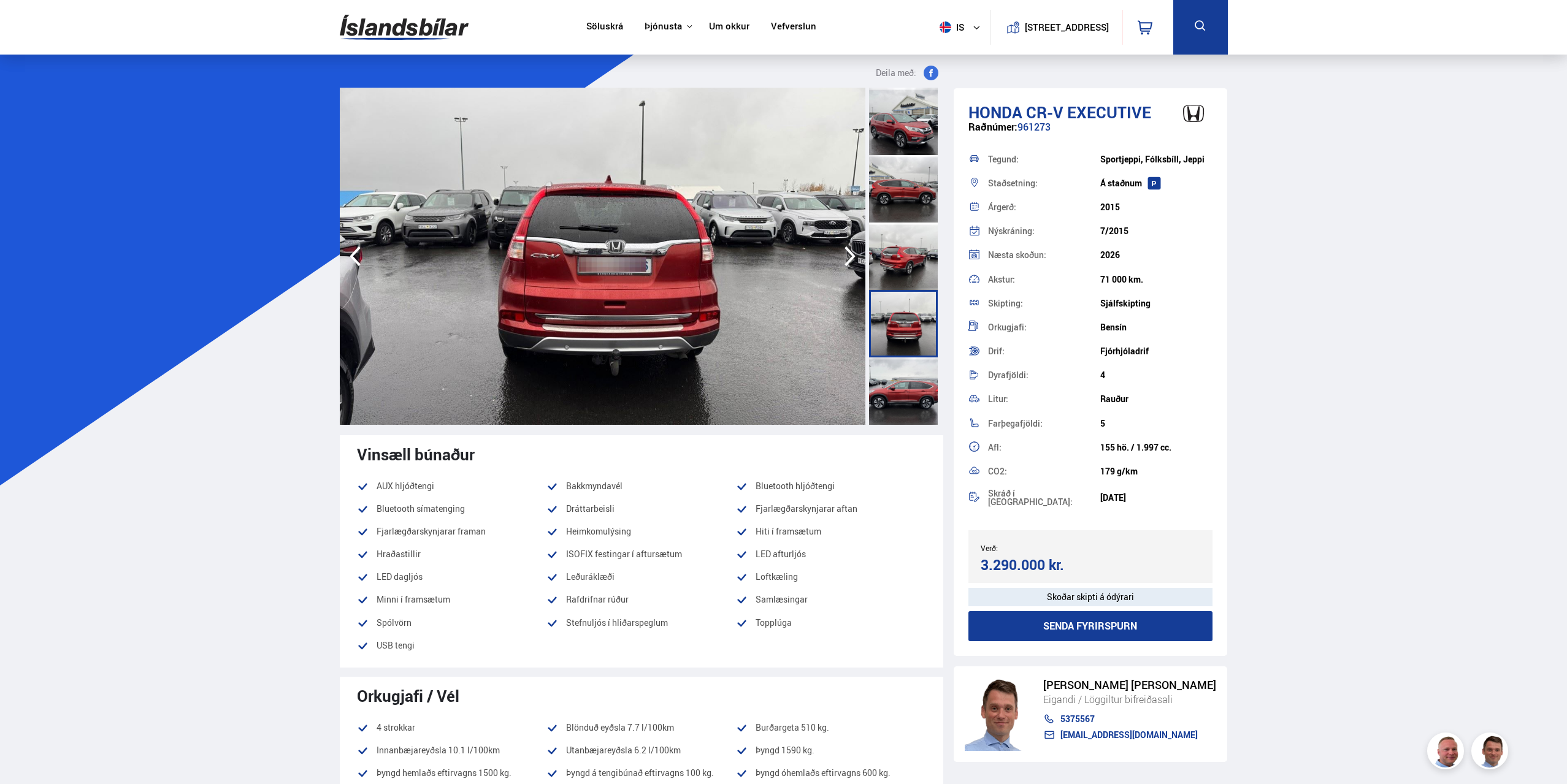
click at [841, 249] on icon "button" at bounding box center [850, 256] width 24 height 30
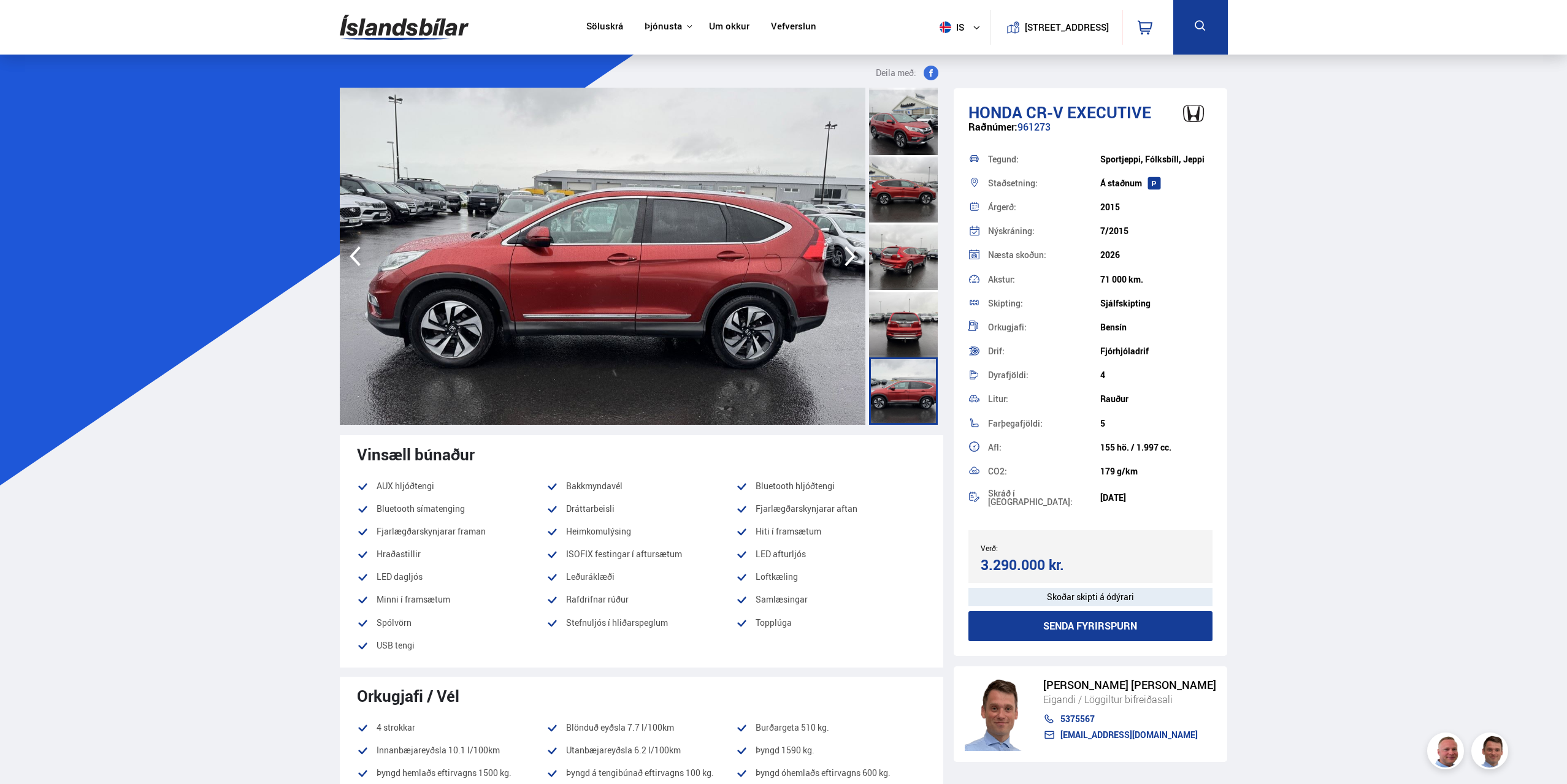
click at [841, 249] on icon "button" at bounding box center [850, 256] width 24 height 30
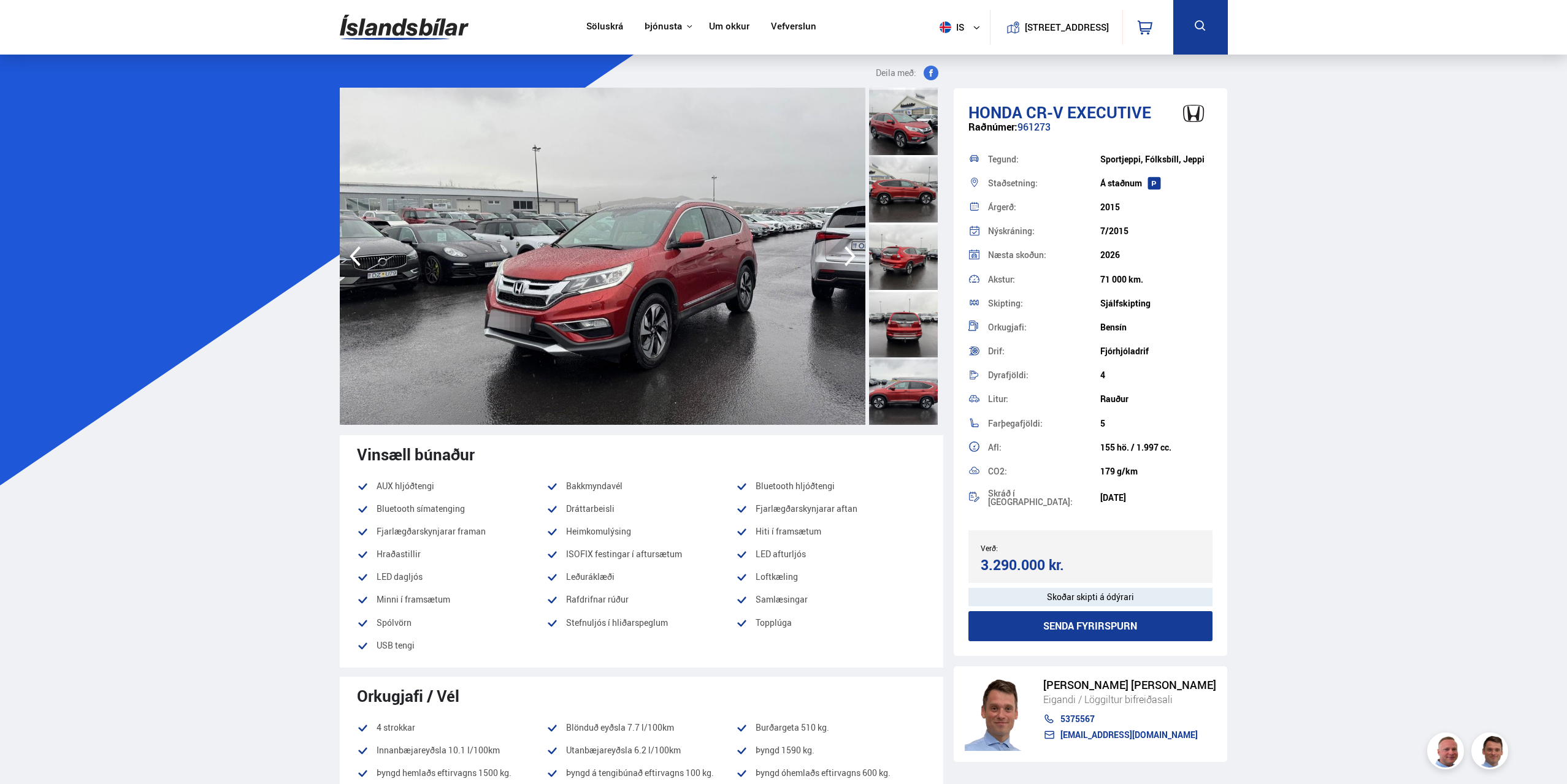
click at [841, 249] on icon "button" at bounding box center [850, 256] width 24 height 30
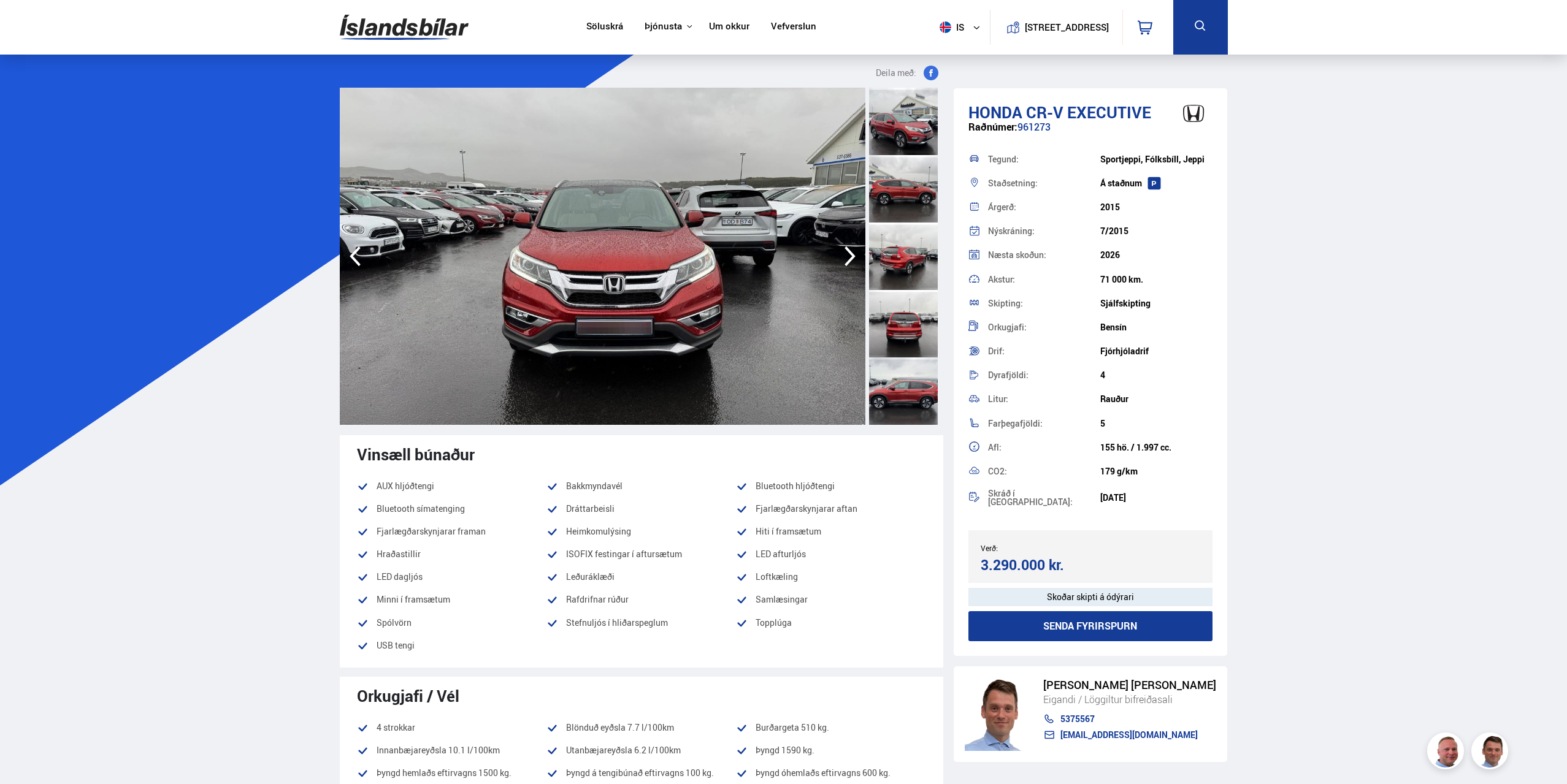
click at [353, 252] on icon "button" at bounding box center [355, 256] width 24 height 30
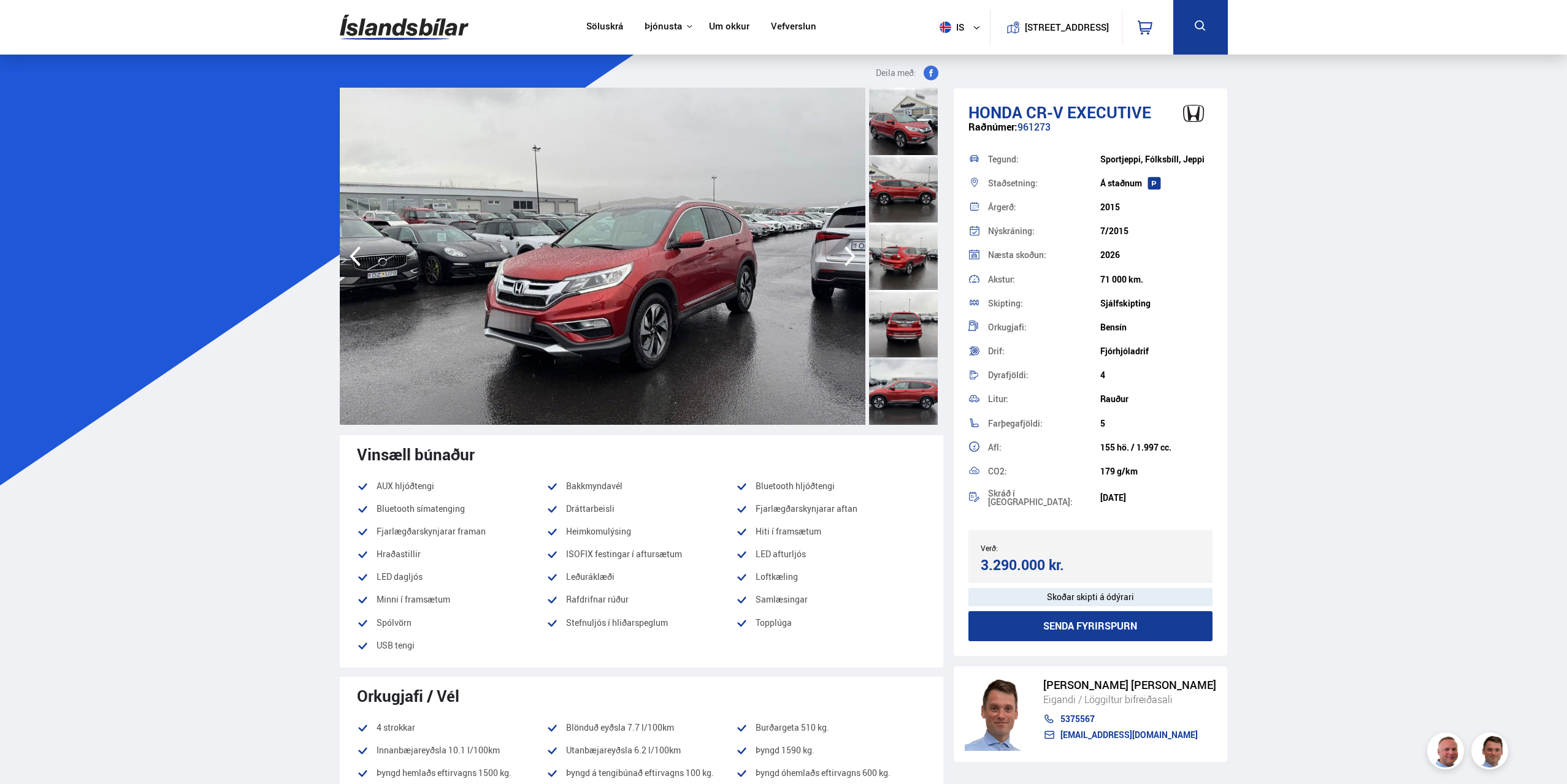
click at [847, 270] on icon "button" at bounding box center [850, 256] width 24 height 30
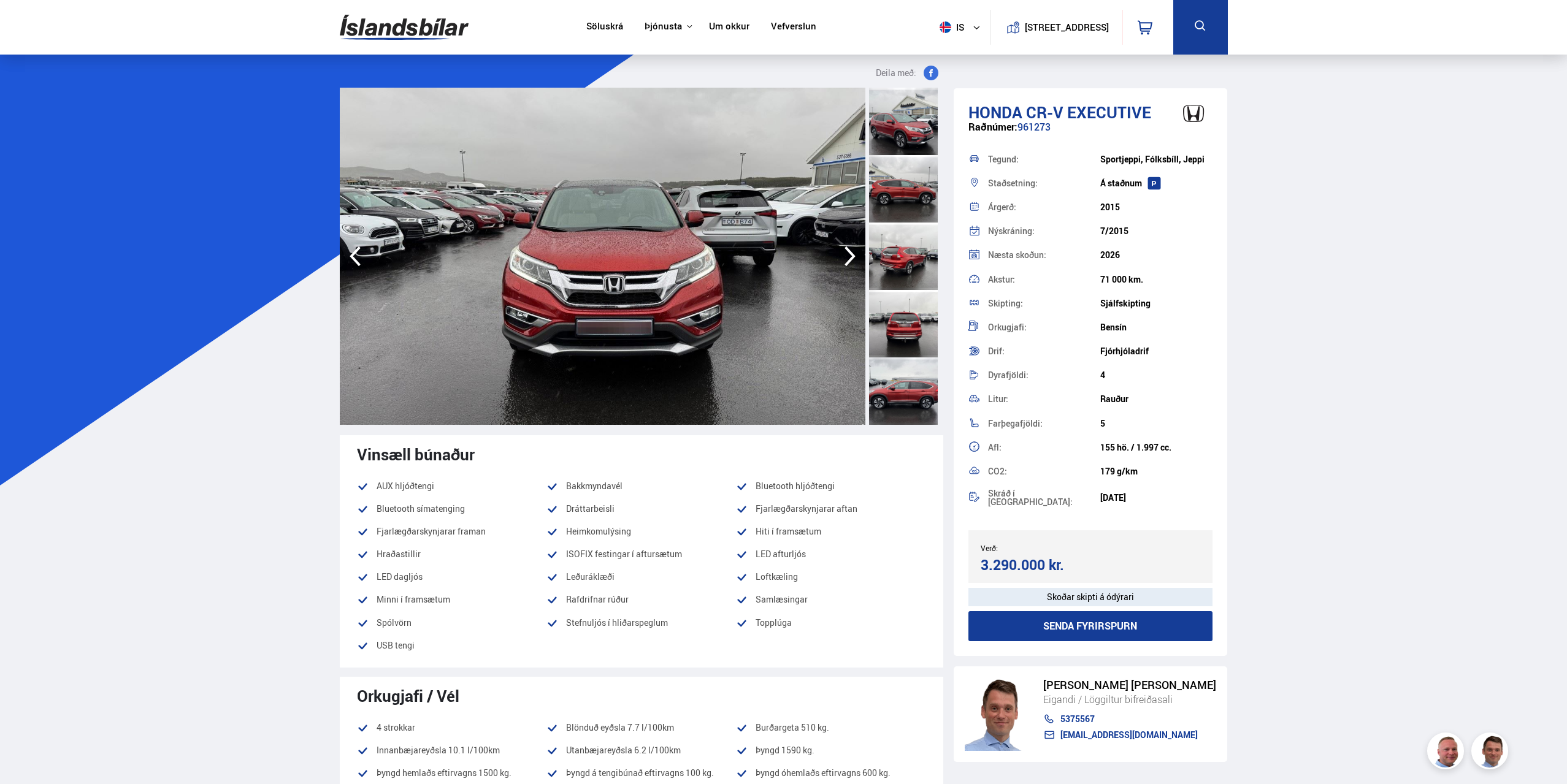
click at [847, 270] on icon "button" at bounding box center [850, 256] width 24 height 30
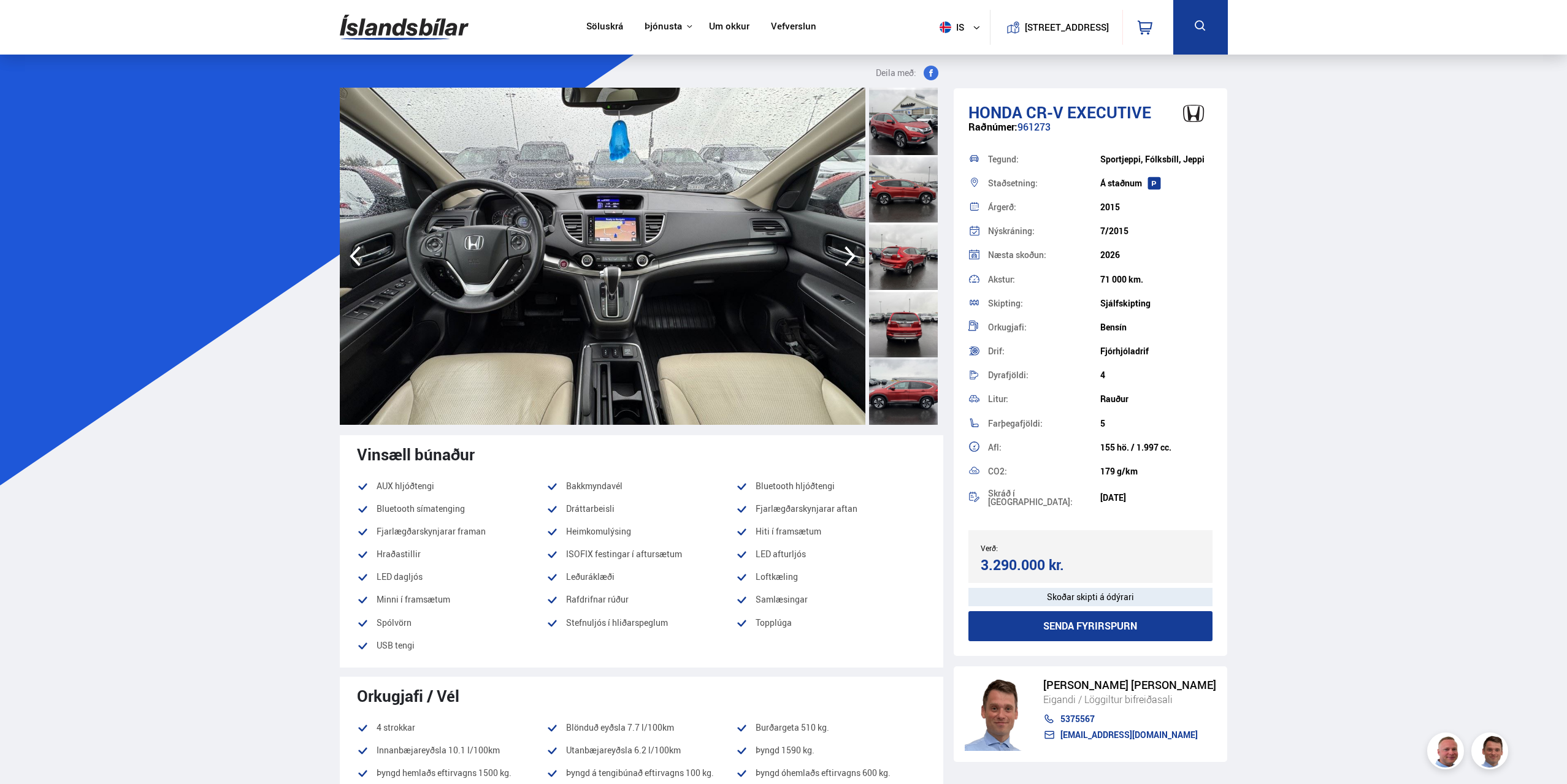
click at [847, 270] on icon "button" at bounding box center [850, 256] width 24 height 30
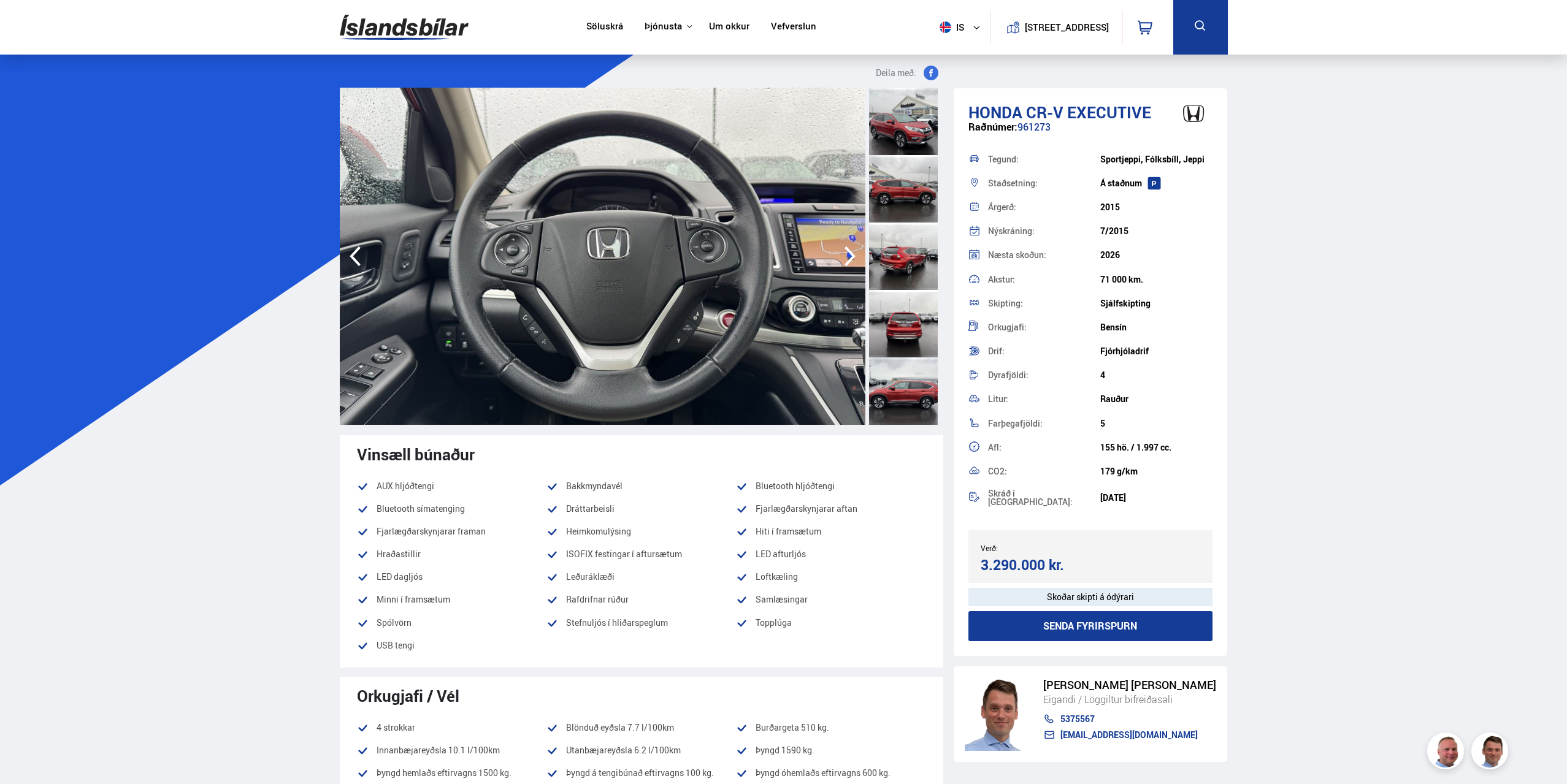
click at [847, 270] on icon "button" at bounding box center [850, 256] width 24 height 30
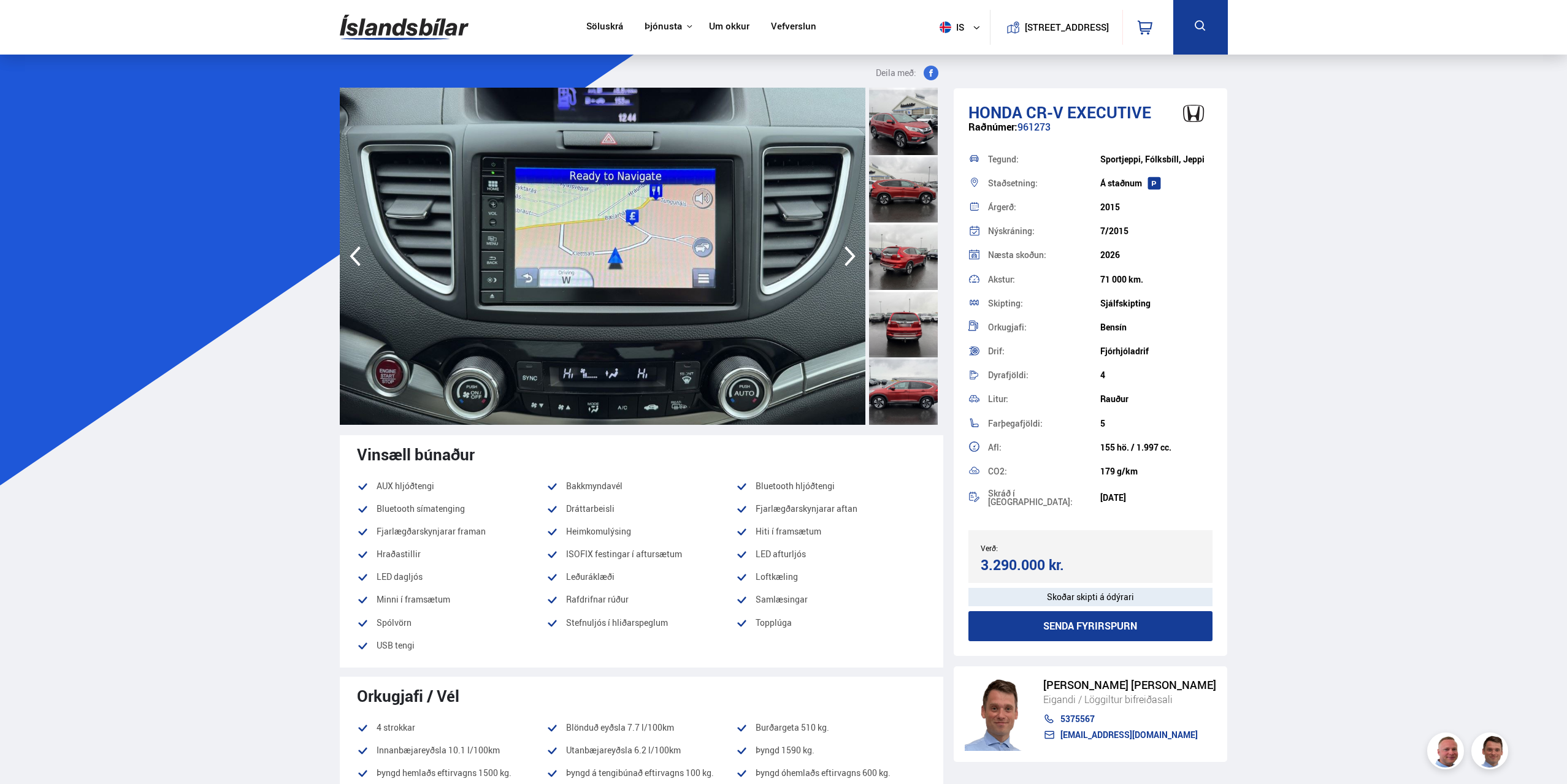
click at [847, 270] on icon "button" at bounding box center [850, 256] width 24 height 30
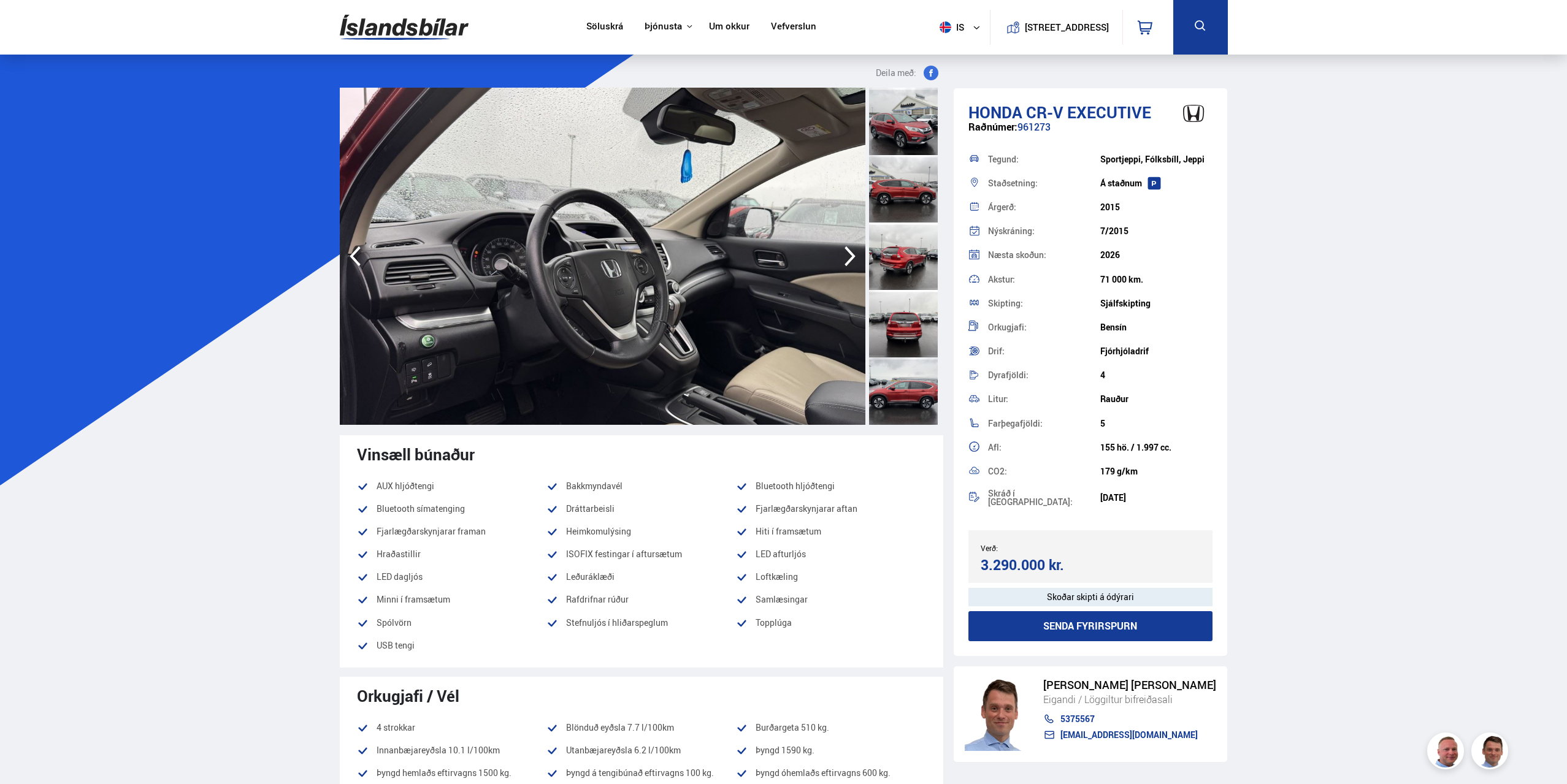
click at [847, 270] on icon "button" at bounding box center [850, 256] width 24 height 30
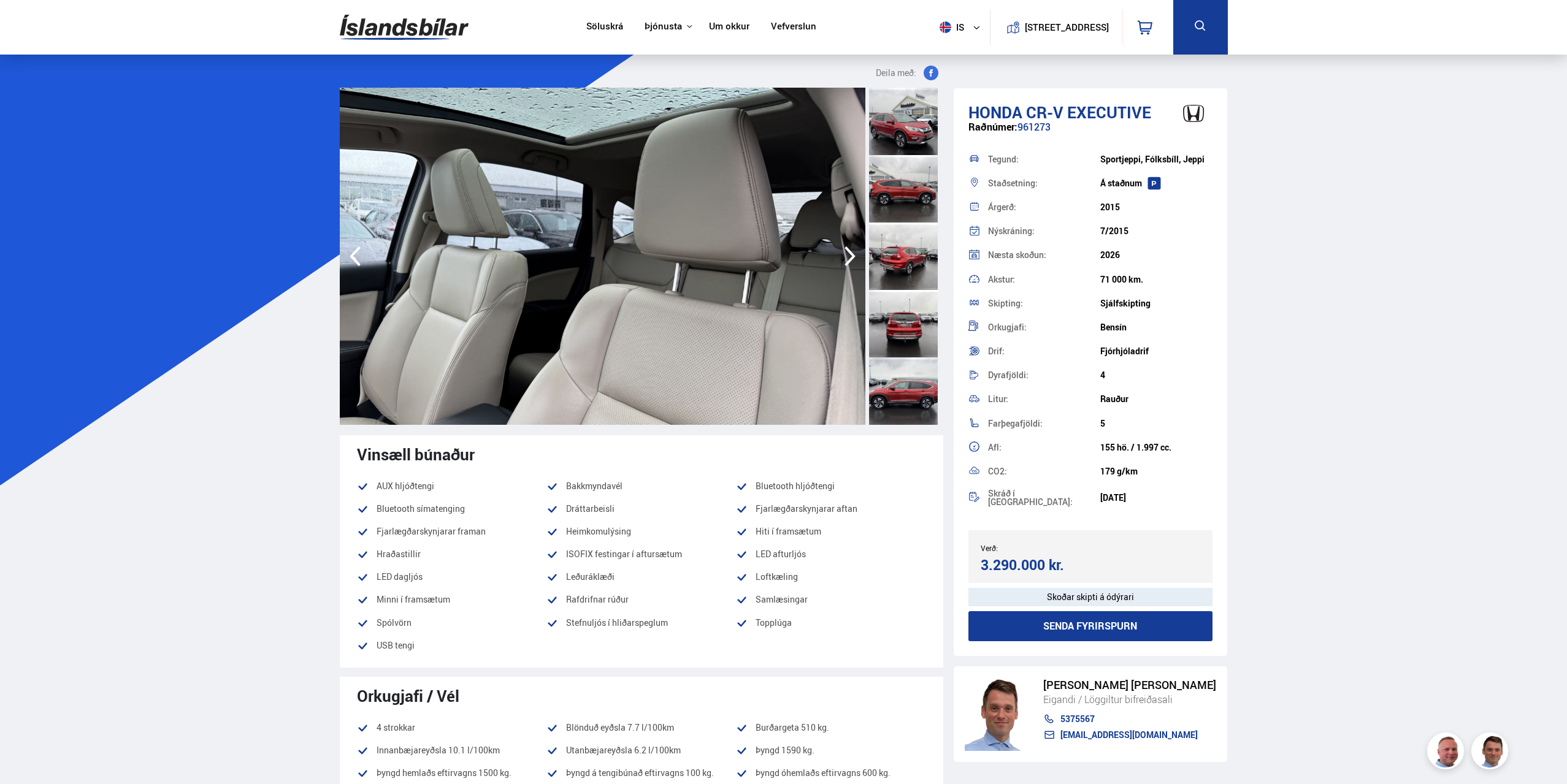
click at [847, 270] on icon "button" at bounding box center [850, 256] width 24 height 30
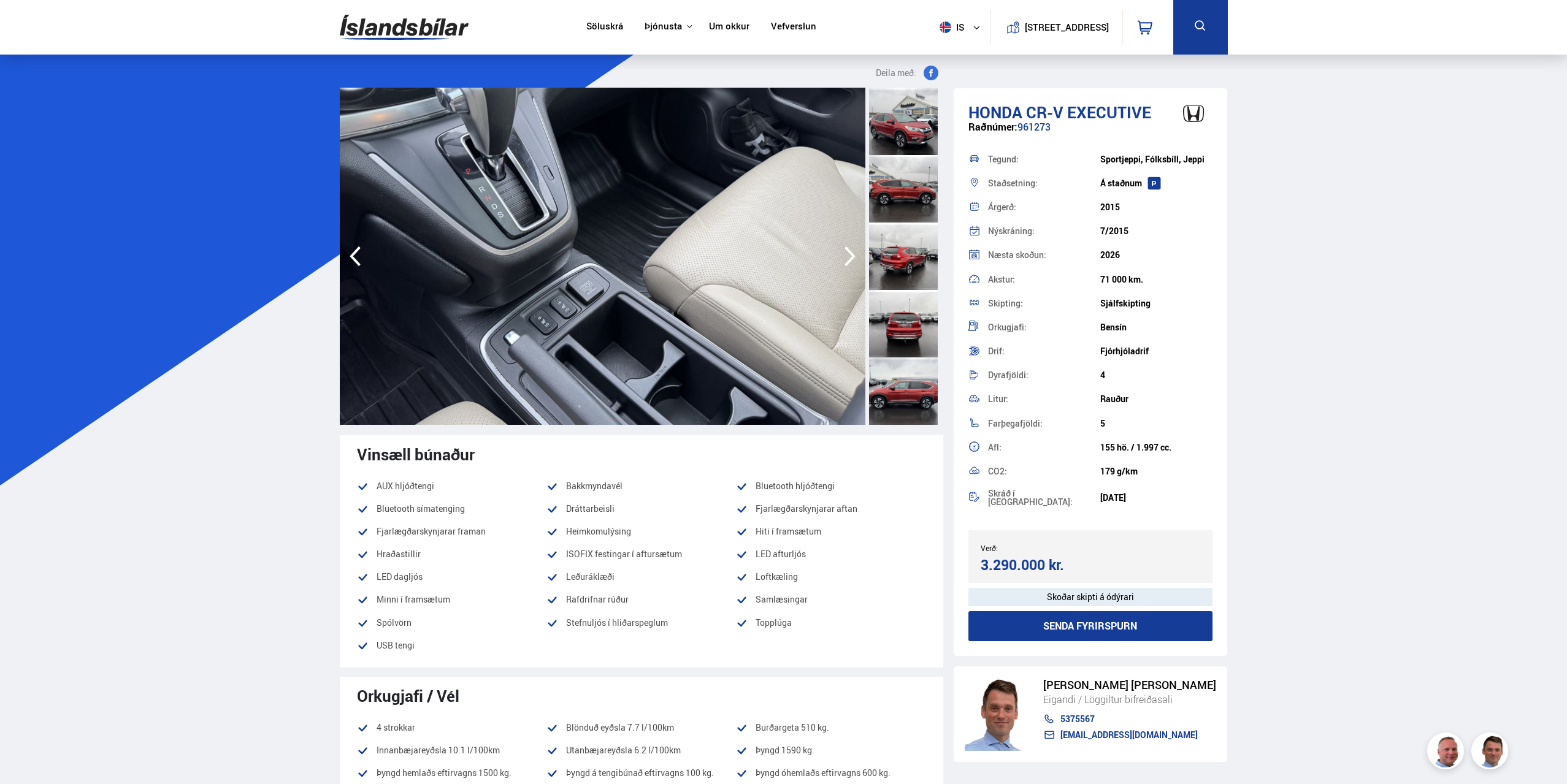
click at [847, 270] on icon "button" at bounding box center [850, 256] width 24 height 30
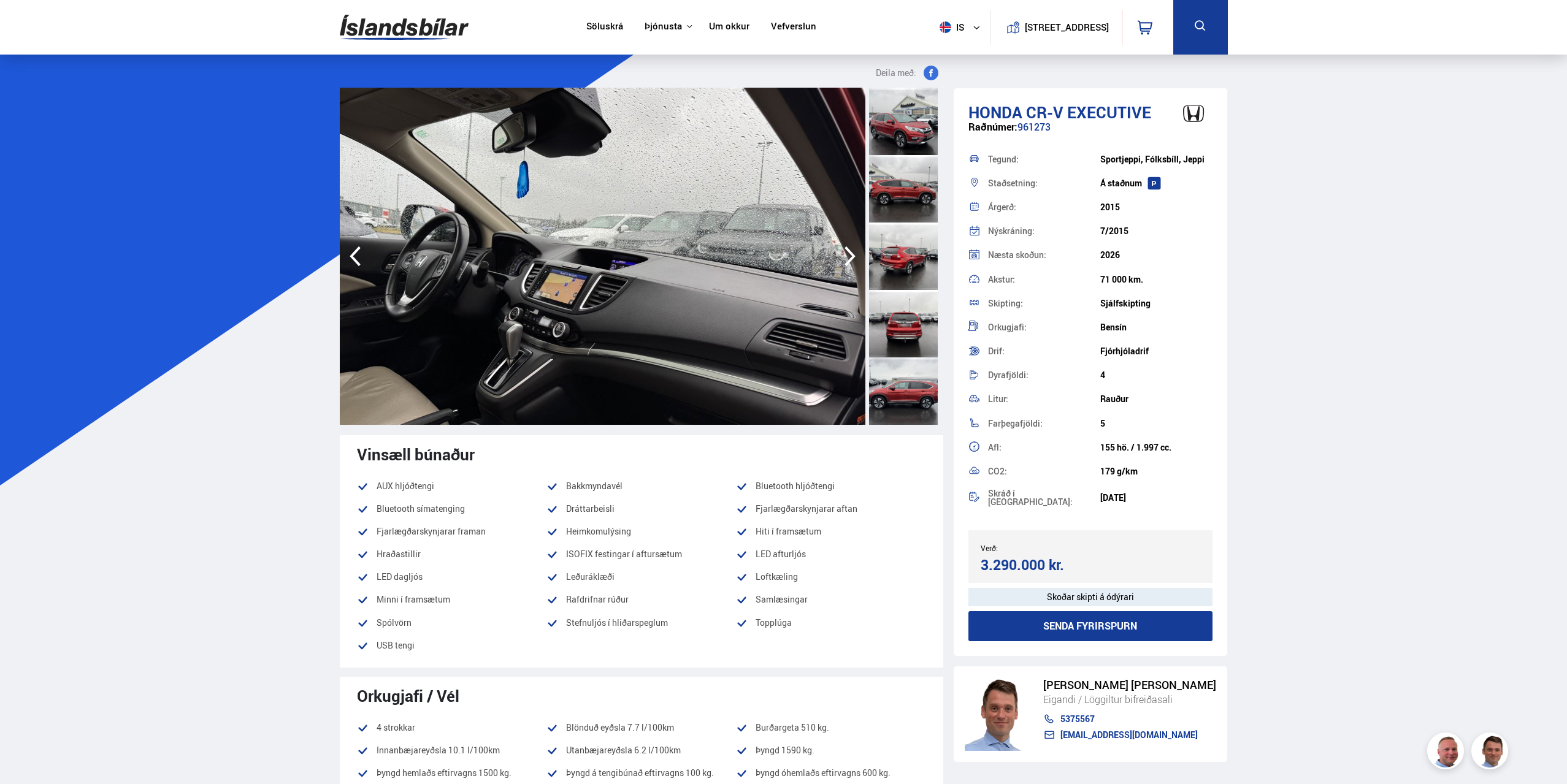
click at [847, 270] on icon "button" at bounding box center [850, 256] width 24 height 30
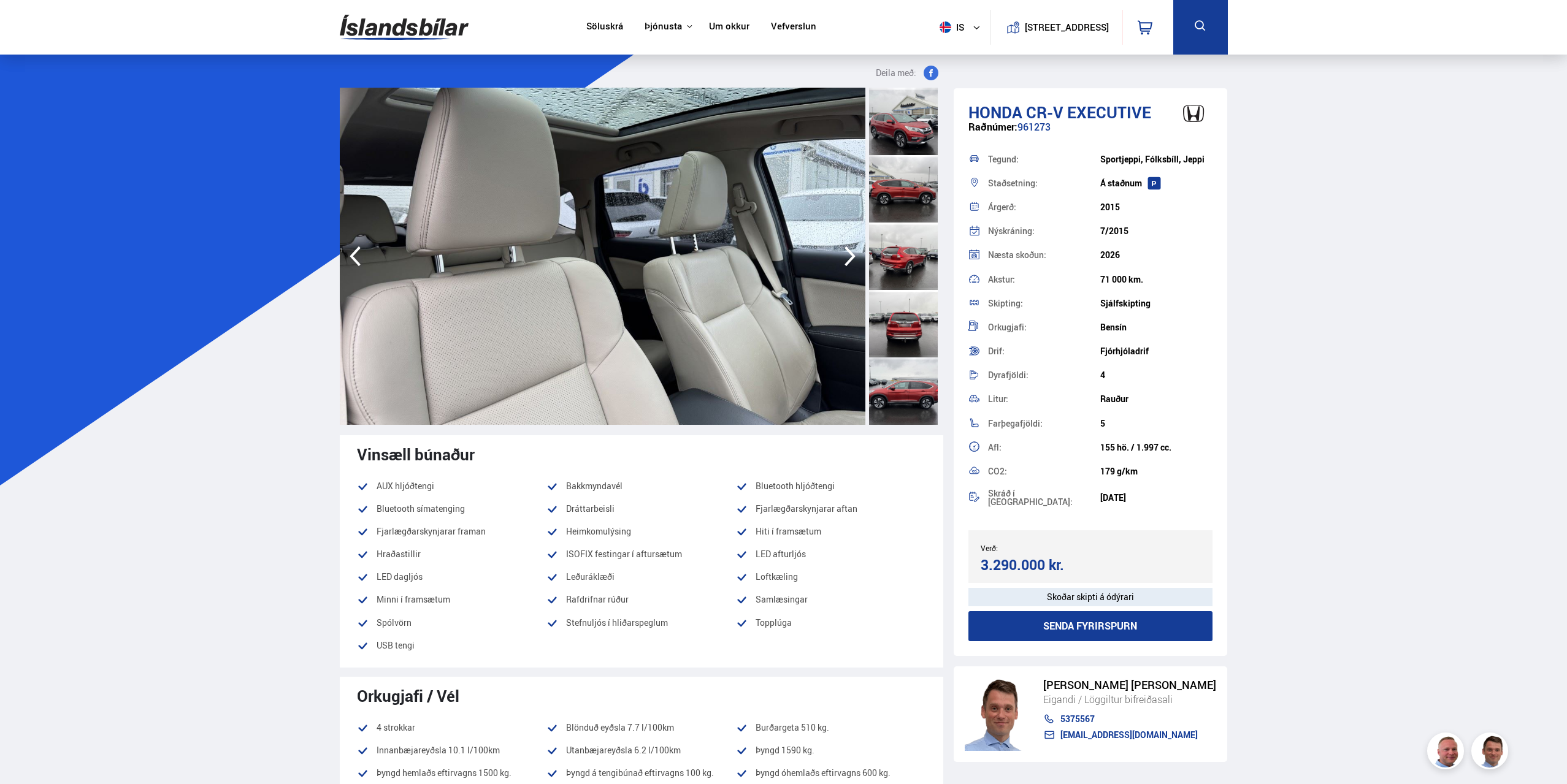
click at [847, 270] on icon "button" at bounding box center [850, 256] width 24 height 30
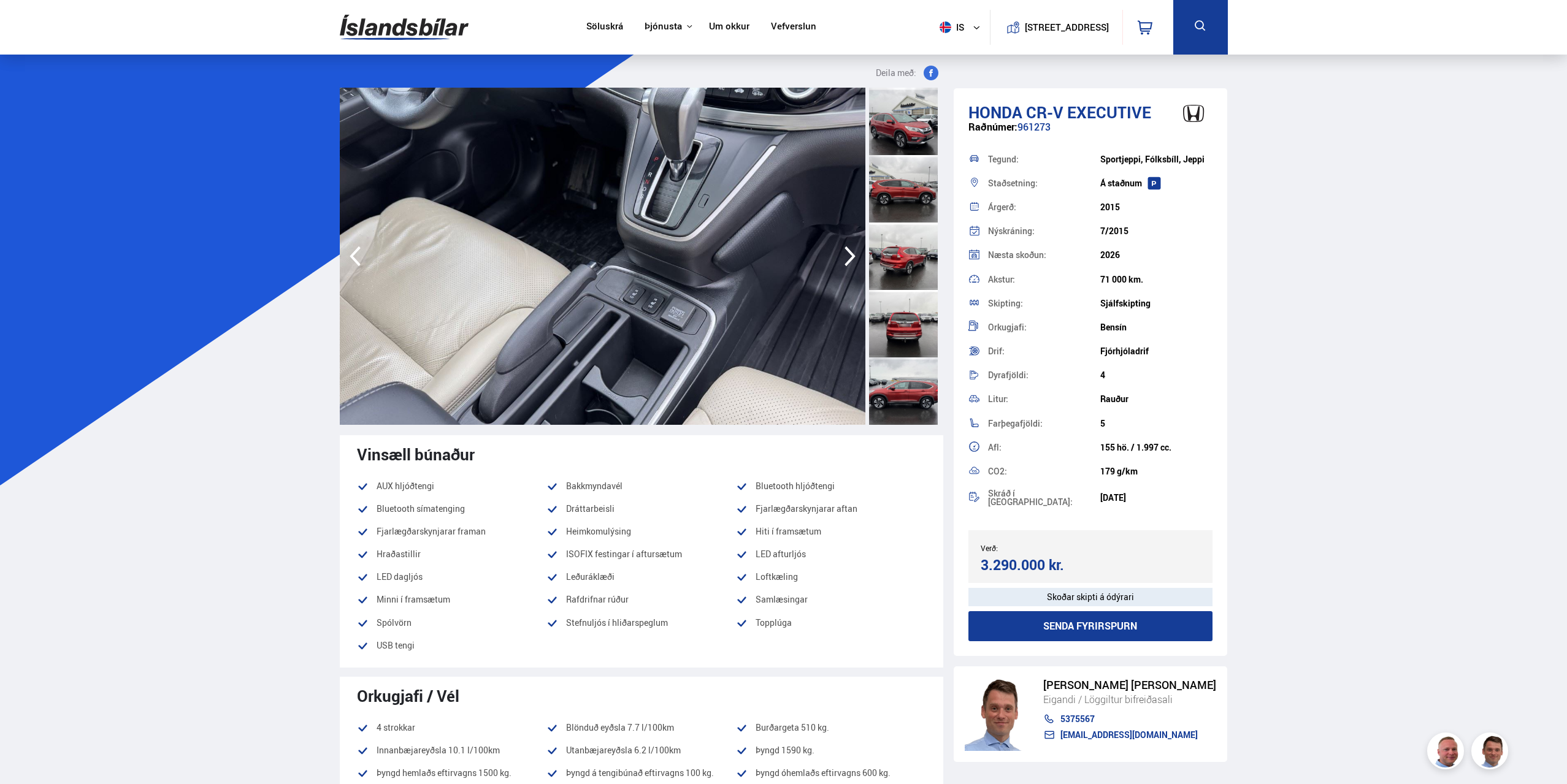
click at [847, 270] on icon "button" at bounding box center [850, 256] width 24 height 30
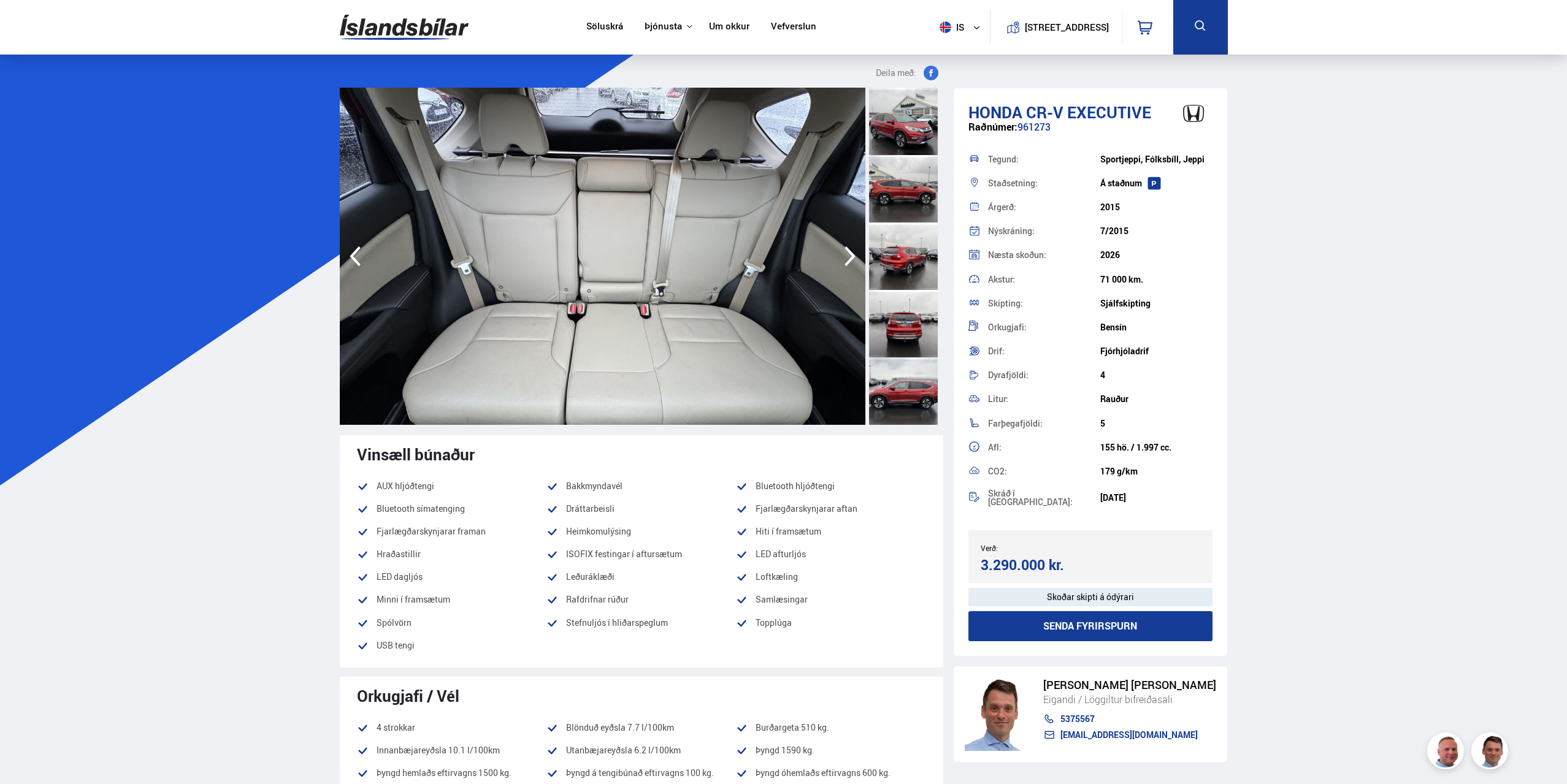
click at [847, 270] on icon "button" at bounding box center [850, 256] width 24 height 30
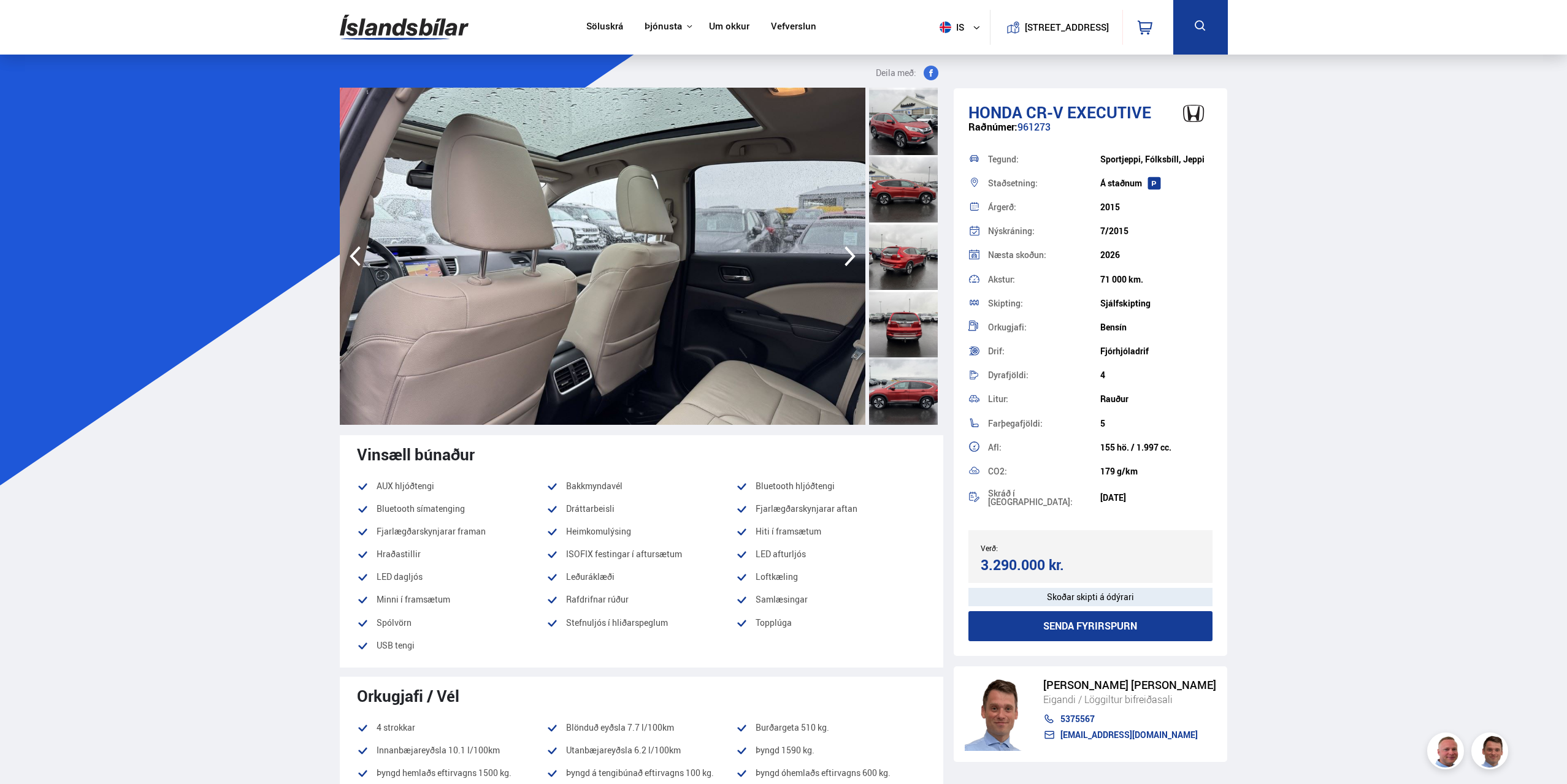
click at [847, 270] on icon "button" at bounding box center [850, 256] width 24 height 30
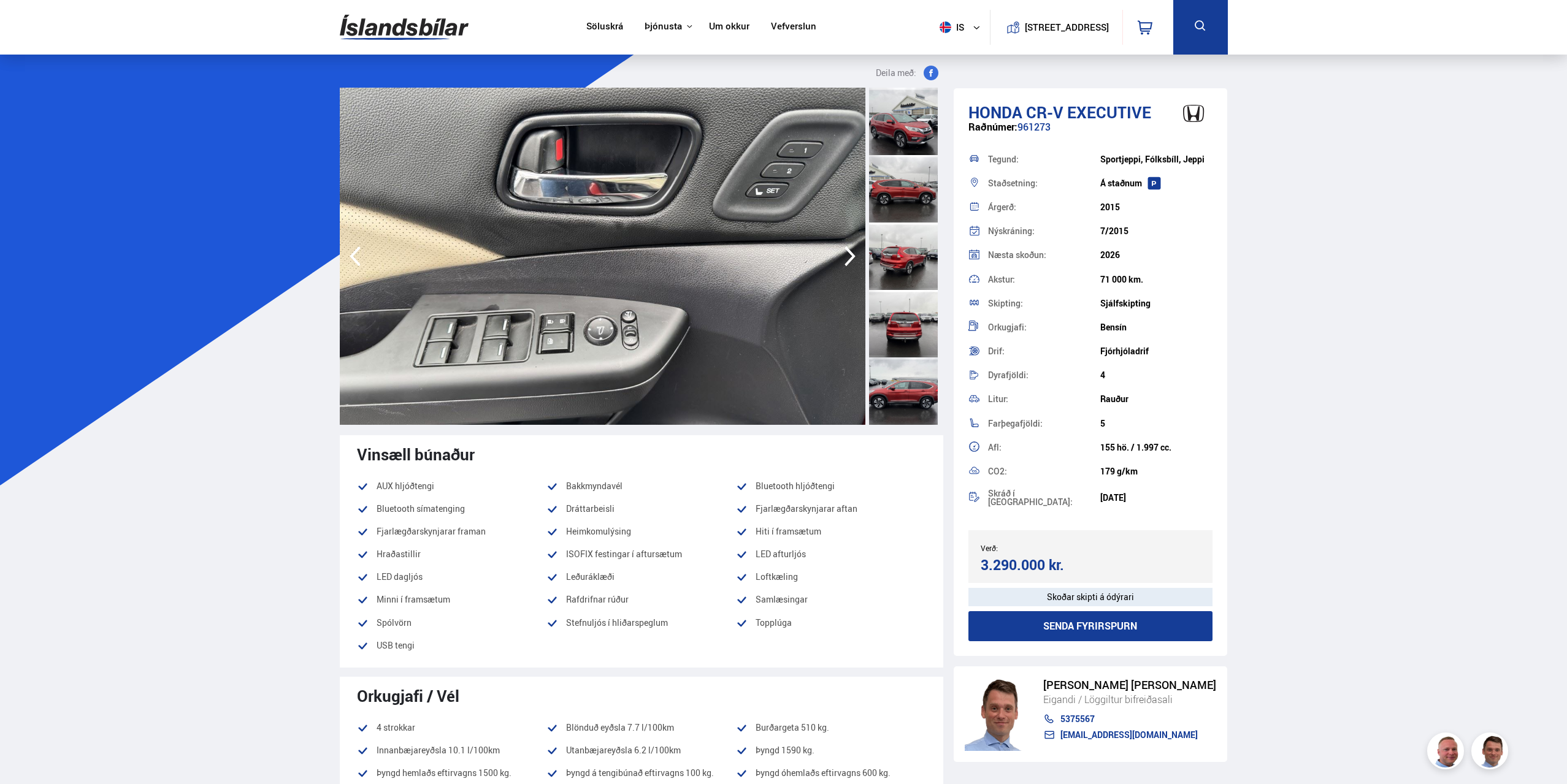
click at [847, 270] on icon "button" at bounding box center [850, 256] width 24 height 30
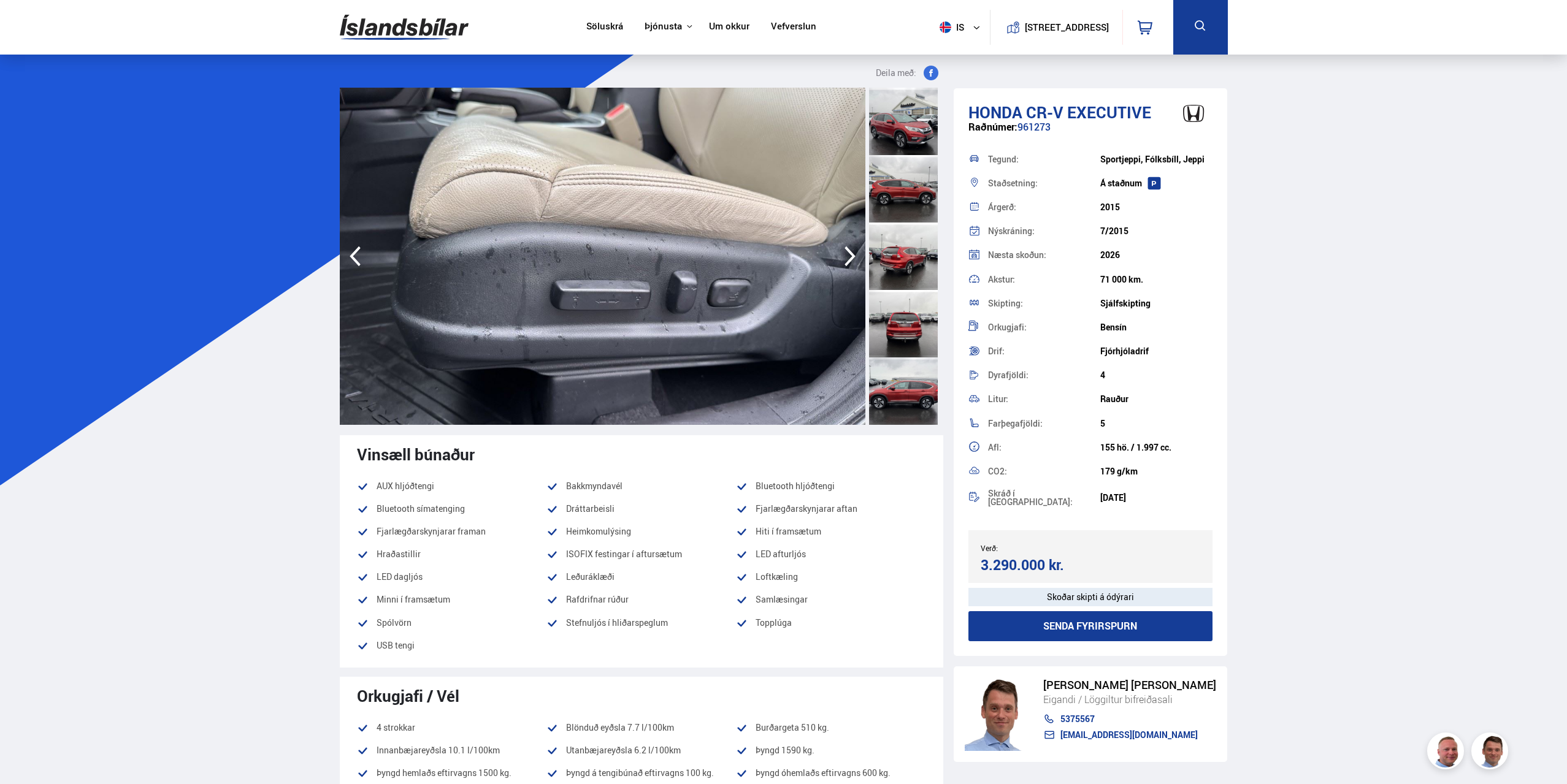
click at [847, 270] on icon "button" at bounding box center [850, 256] width 24 height 30
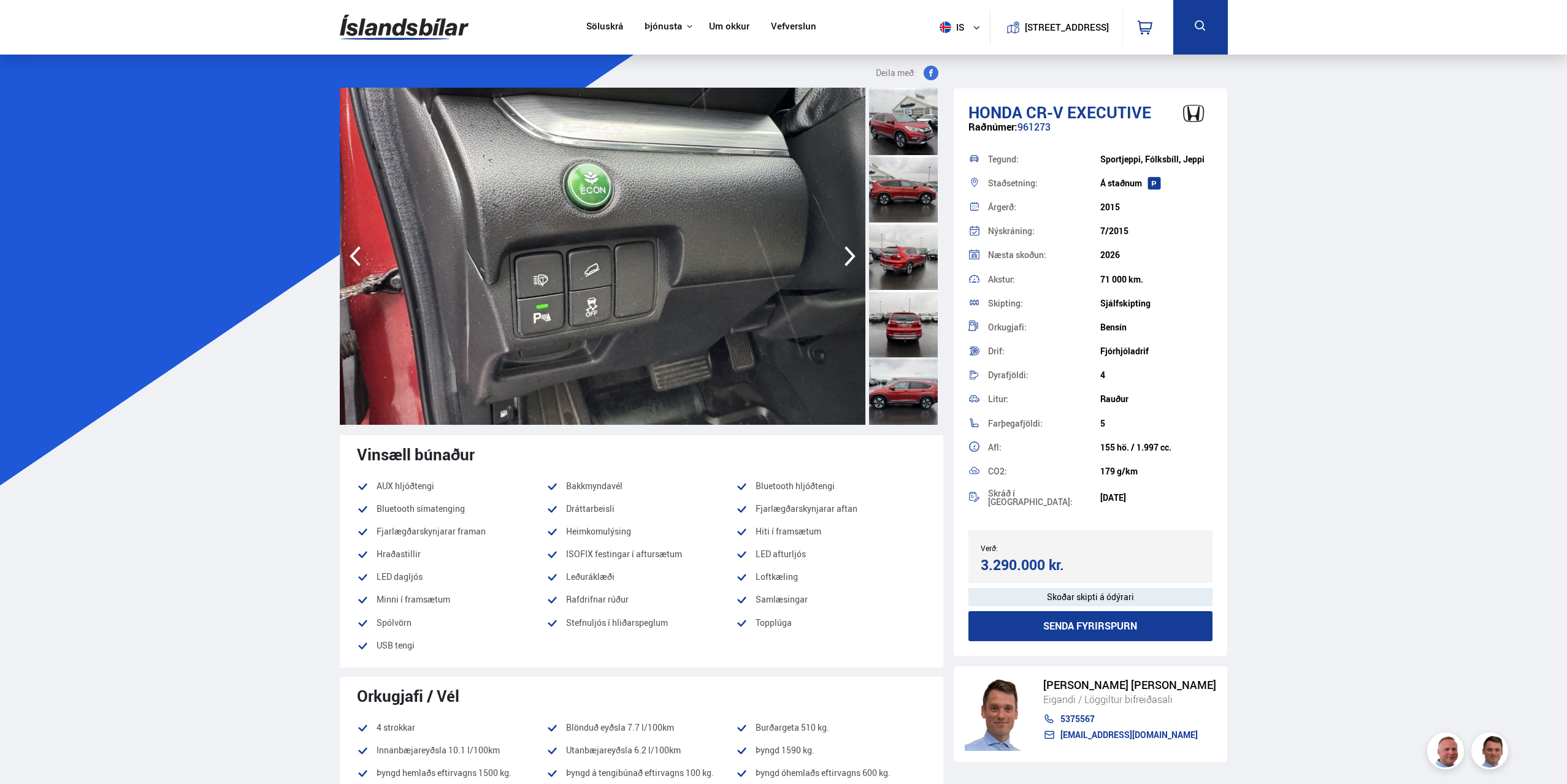
click at [847, 270] on icon "button" at bounding box center [850, 256] width 24 height 30
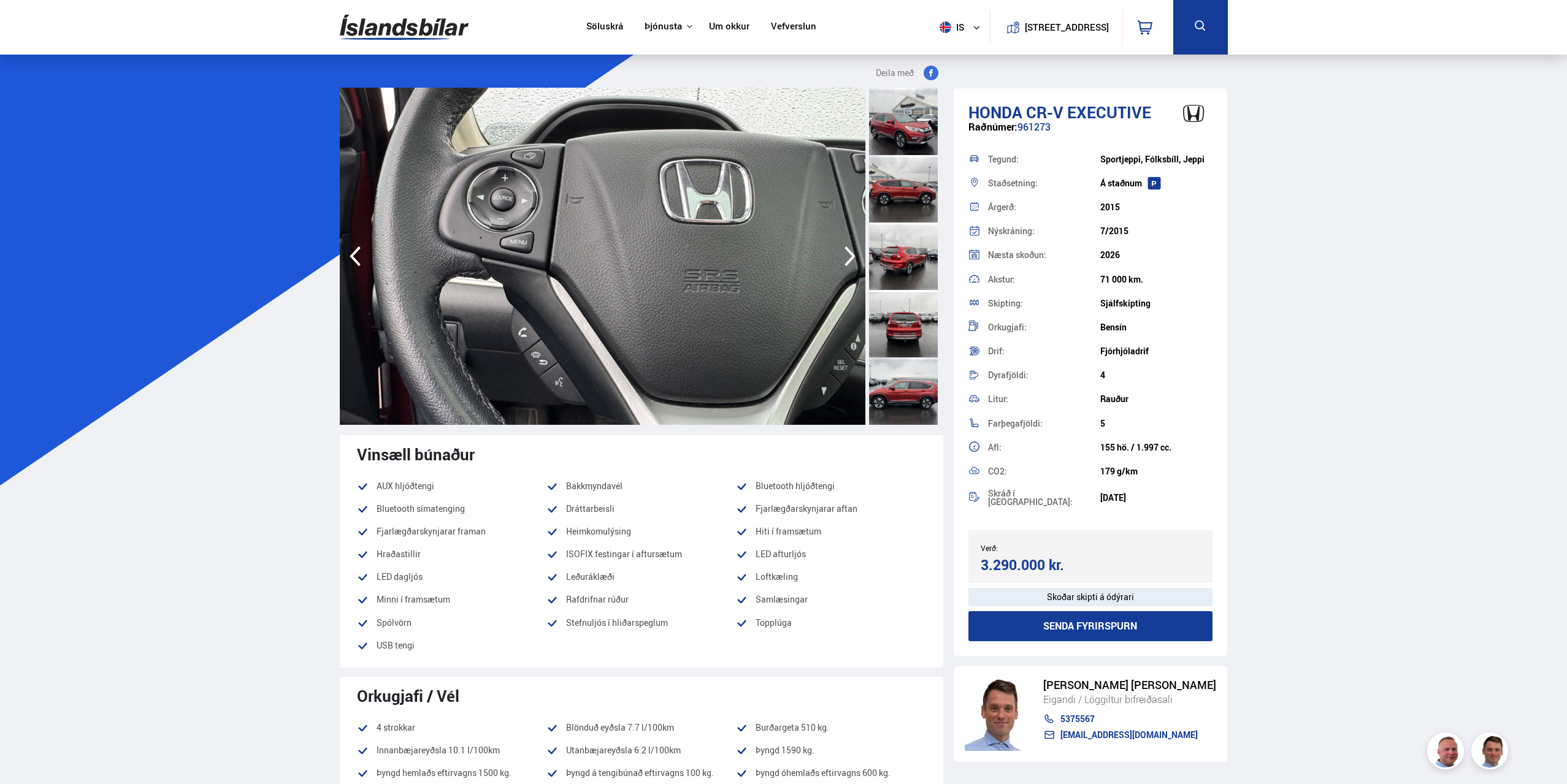
click at [847, 270] on icon "button" at bounding box center [850, 256] width 24 height 30
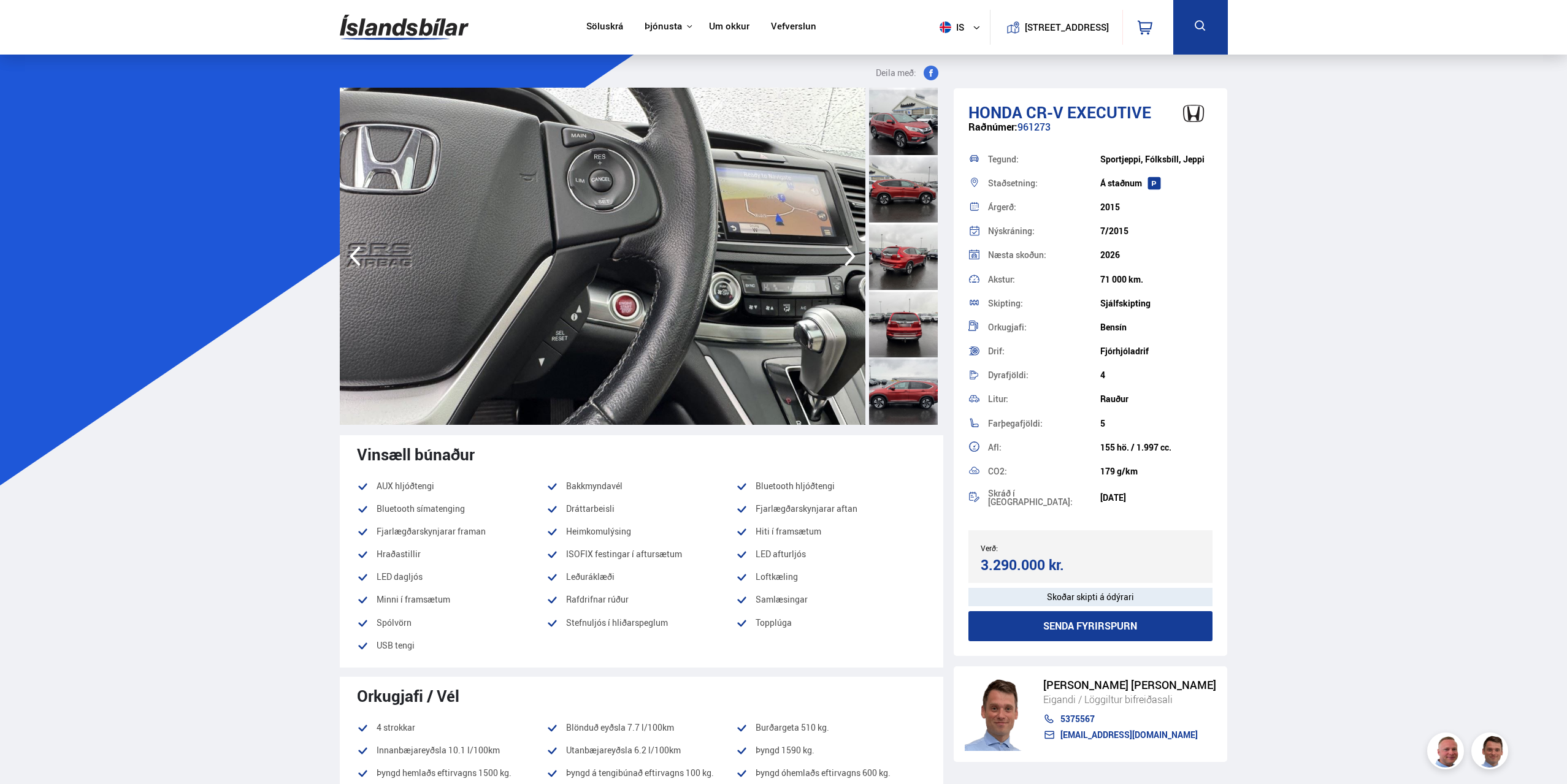
click at [395, 40] on img at bounding box center [404, 27] width 129 height 40
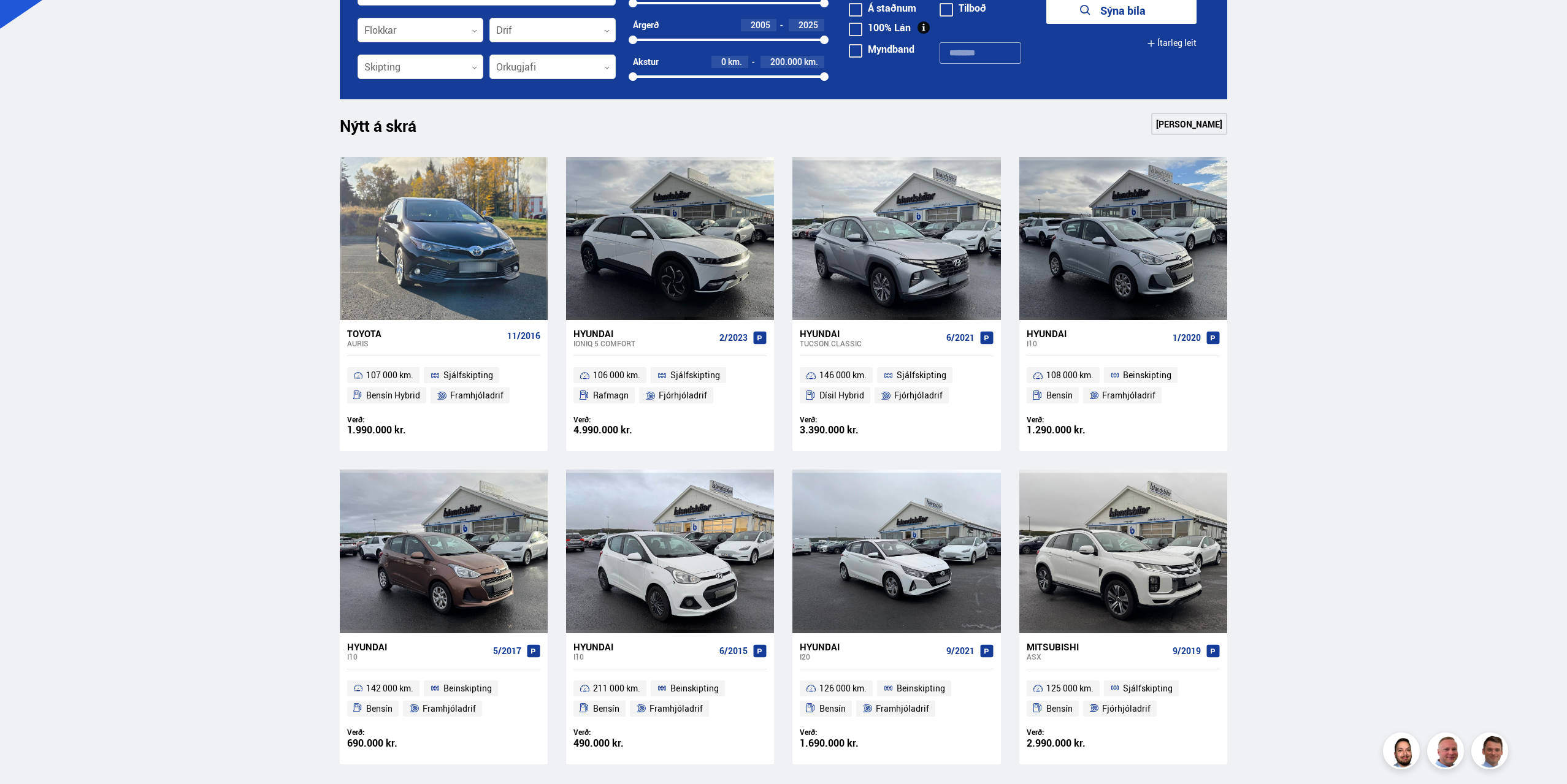
scroll to position [490, 0]
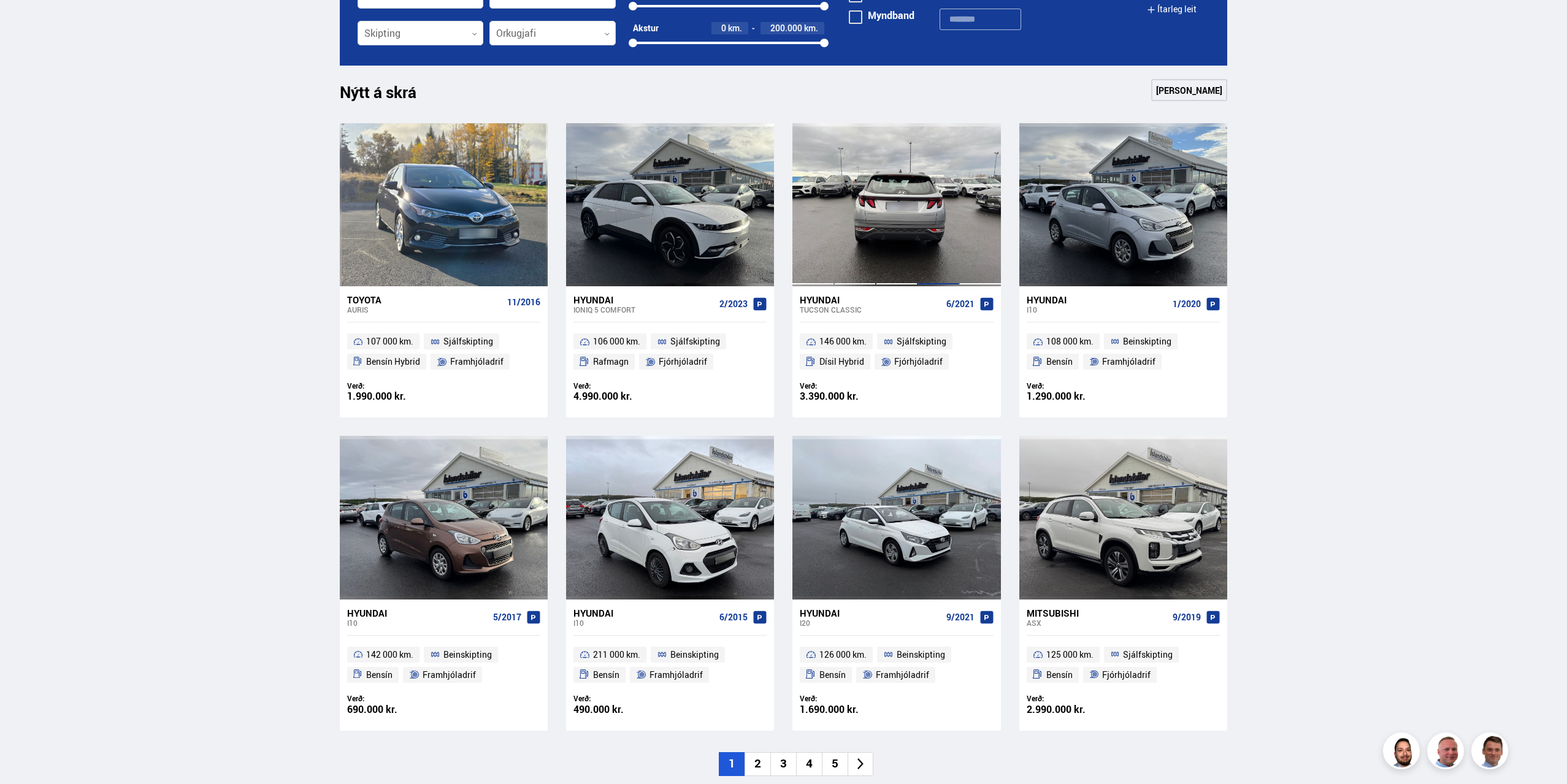
click at [936, 222] on div at bounding box center [938, 205] width 42 height 163
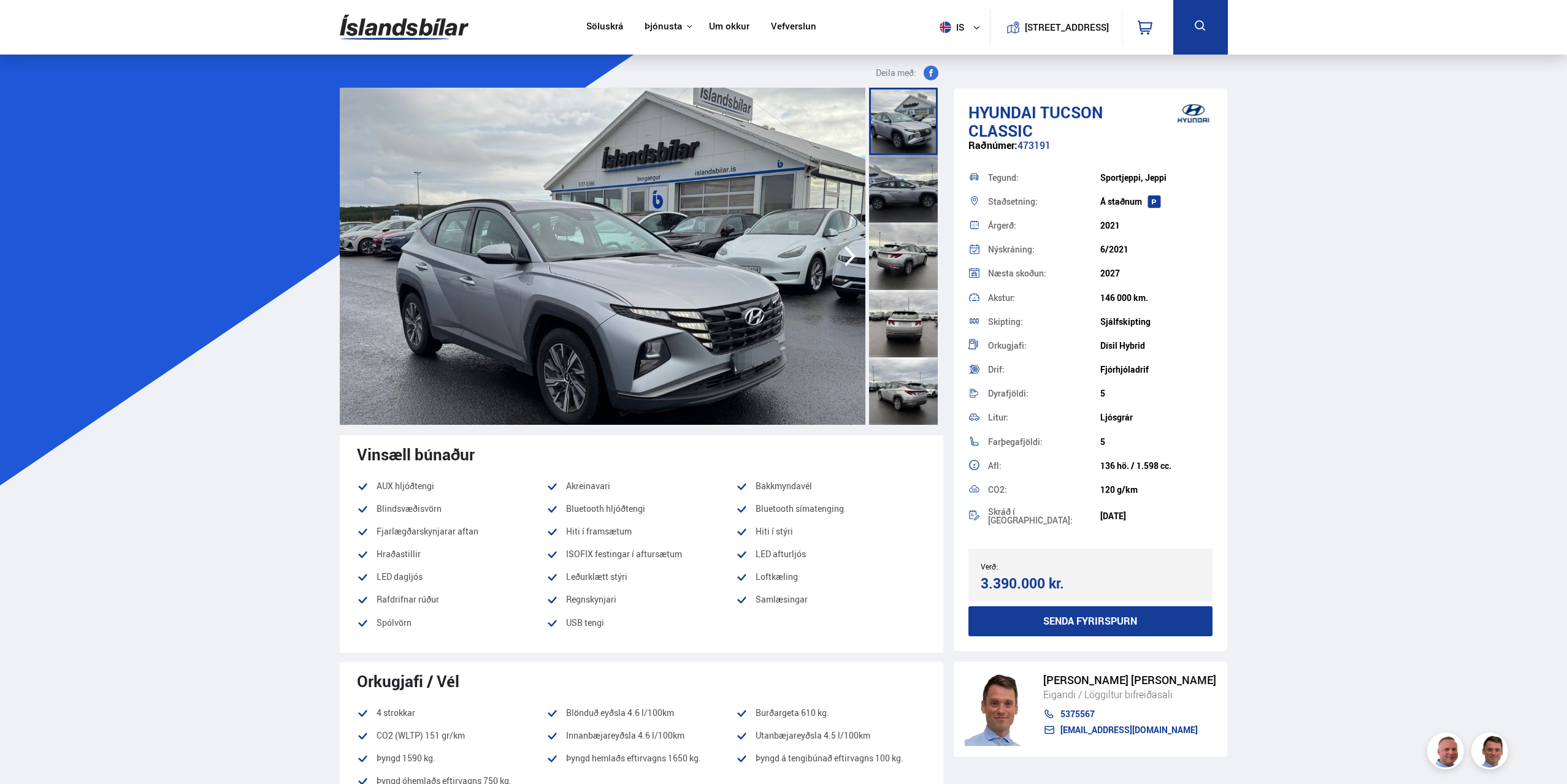
click at [930, 191] on div at bounding box center [904, 189] width 68 height 68
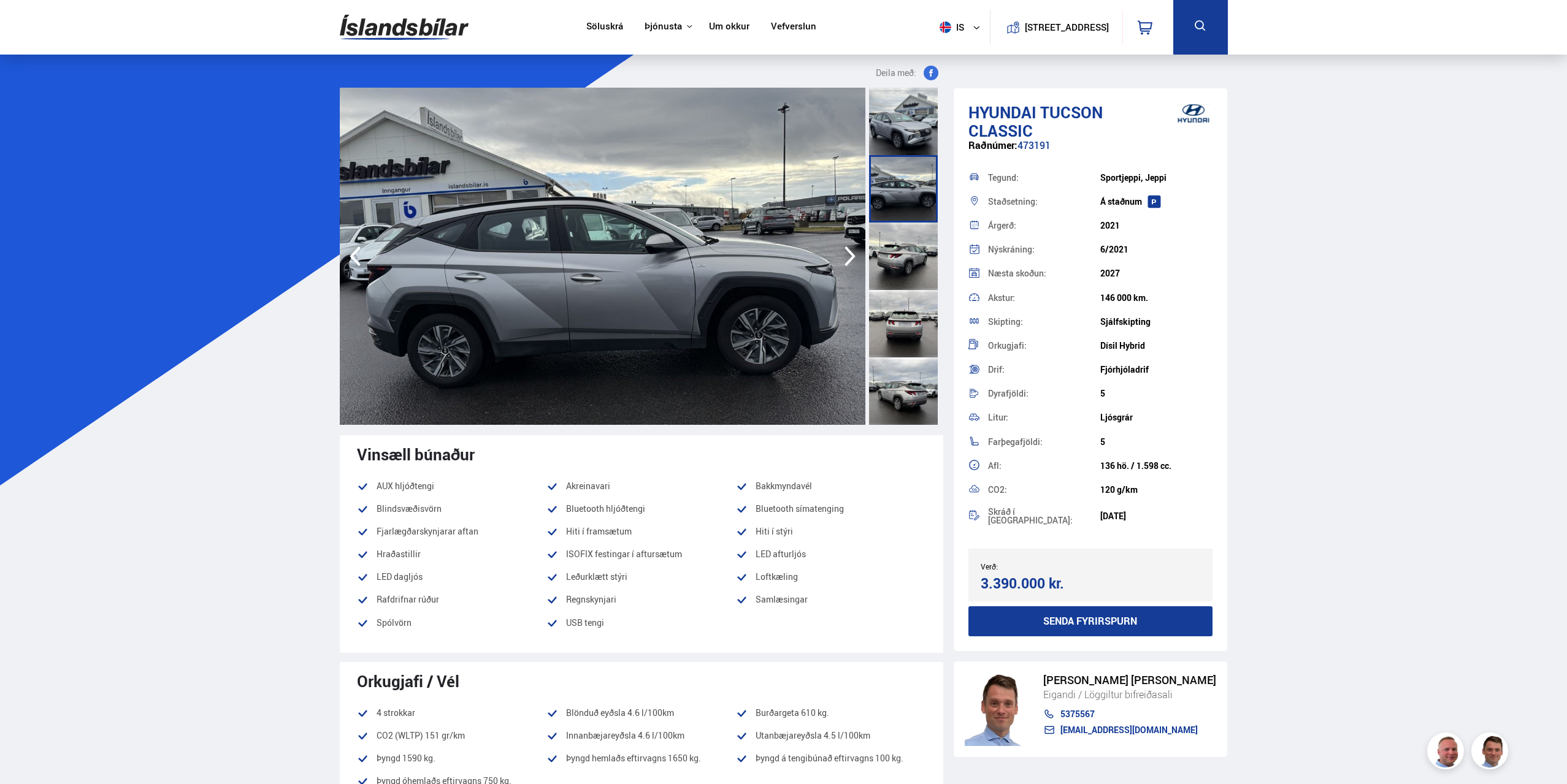
click at [898, 252] on div at bounding box center [904, 256] width 68 height 68
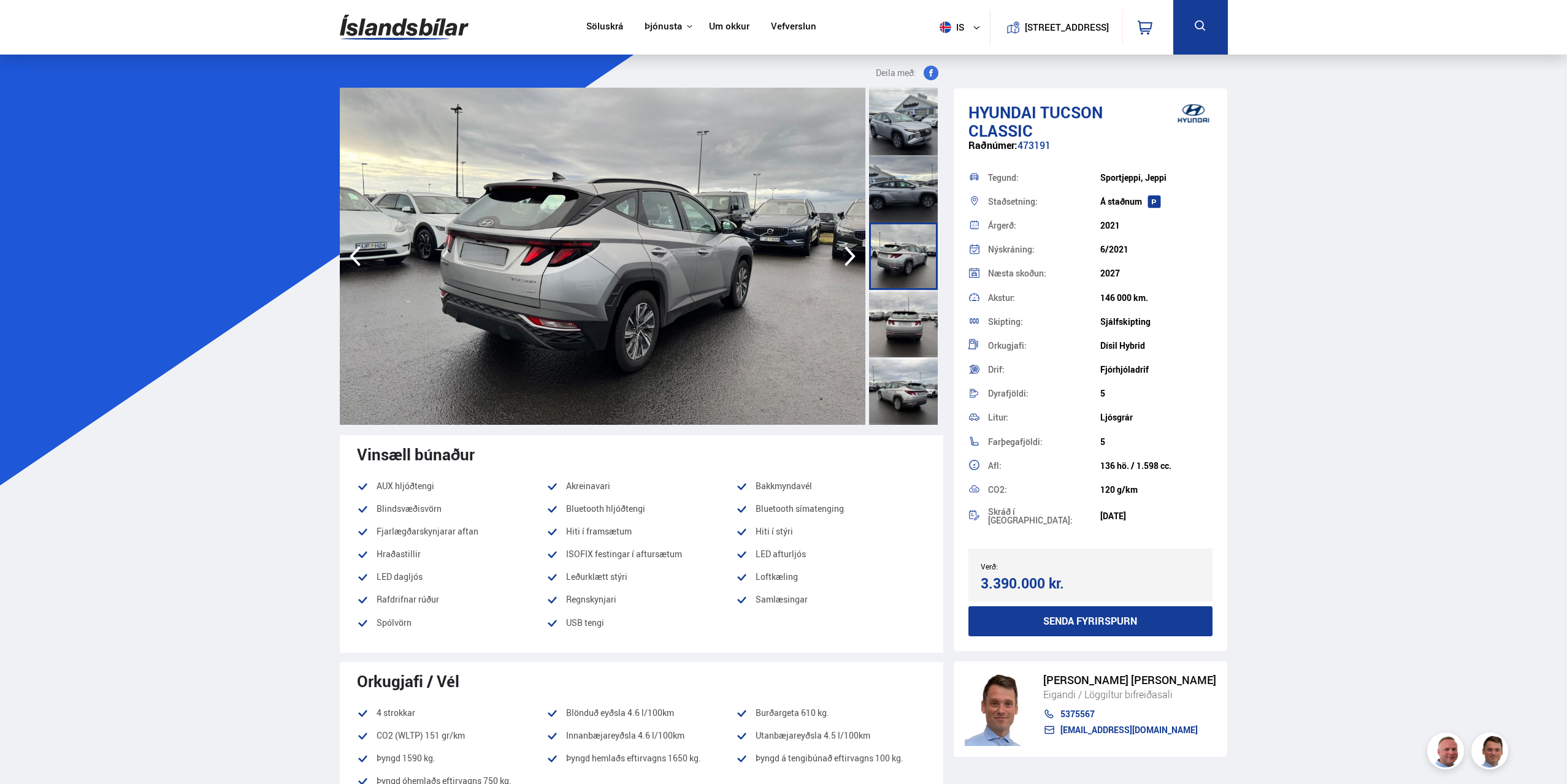
click at [907, 303] on div at bounding box center [904, 323] width 68 height 68
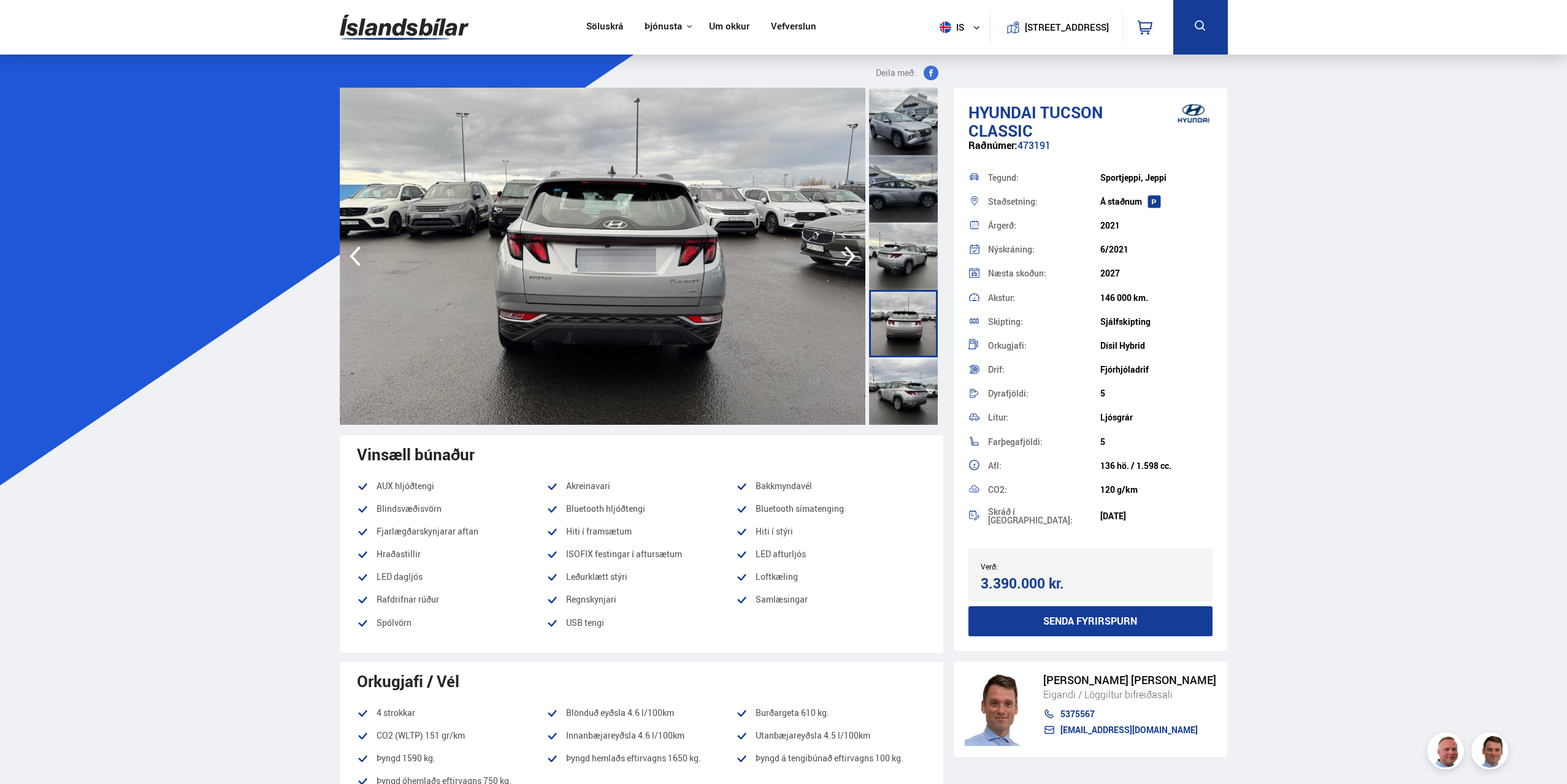
click at [901, 363] on div at bounding box center [904, 391] width 68 height 68
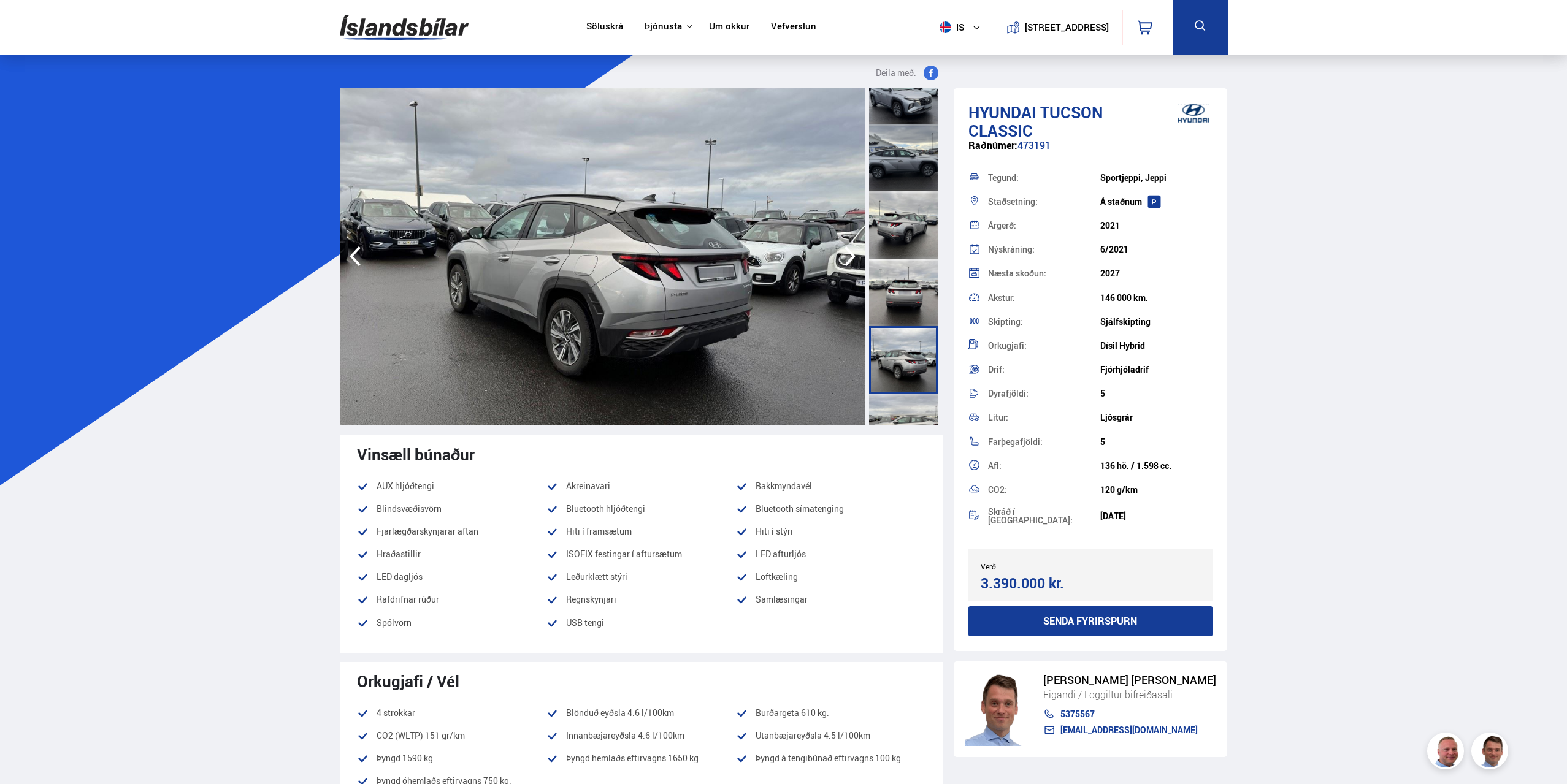
scroll to position [62, 0]
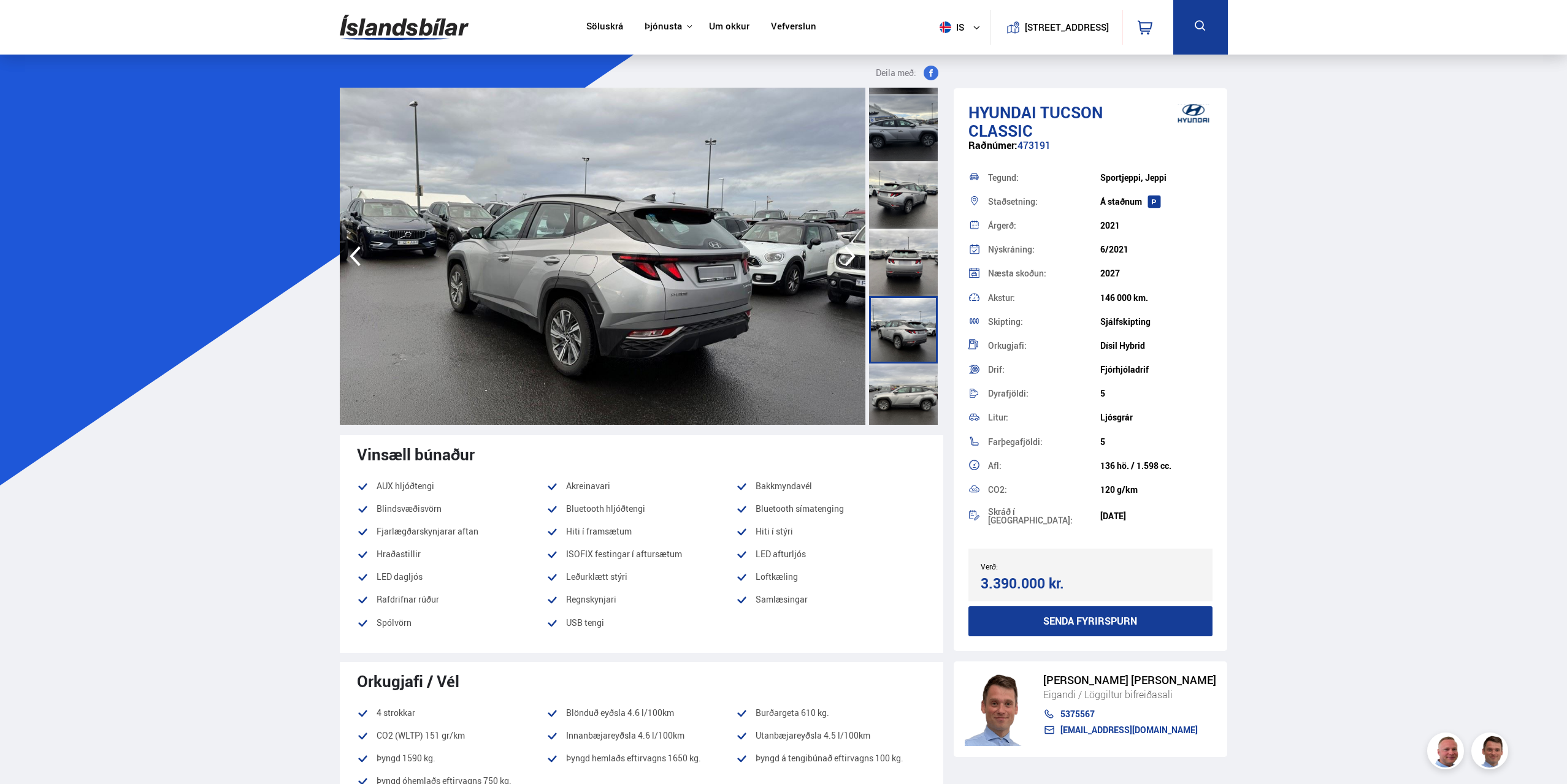
click at [901, 356] on div at bounding box center [904, 329] width 68 height 68
click at [906, 389] on div at bounding box center [904, 397] width 68 height 68
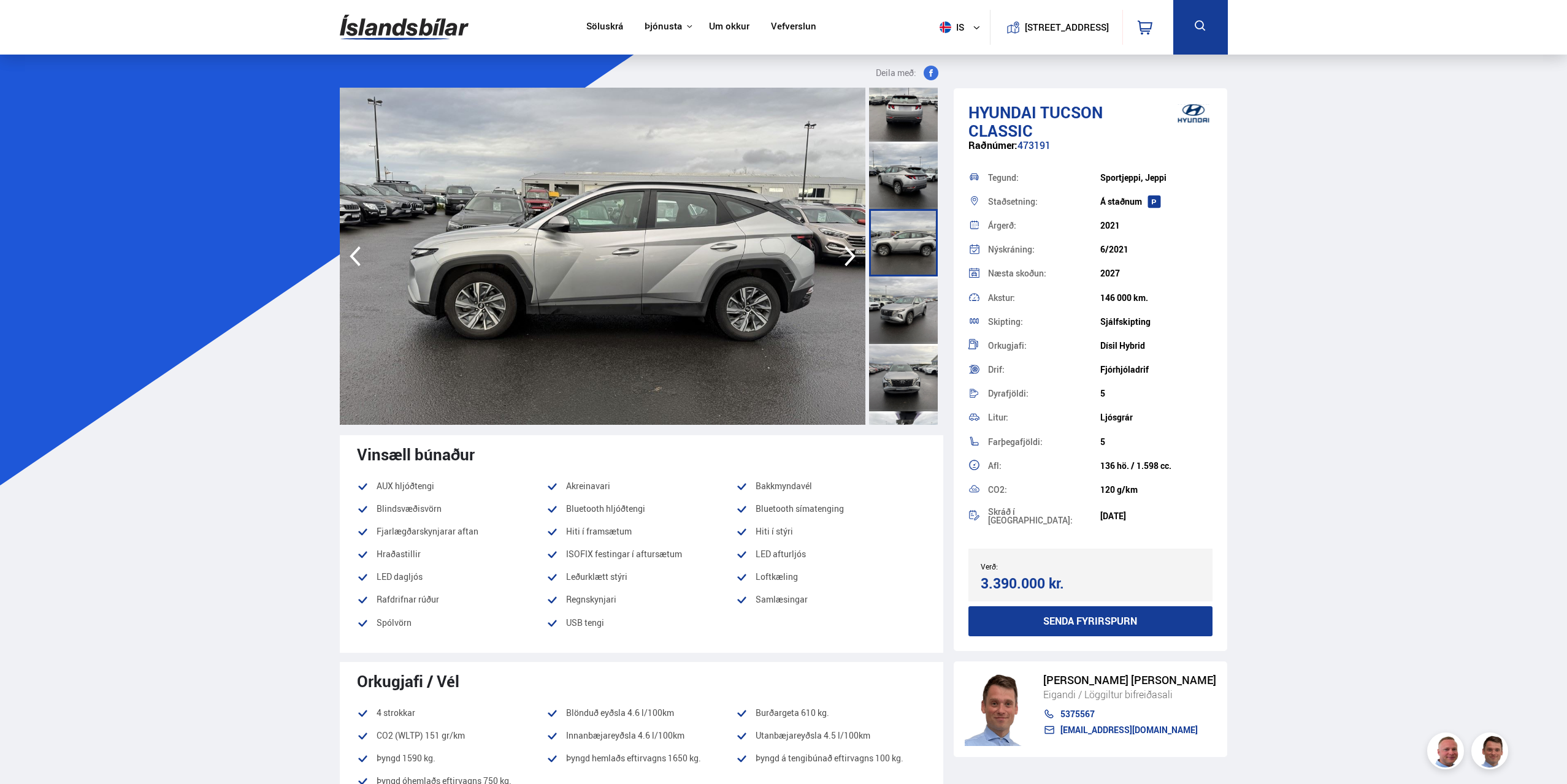
scroll to position [246, 0]
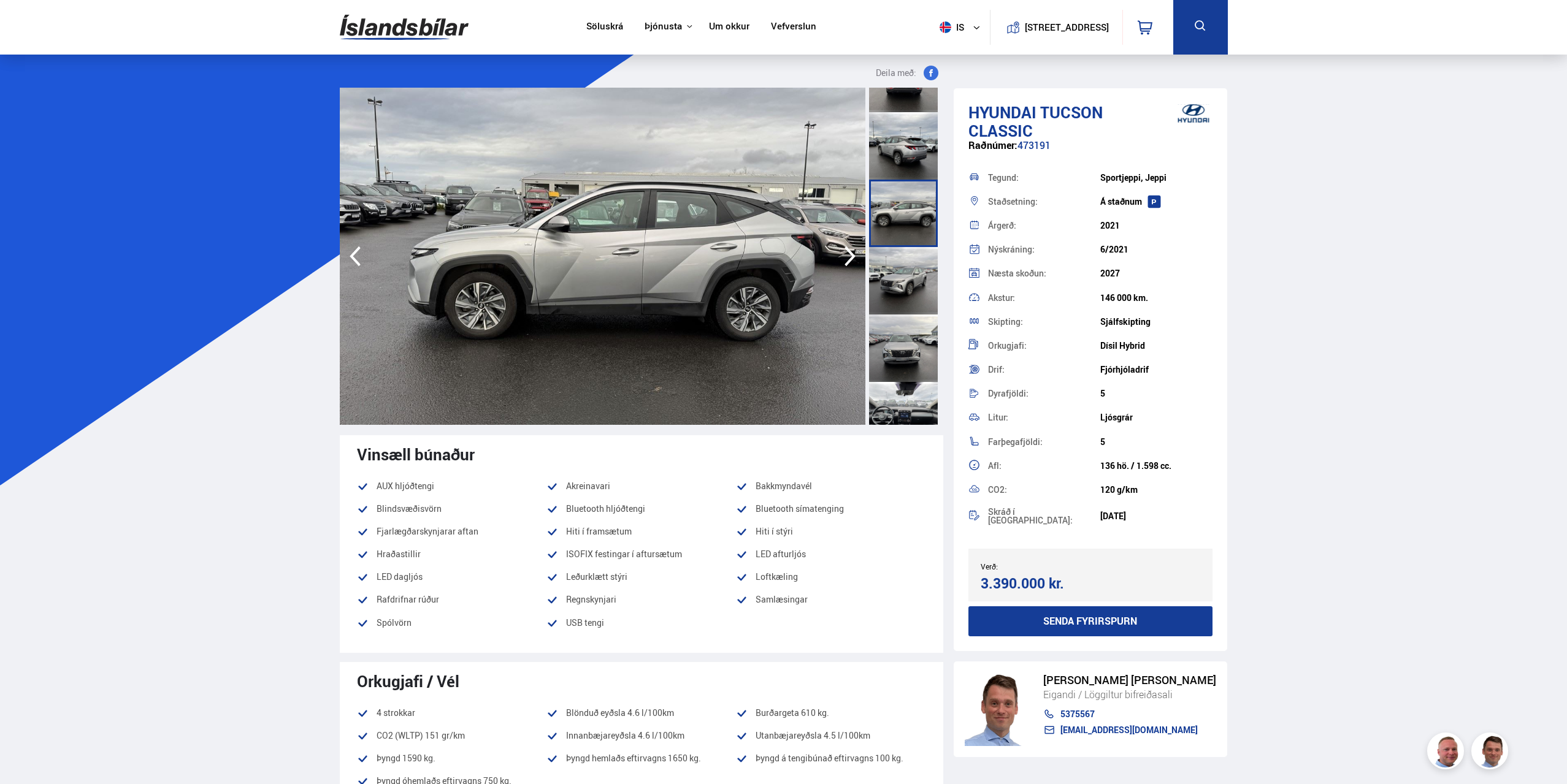
click at [911, 259] on div at bounding box center [904, 281] width 68 height 68
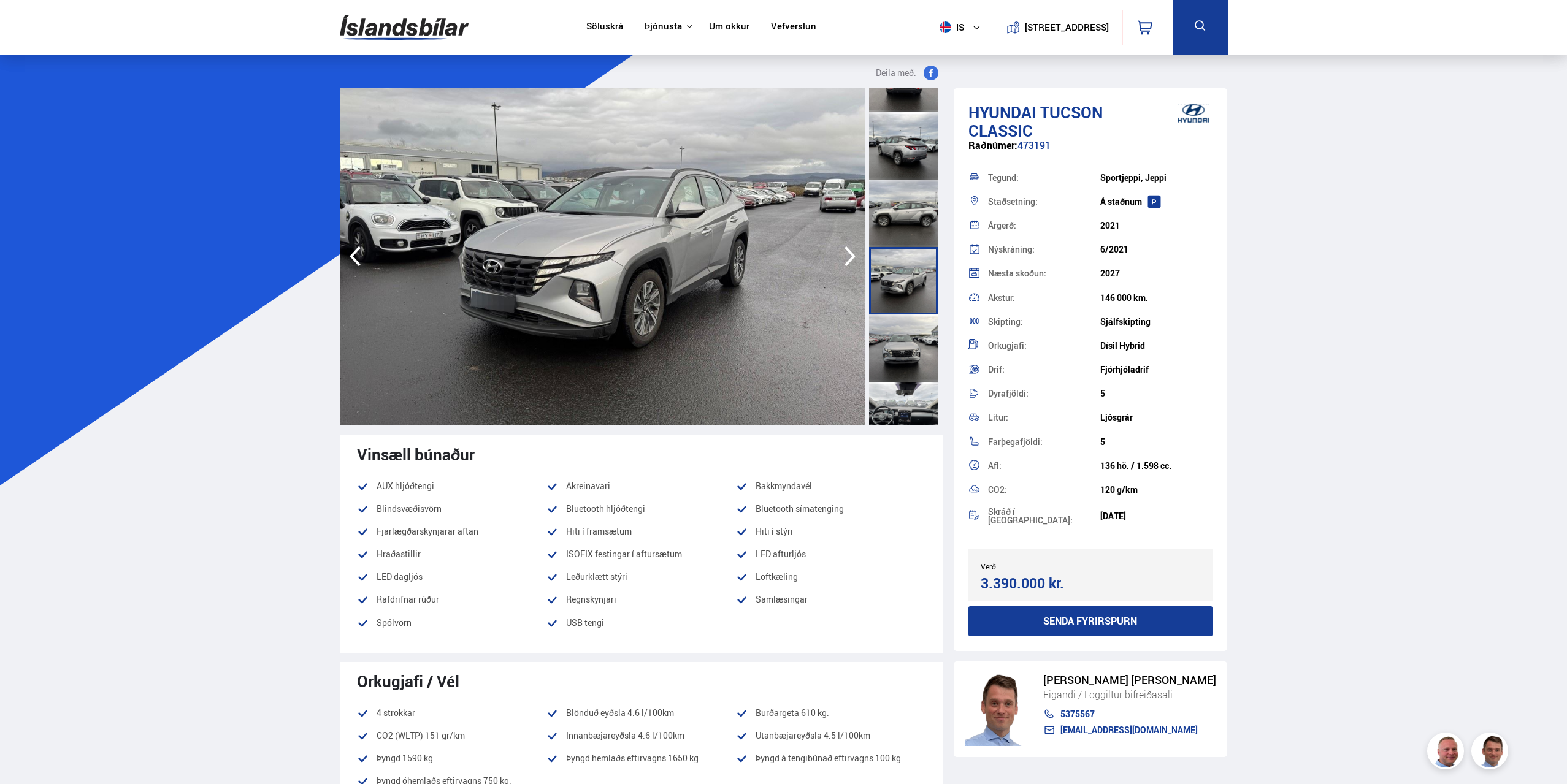
click at [920, 357] on div at bounding box center [904, 348] width 68 height 68
